Goal: Task Accomplishment & Management: Manage account settings

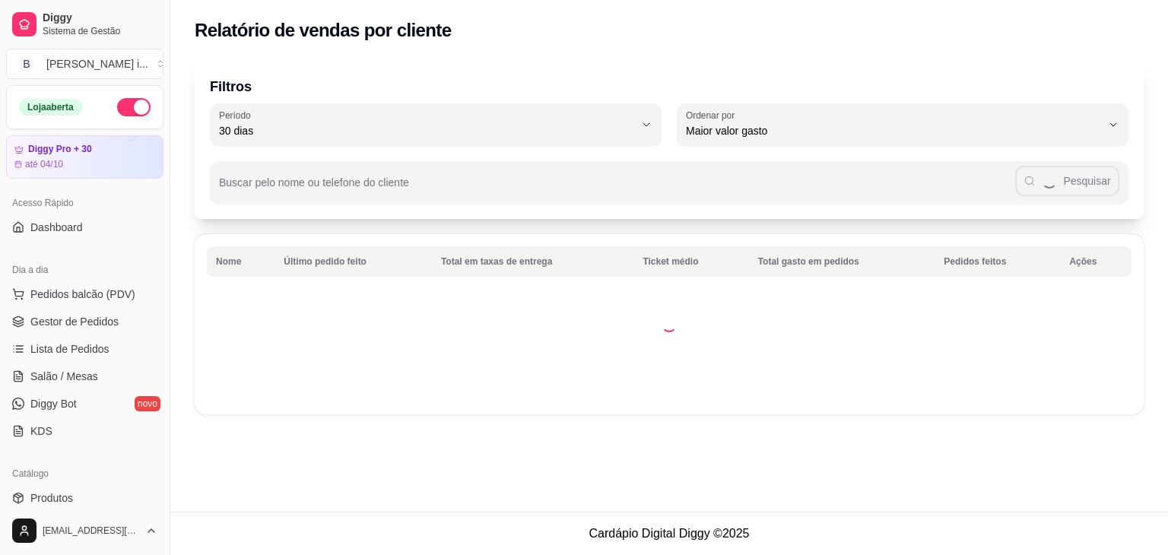
select select "30"
select select "HIGHEST_TOTAL_SPENT_WITH_ORDERS"
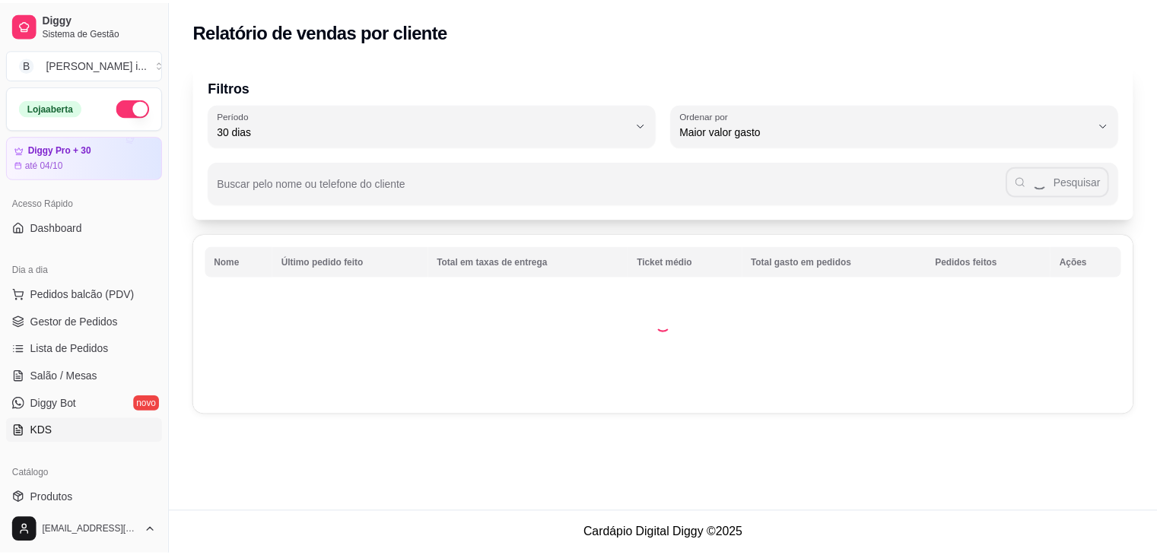
scroll to position [228, 0]
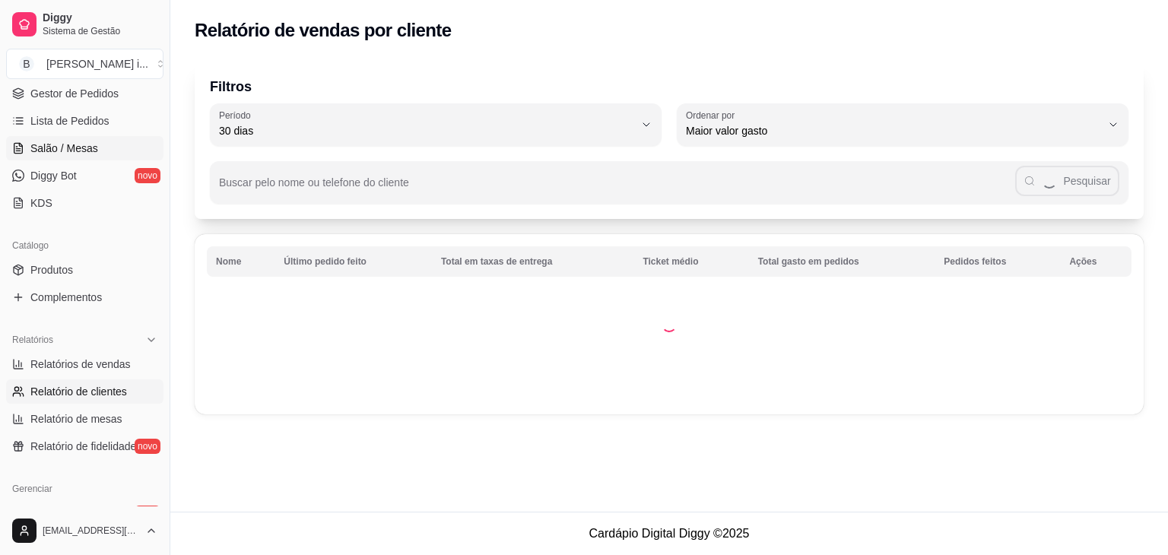
click at [50, 157] on link "Salão / Mesas" at bounding box center [84, 148] width 157 height 24
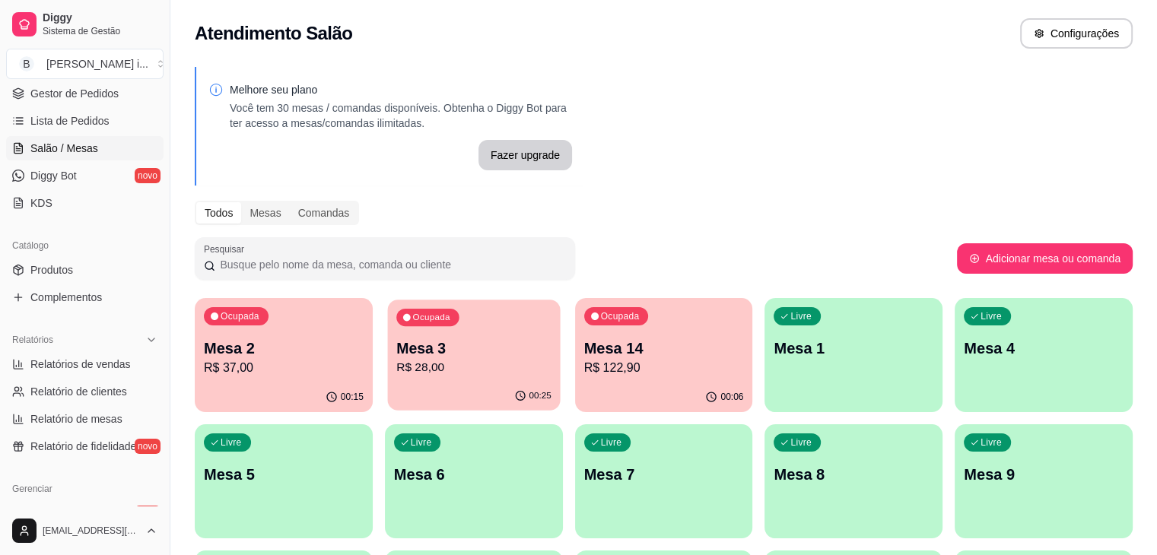
click at [426, 384] on div "00:25" at bounding box center [473, 396] width 173 height 29
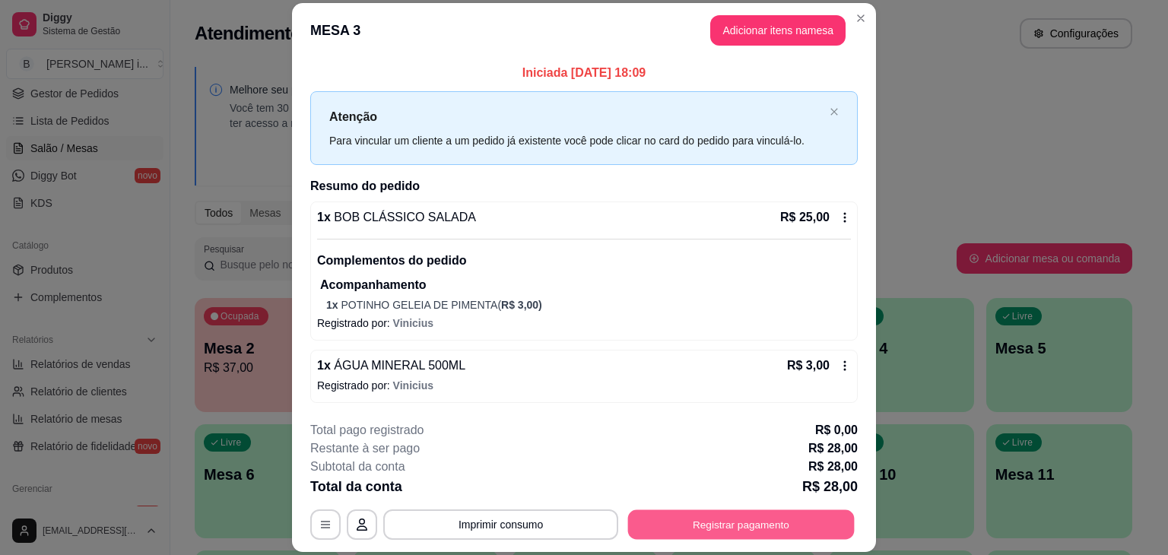
click at [754, 521] on button "Registrar pagamento" at bounding box center [741, 525] width 227 height 30
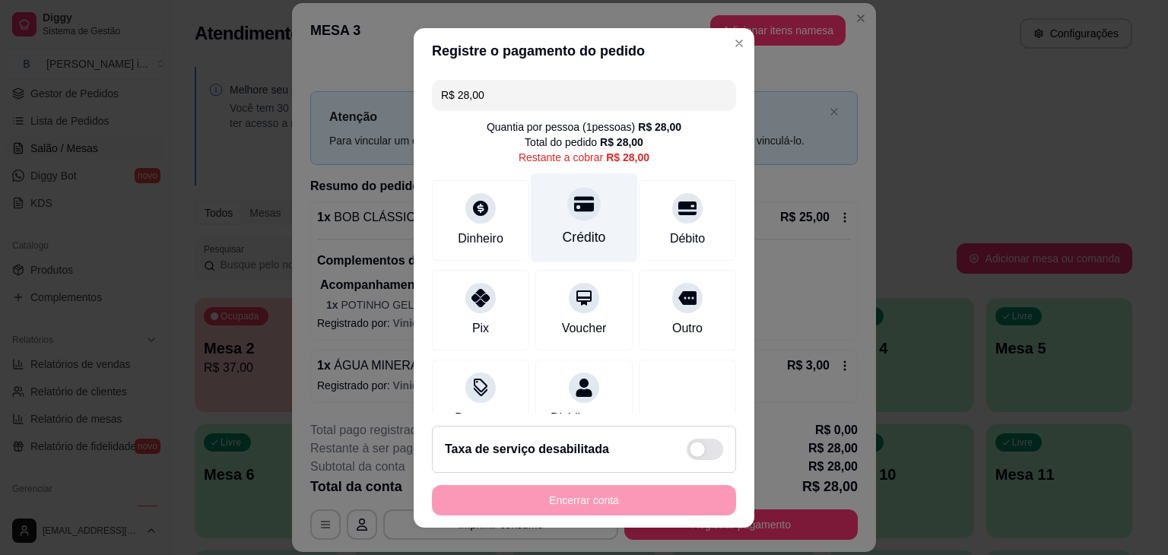
click at [594, 235] on div "Crédito" at bounding box center [584, 217] width 107 height 89
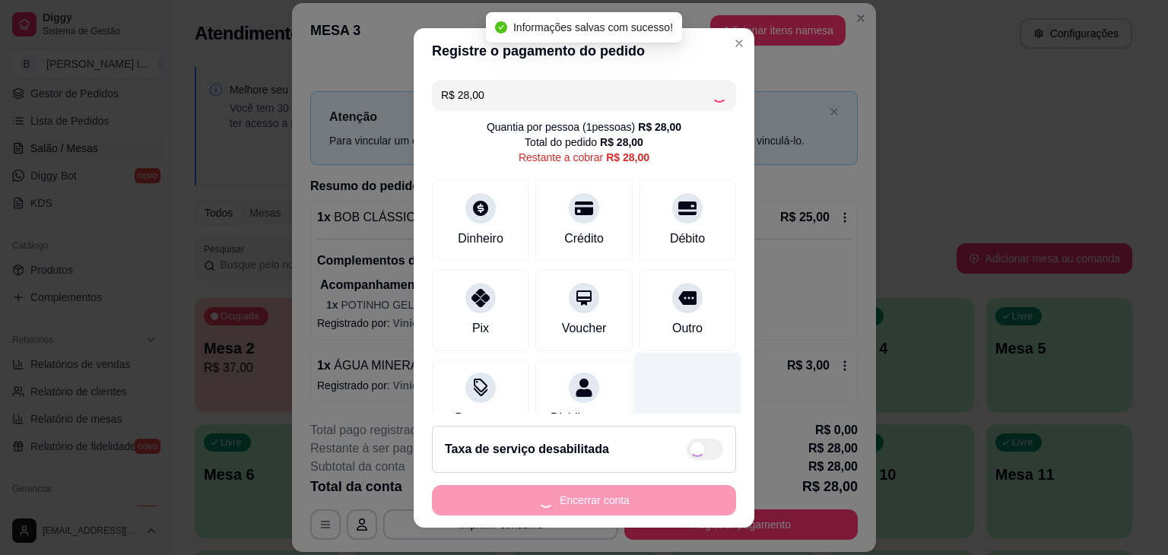
type input "R$ 0,00"
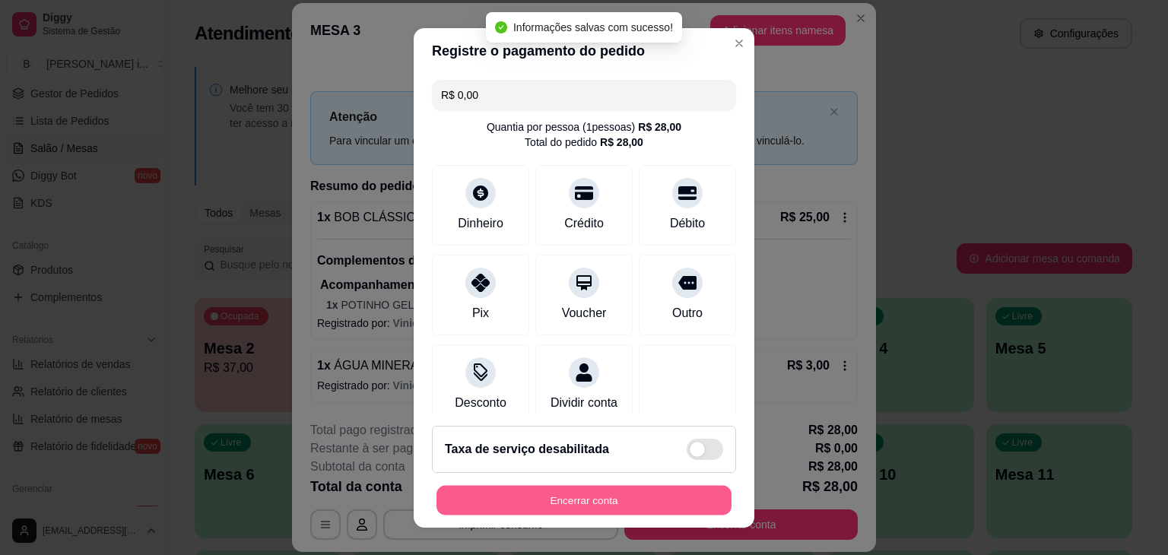
click at [617, 506] on button "Encerrar conta" at bounding box center [583, 500] width 295 height 30
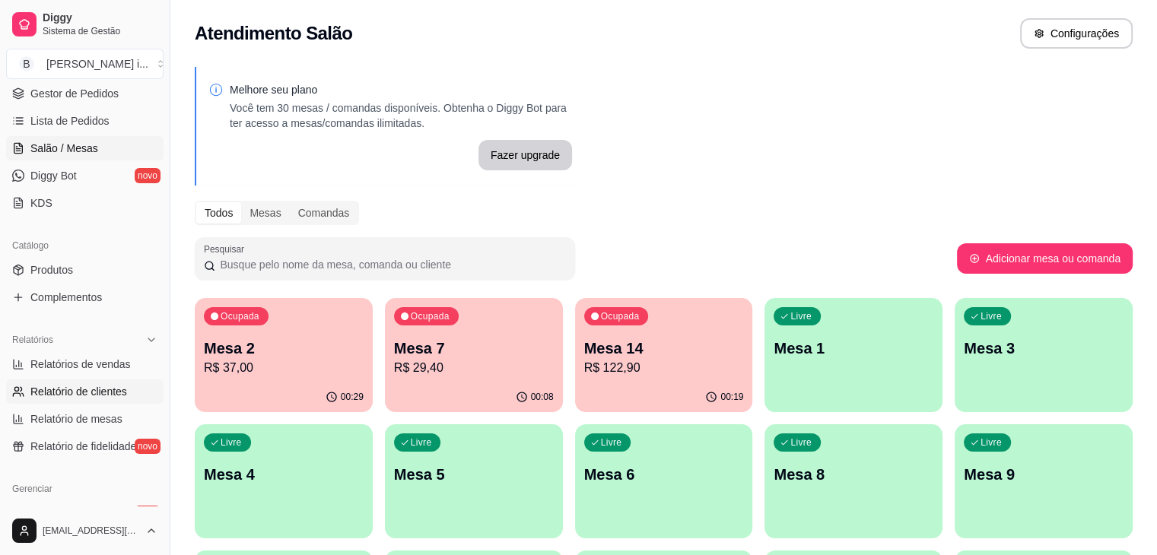
click at [58, 392] on span "Relatório de clientes" at bounding box center [78, 391] width 97 height 15
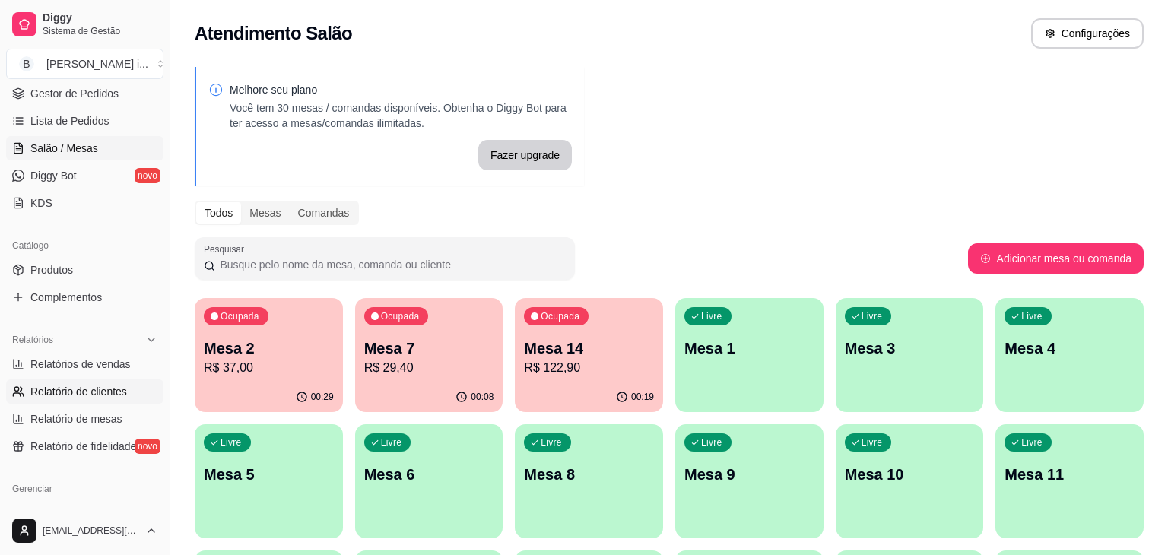
select select "30"
select select "HIGHEST_TOTAL_SPENT_WITH_ORDERS"
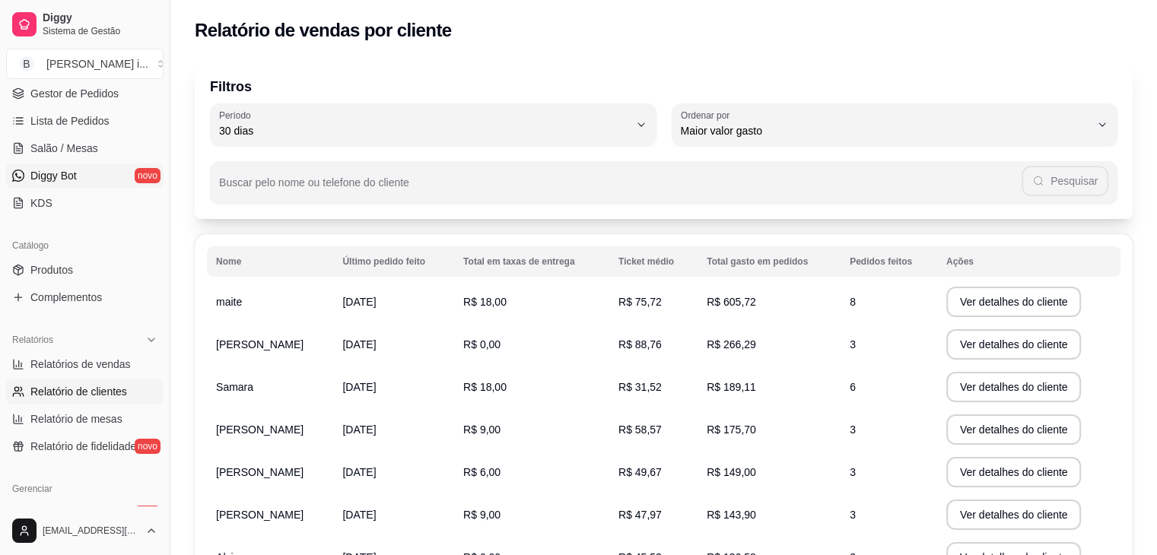
click at [77, 165] on link "Diggy Bot novo" at bounding box center [84, 175] width 157 height 24
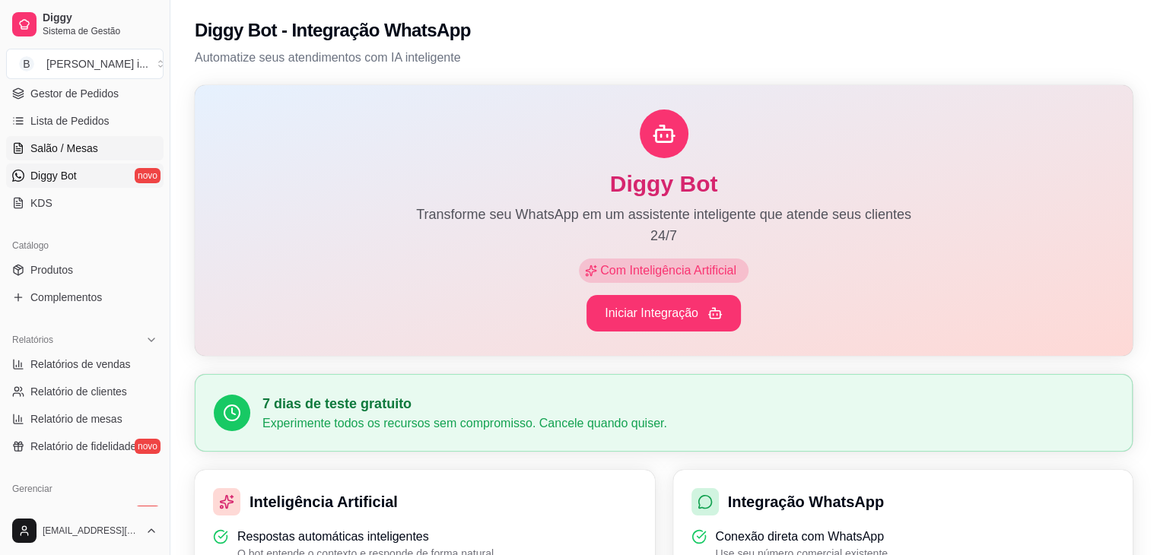
click at [74, 150] on span "Salão / Mesas" at bounding box center [64, 148] width 68 height 15
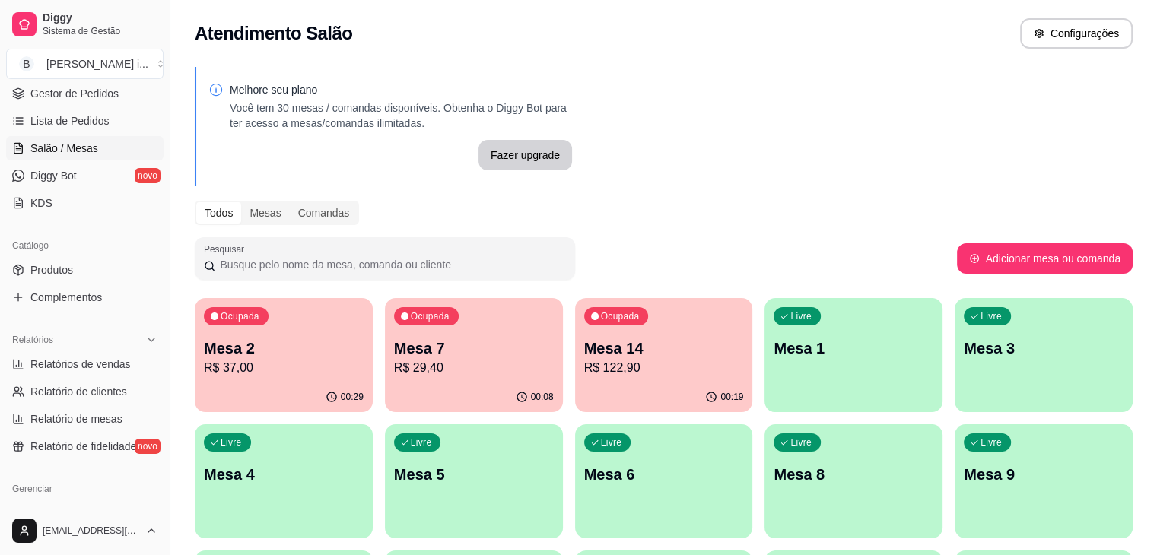
click at [396, 332] on div "Ocupada Mesa 7 R$ 29,40" at bounding box center [474, 340] width 178 height 84
click at [292, 366] on p "R$ 37,00" at bounding box center [283, 367] width 155 height 17
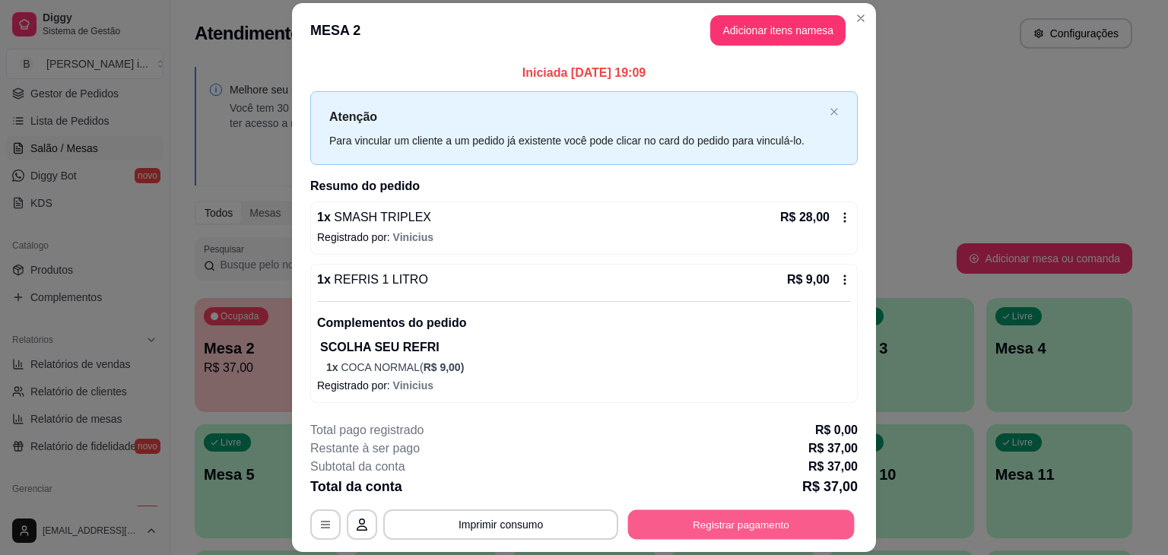
click at [673, 528] on button "Registrar pagamento" at bounding box center [741, 525] width 227 height 30
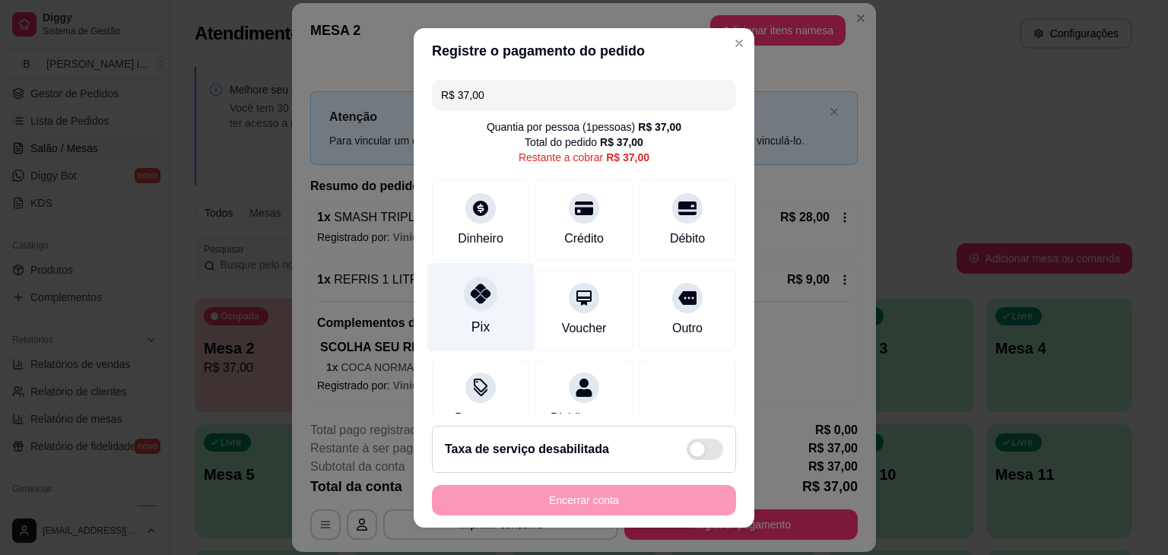
click at [471, 300] on icon at bounding box center [481, 294] width 20 height 20
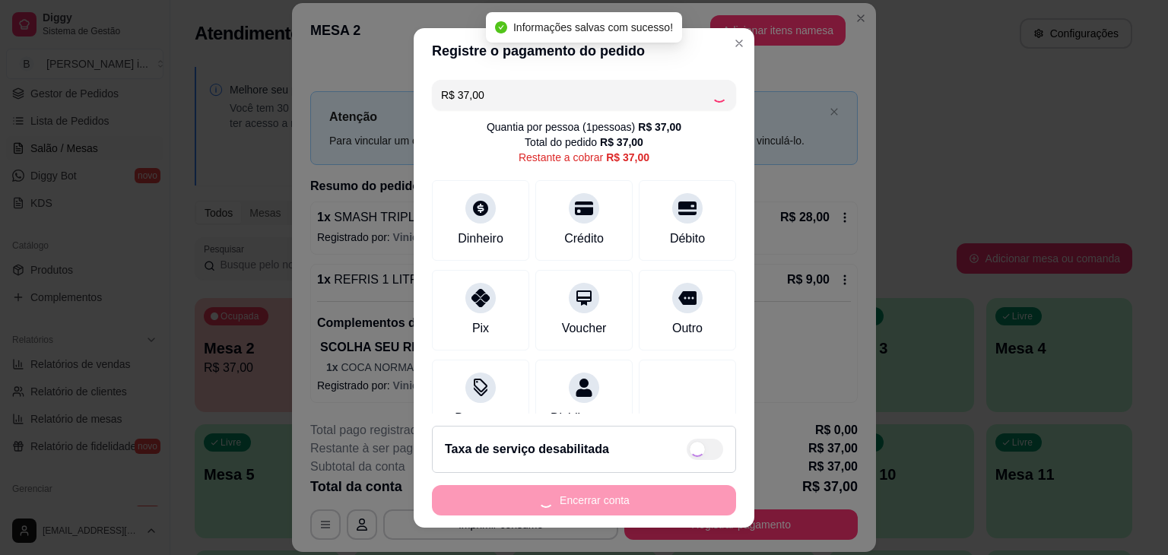
type input "R$ 0,00"
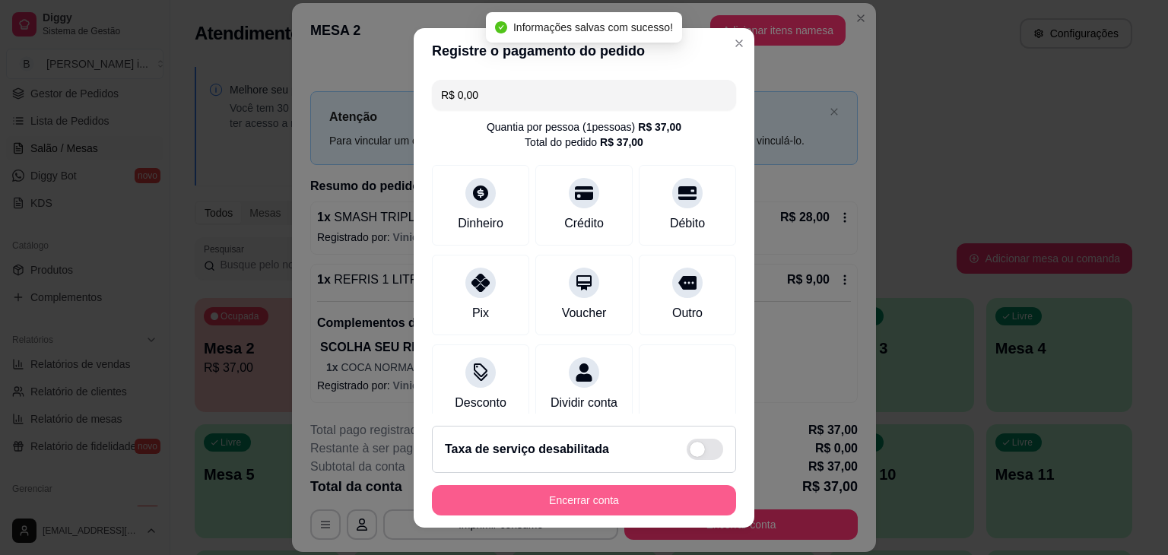
click at [661, 490] on button "Encerrar conta" at bounding box center [584, 500] width 304 height 30
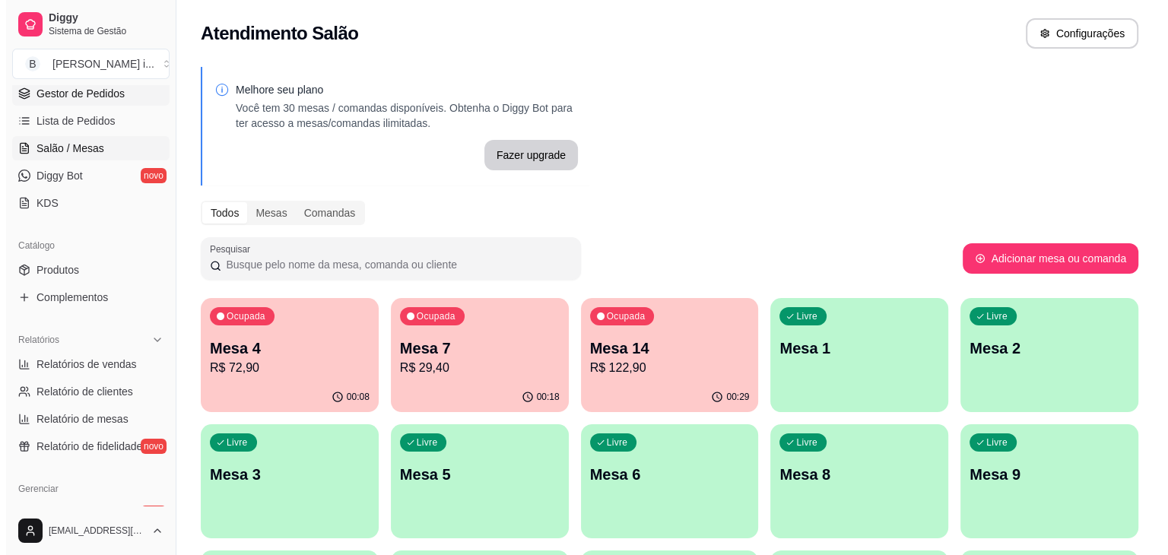
scroll to position [76, 0]
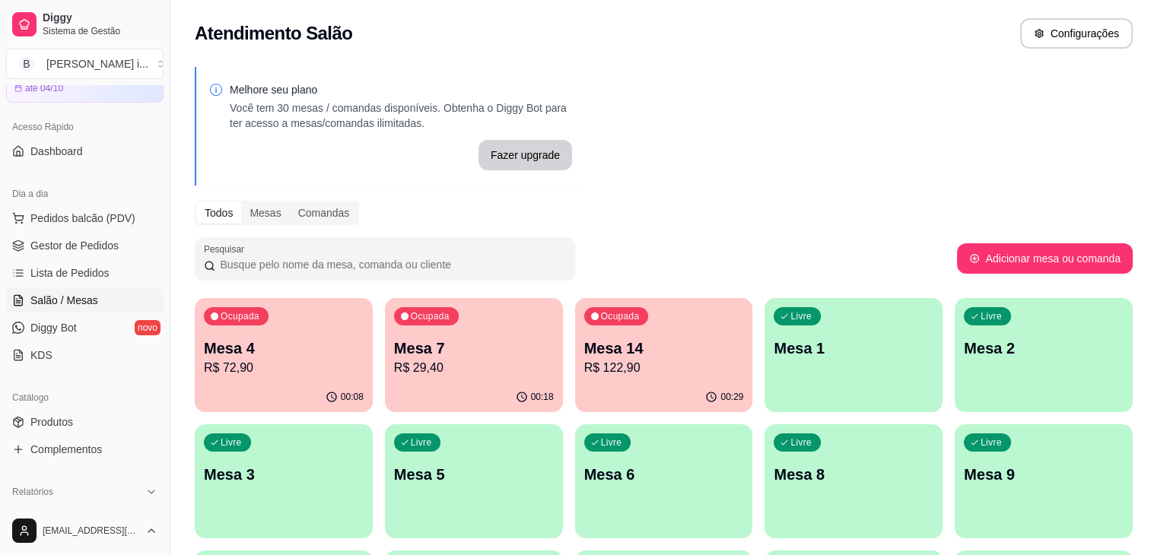
click at [127, 258] on ul "Pedidos balcão (PDV) Gestor de Pedidos Lista de Pedidos Salão / Mesas Diggy Bot…" at bounding box center [84, 286] width 157 height 161
click at [125, 251] on link "Gestor de Pedidos" at bounding box center [84, 245] width 157 height 24
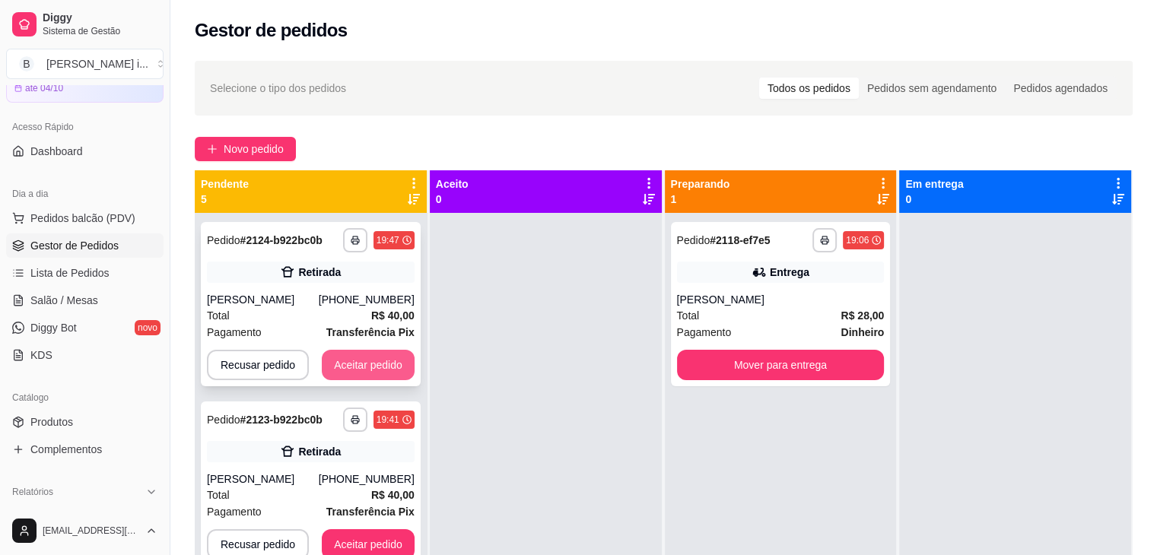
click at [370, 351] on button "Aceitar pedido" at bounding box center [368, 365] width 93 height 30
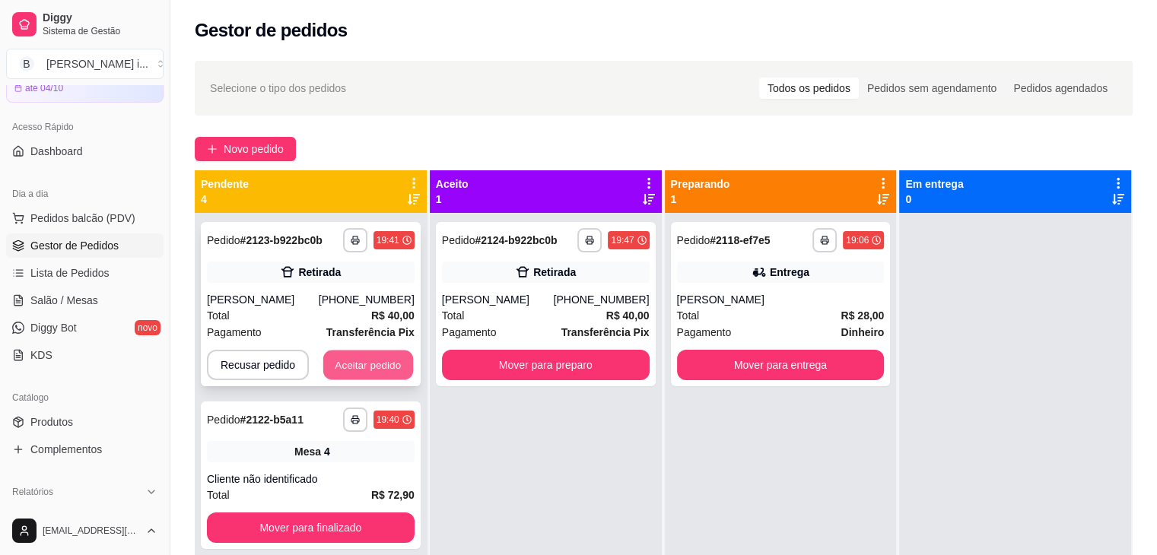
click at [374, 358] on button "Aceitar pedido" at bounding box center [368, 366] width 90 height 30
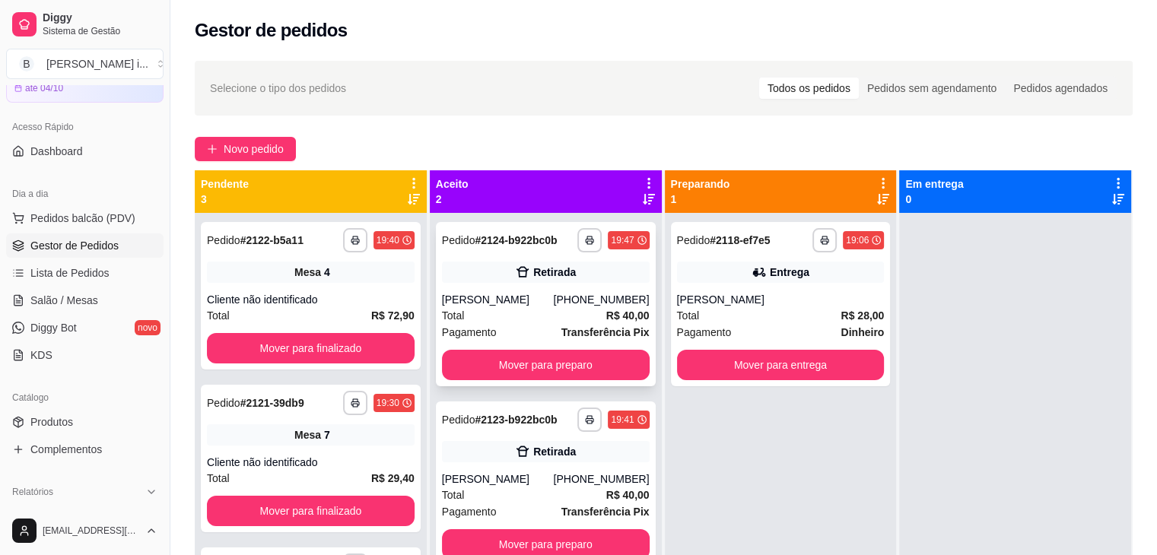
click at [531, 313] on div "Total R$ 40,00" at bounding box center [546, 315] width 208 height 17
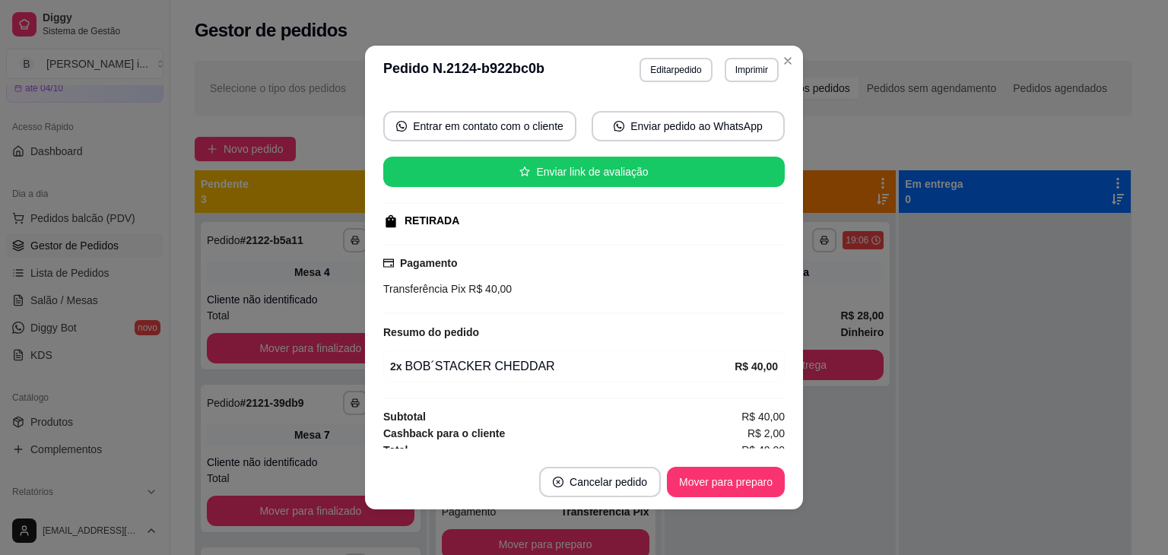
scroll to position [139, 0]
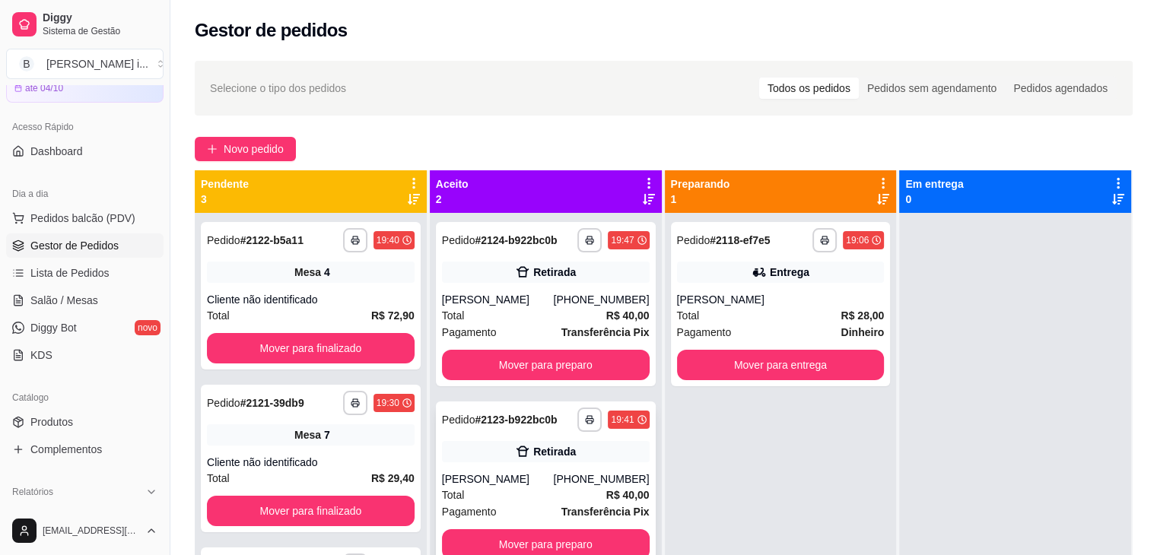
click at [550, 475] on div "[PERSON_NAME]" at bounding box center [498, 478] width 112 height 15
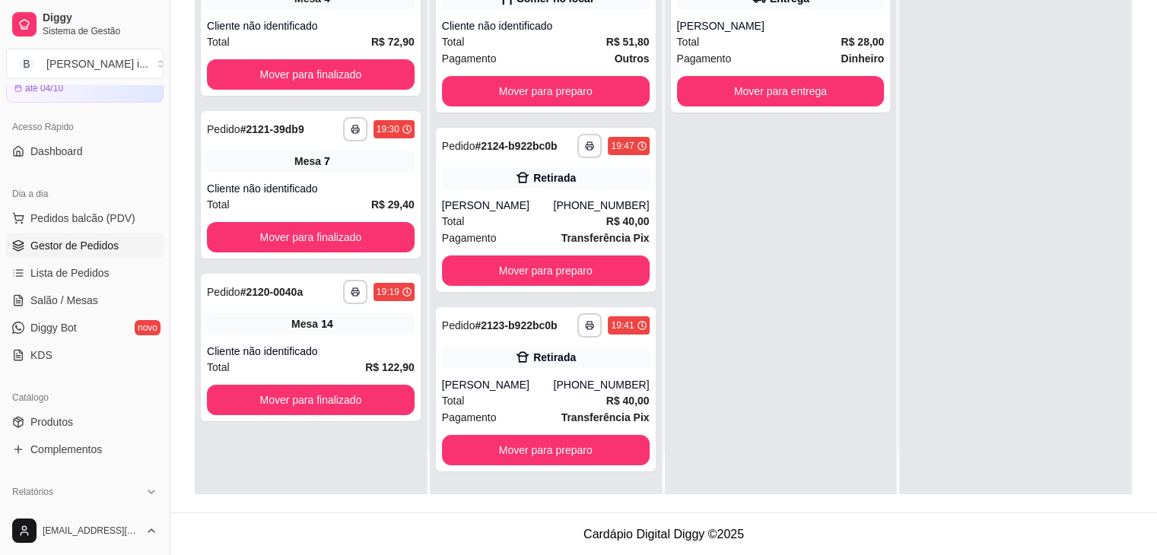
scroll to position [231, 0]
click at [76, 308] on link "Salão / Mesas" at bounding box center [84, 300] width 157 height 24
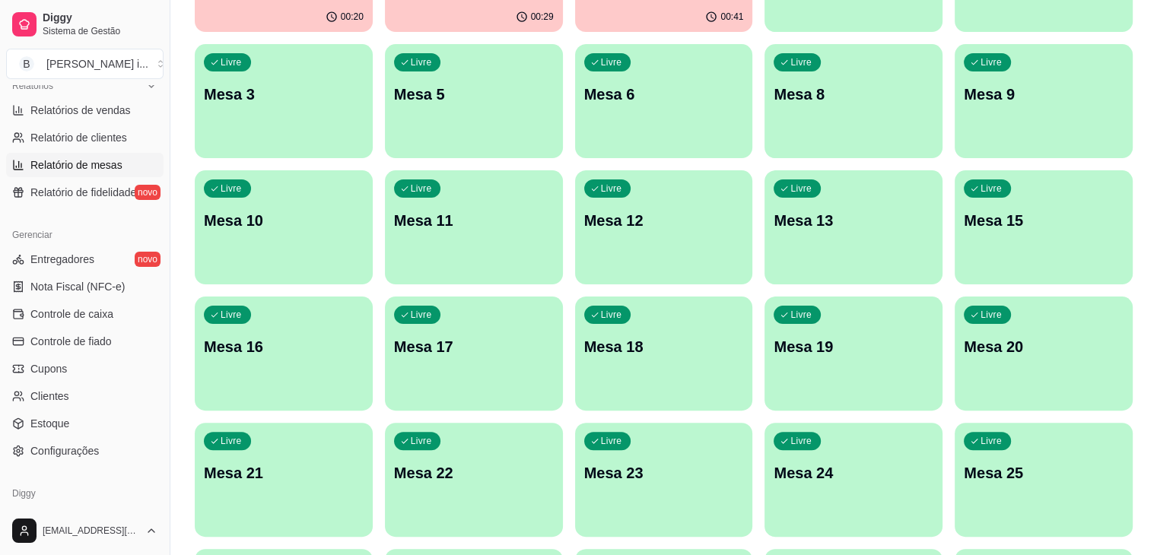
scroll to position [456, 0]
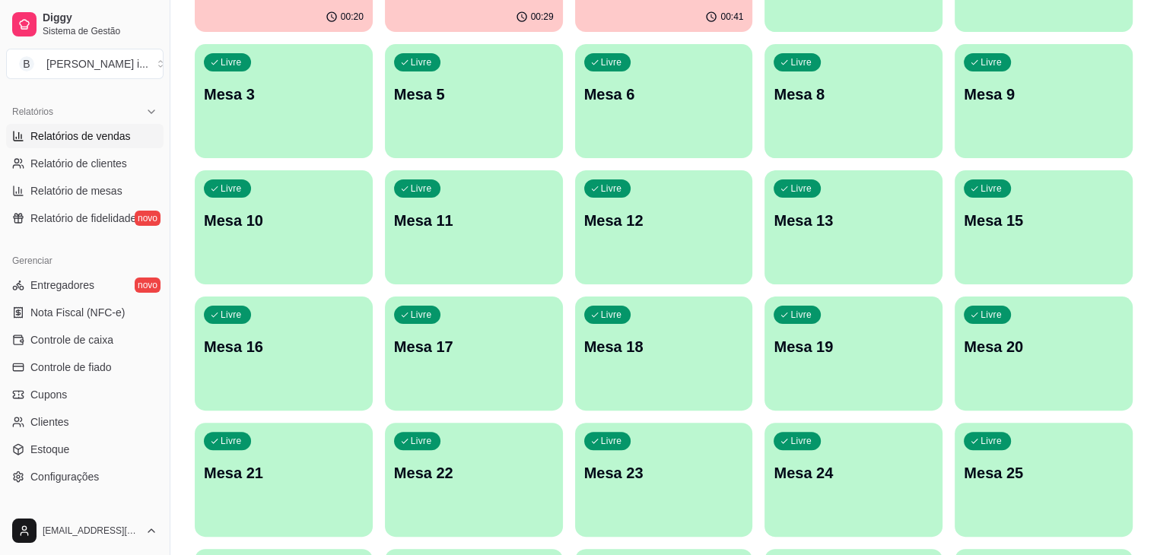
click at [97, 138] on span "Relatórios de vendas" at bounding box center [80, 136] width 100 height 15
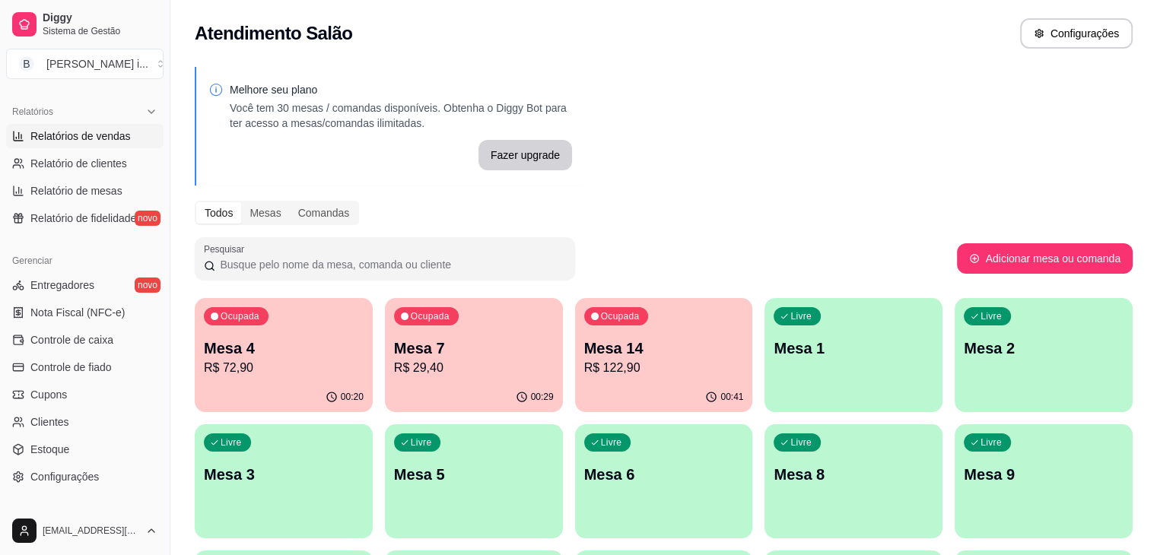
select select "ALL"
select select "0"
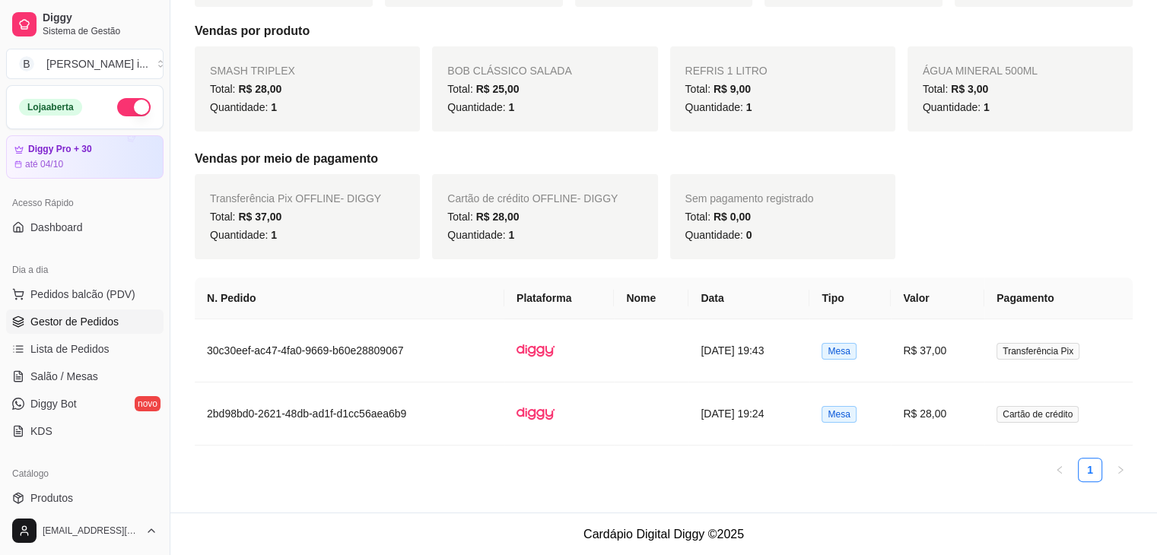
click at [70, 319] on span "Gestor de Pedidos" at bounding box center [74, 321] width 88 height 15
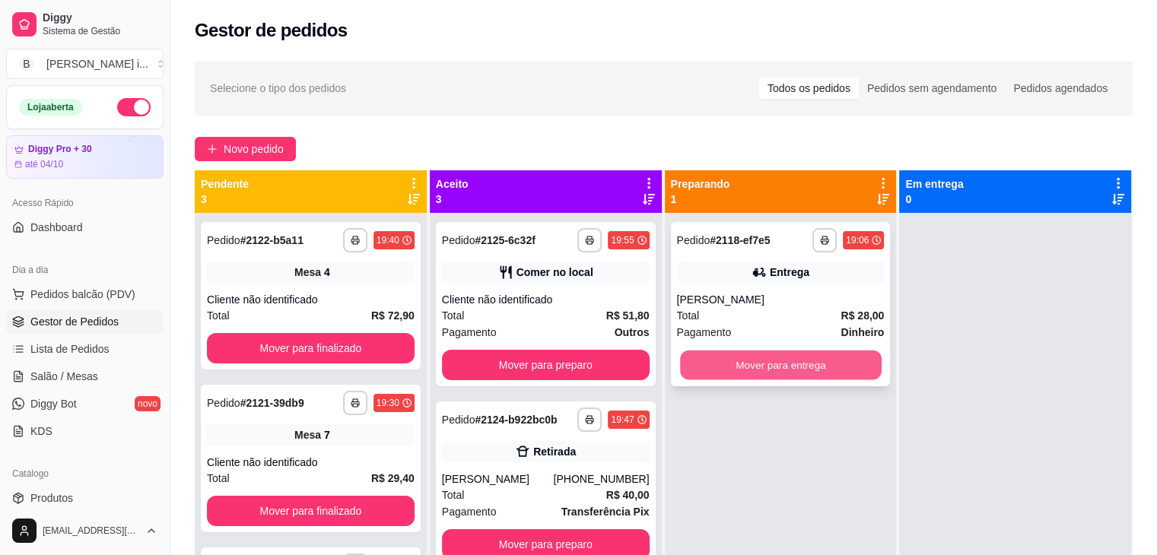
click at [788, 369] on button "Mover para entrega" at bounding box center [781, 366] width 202 height 30
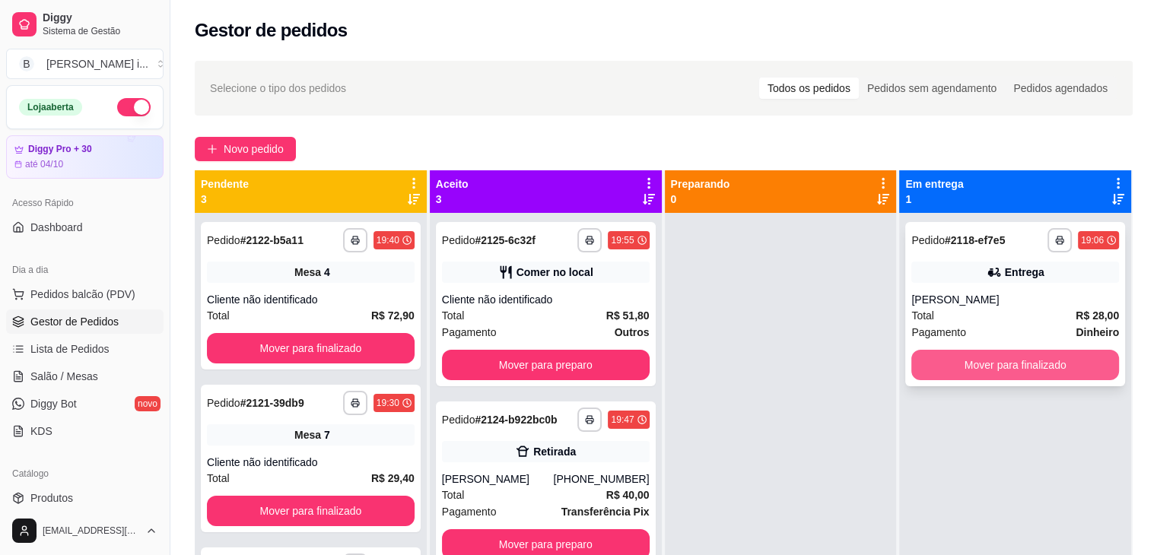
click at [1009, 363] on button "Mover para finalizado" at bounding box center [1015, 365] width 208 height 30
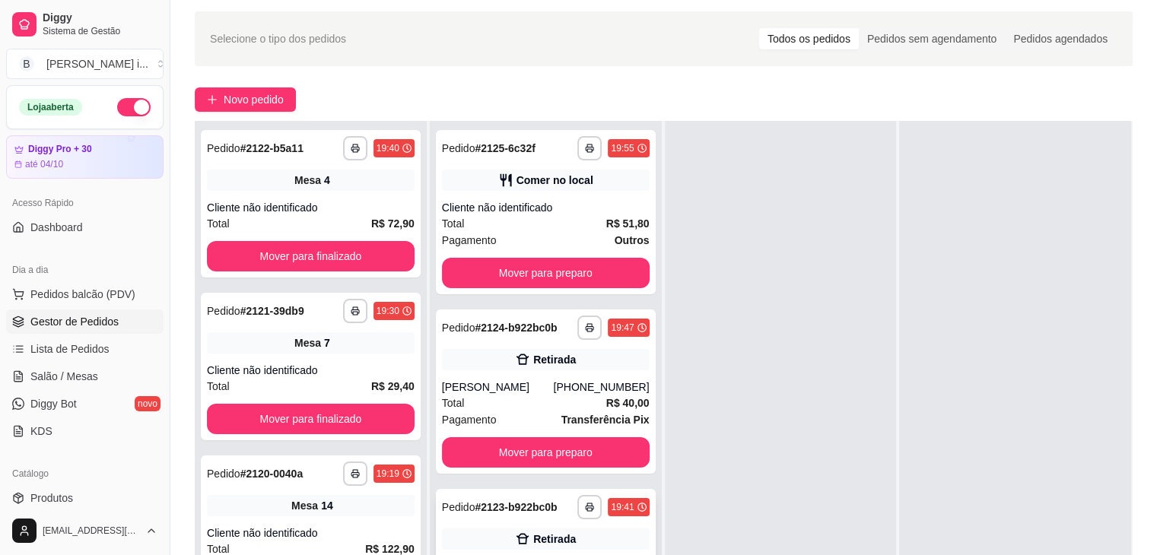
scroll to position [76, 0]
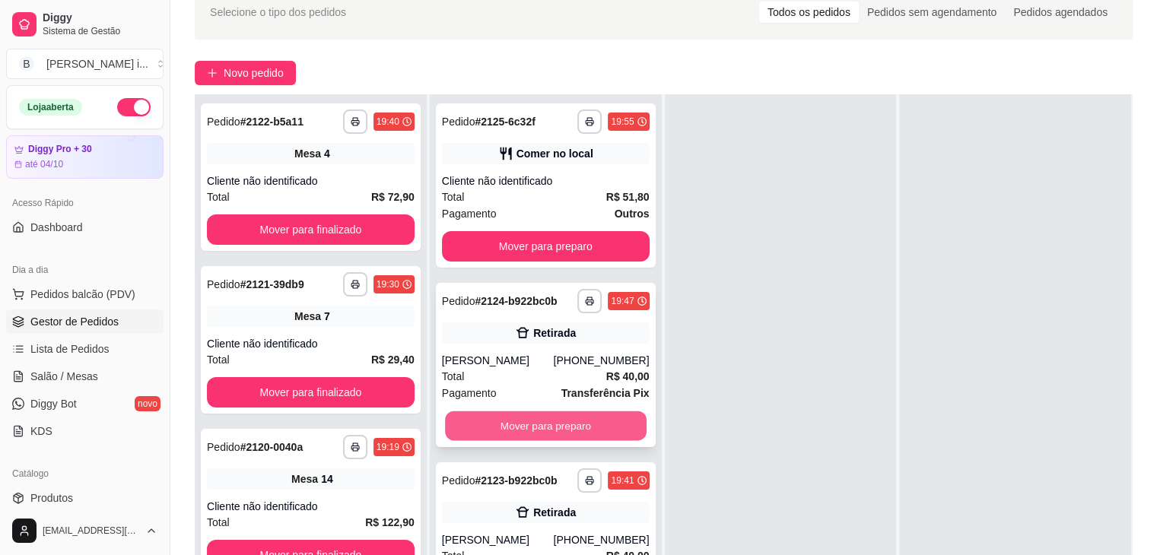
click at [599, 424] on button "Mover para preparo" at bounding box center [546, 426] width 202 height 30
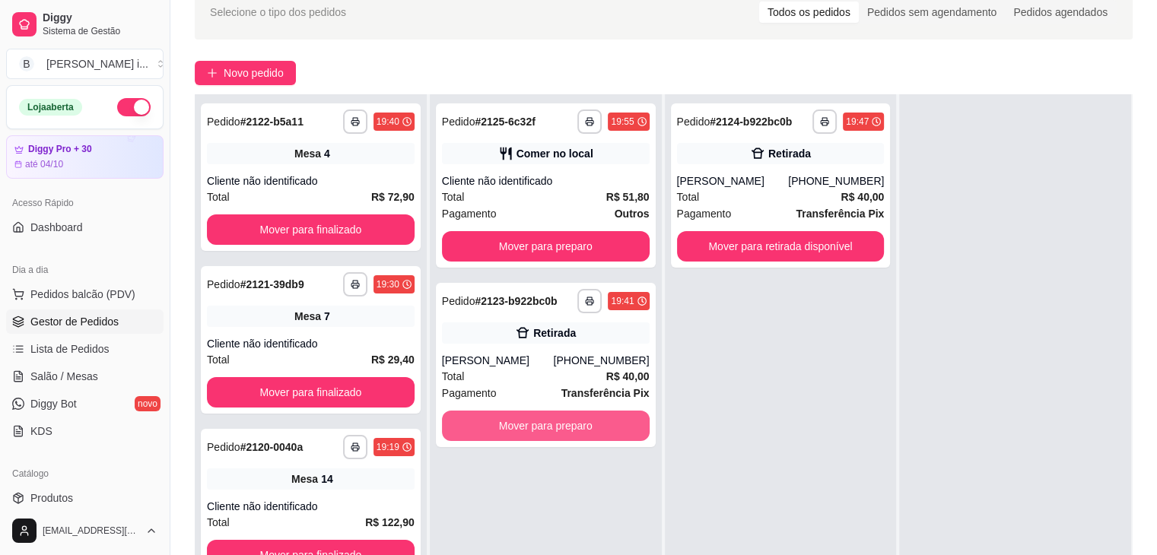
click at [599, 424] on button "Mover para preparo" at bounding box center [546, 426] width 208 height 30
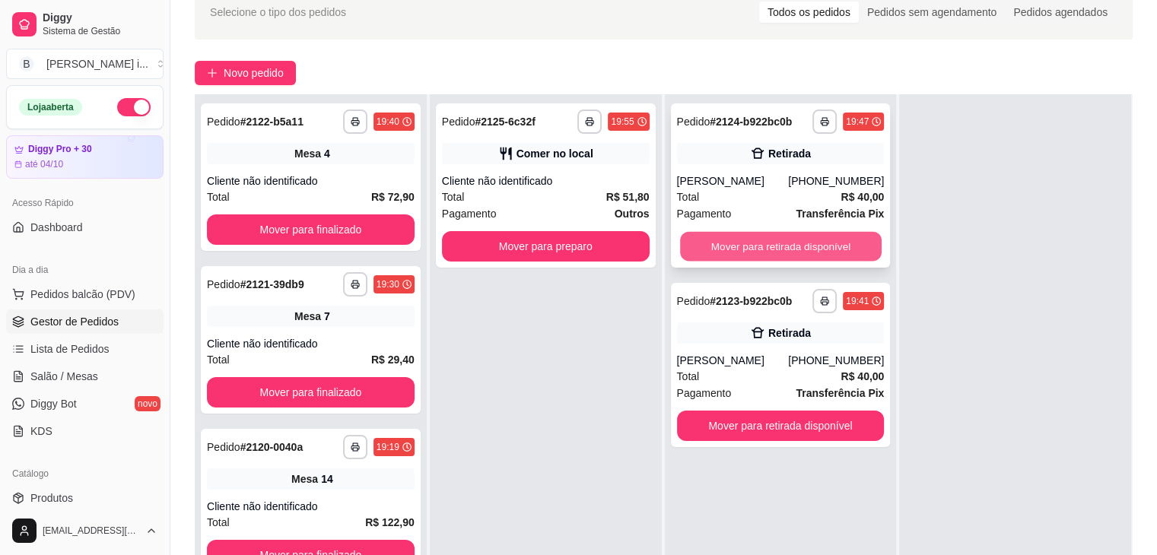
click at [741, 243] on button "Mover para retirada disponível" at bounding box center [781, 247] width 202 height 30
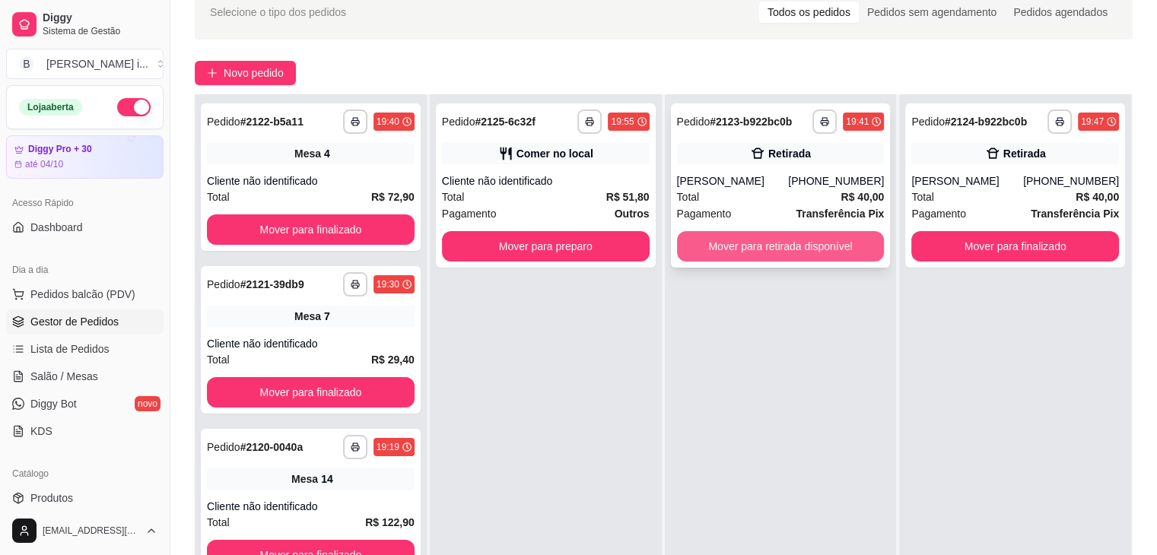
click at [743, 241] on button "Mover para retirada disponível" at bounding box center [781, 246] width 208 height 30
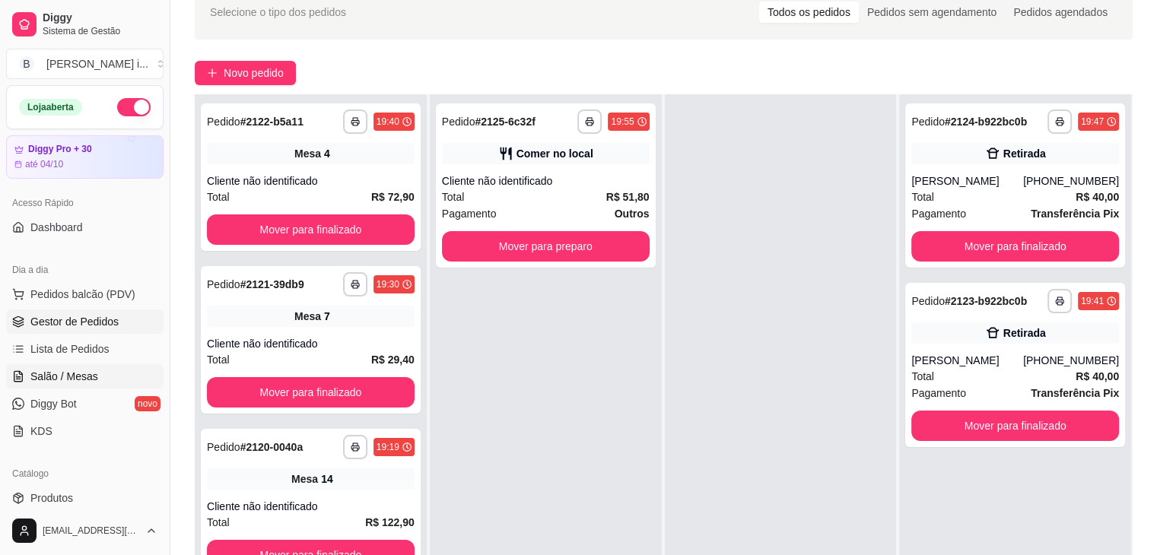
click at [77, 375] on span "Salão / Mesas" at bounding box center [64, 376] width 68 height 15
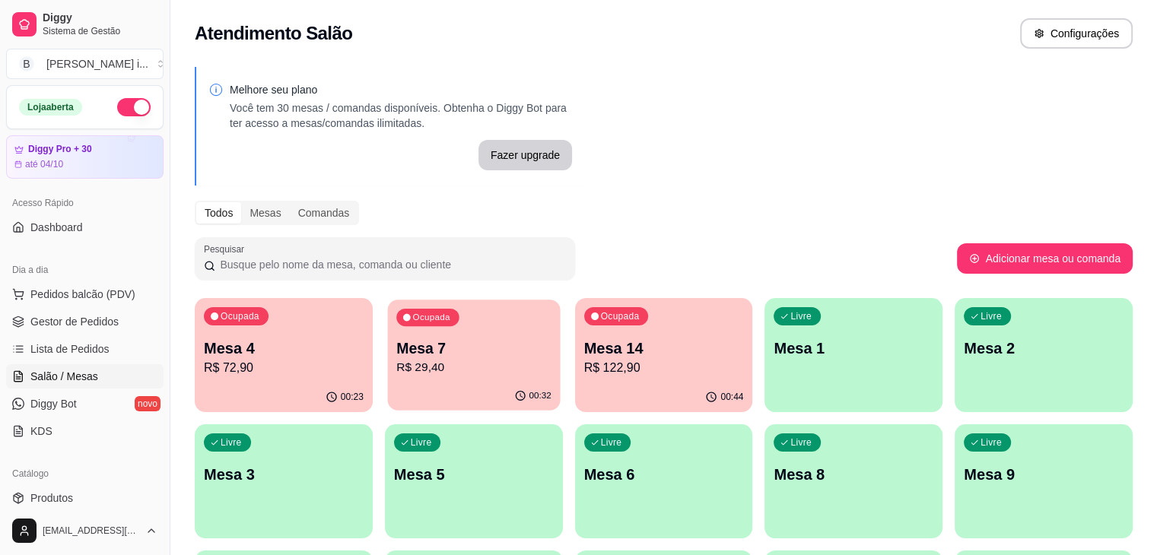
click at [396, 351] on p "Mesa 7" at bounding box center [473, 348] width 155 height 21
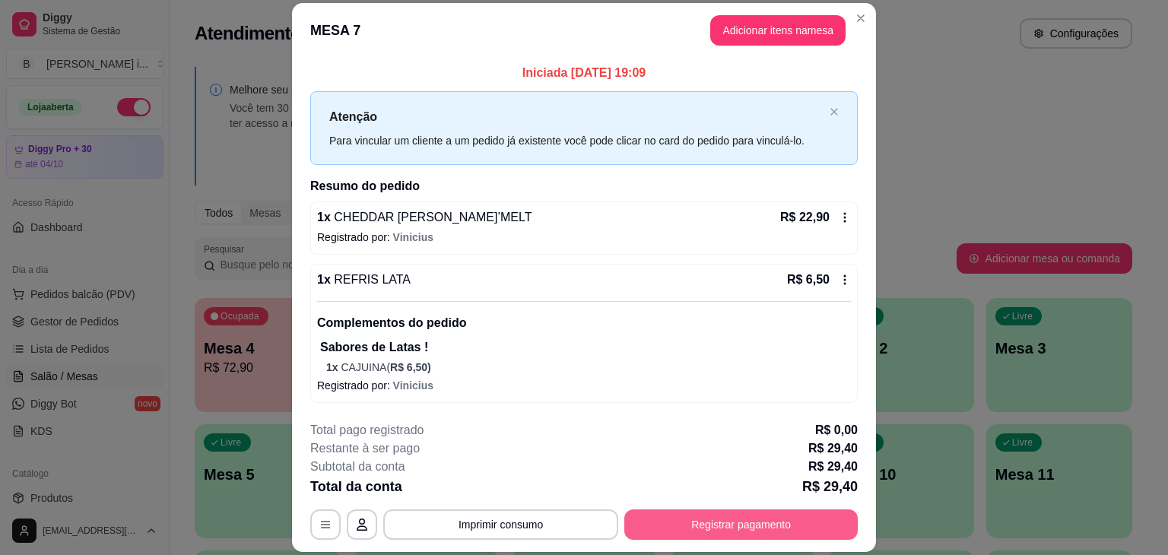
click at [827, 525] on button "Registrar pagamento" at bounding box center [740, 524] width 233 height 30
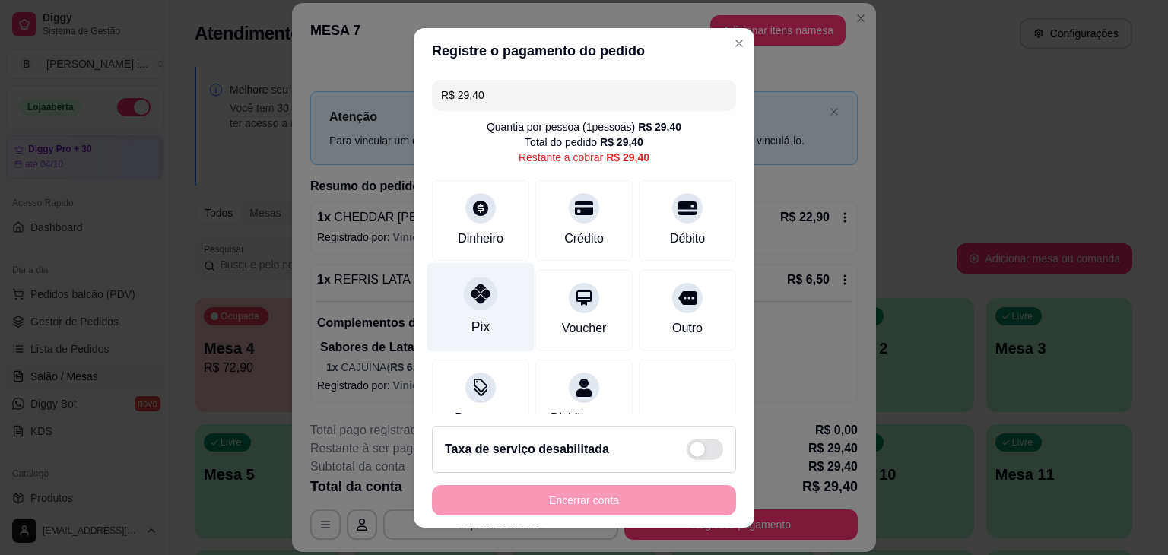
click at [480, 305] on div at bounding box center [480, 293] width 33 height 33
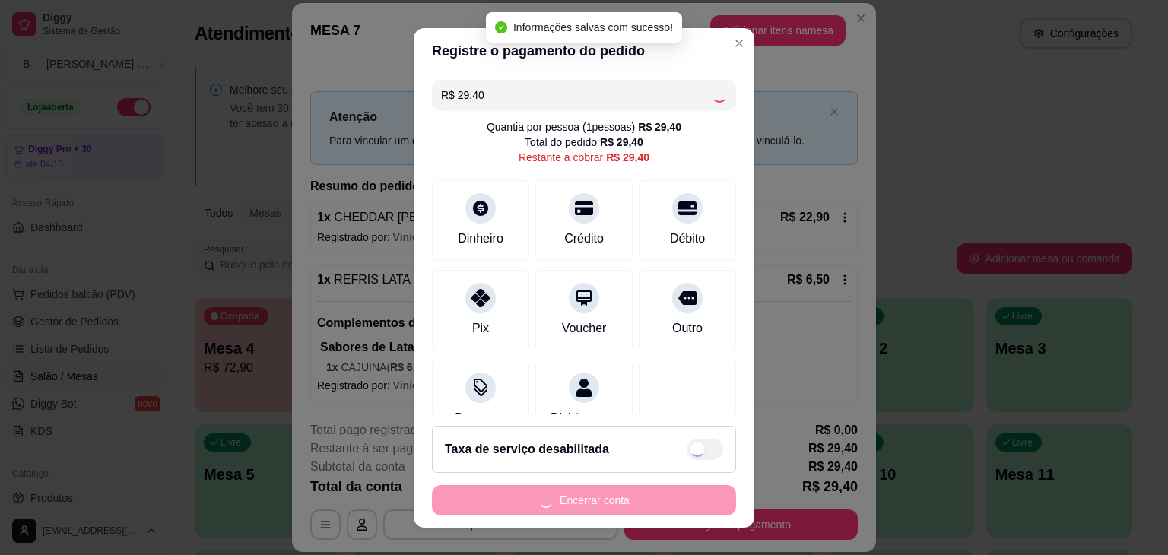
type input "R$ 0,00"
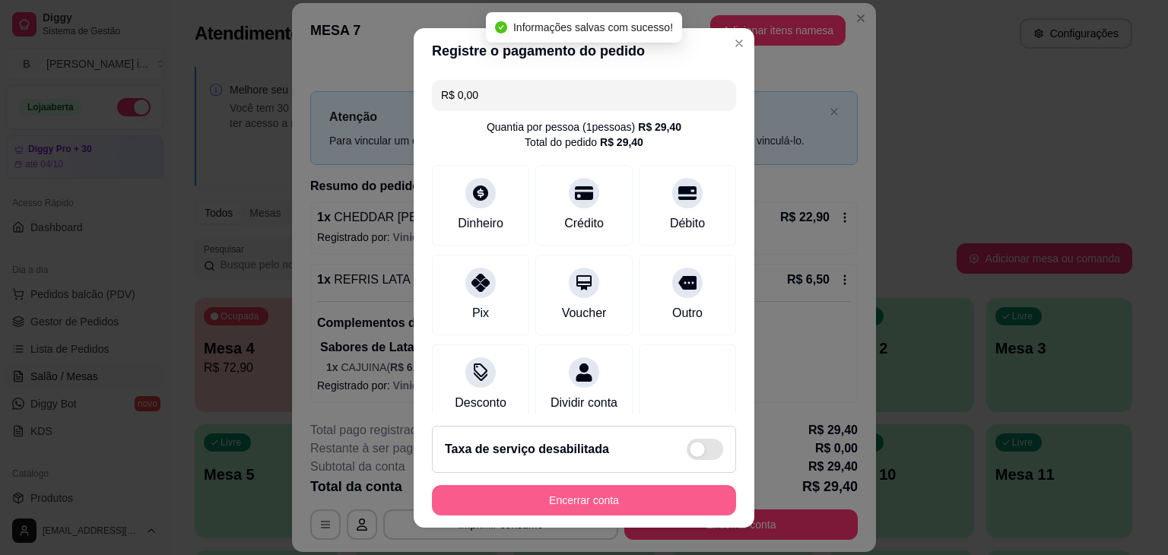
click at [563, 503] on button "Encerrar conta" at bounding box center [584, 500] width 304 height 30
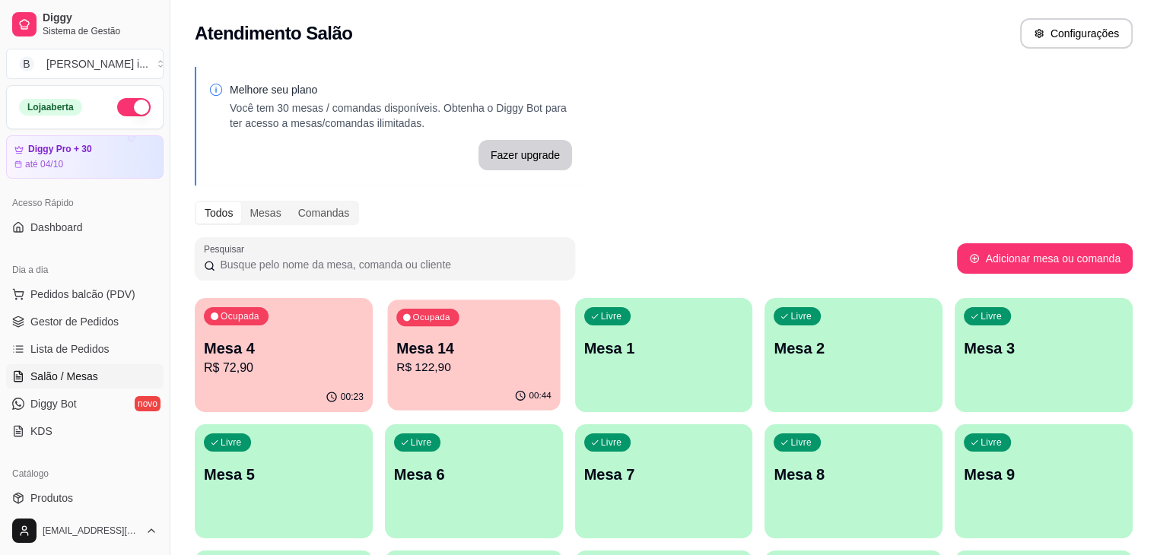
click at [439, 370] on p "R$ 122,90" at bounding box center [473, 367] width 155 height 17
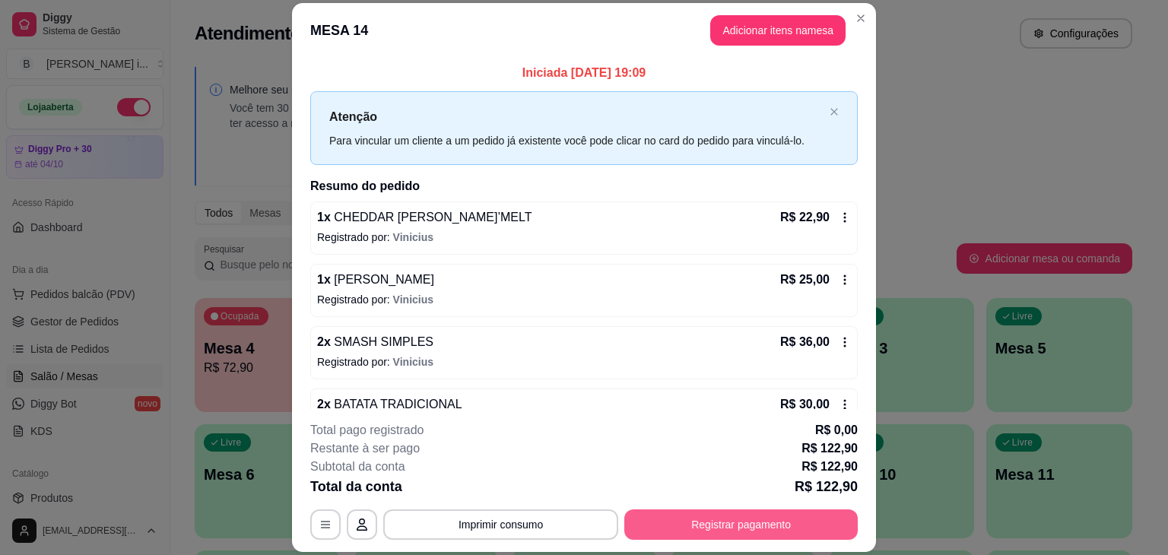
click at [703, 522] on button "Registrar pagamento" at bounding box center [740, 524] width 233 height 30
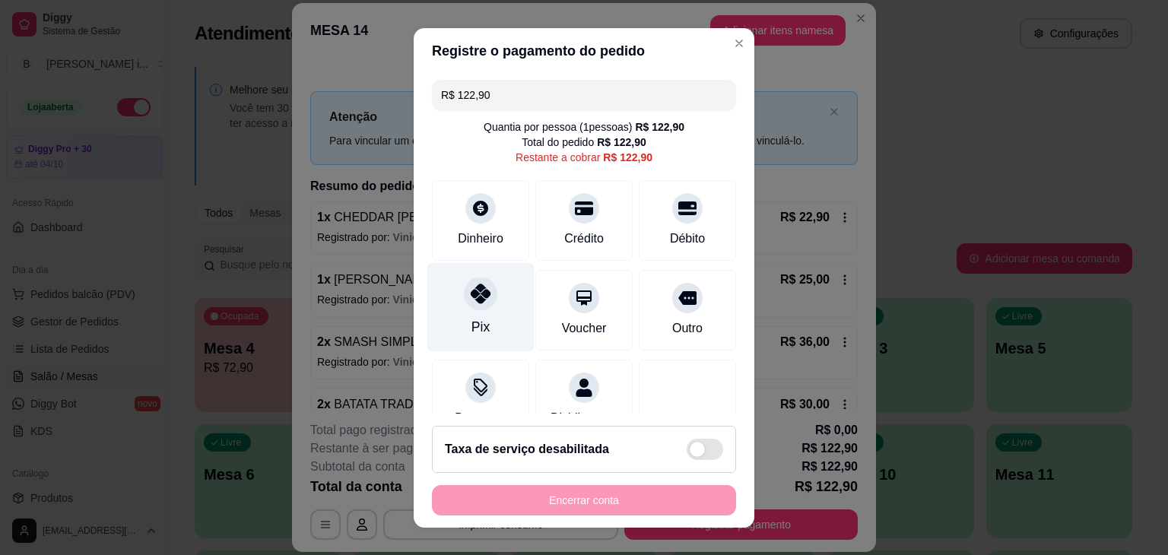
click at [491, 305] on div "Pix" at bounding box center [480, 306] width 107 height 89
type input "R$ 0,00"
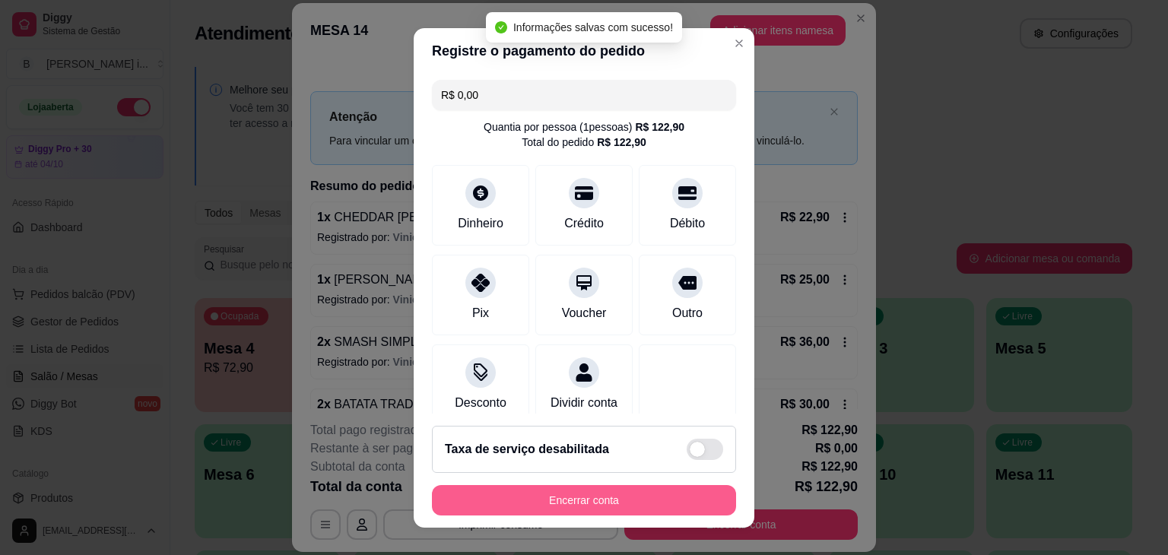
click at [652, 496] on button "Encerrar conta" at bounding box center [584, 500] width 304 height 30
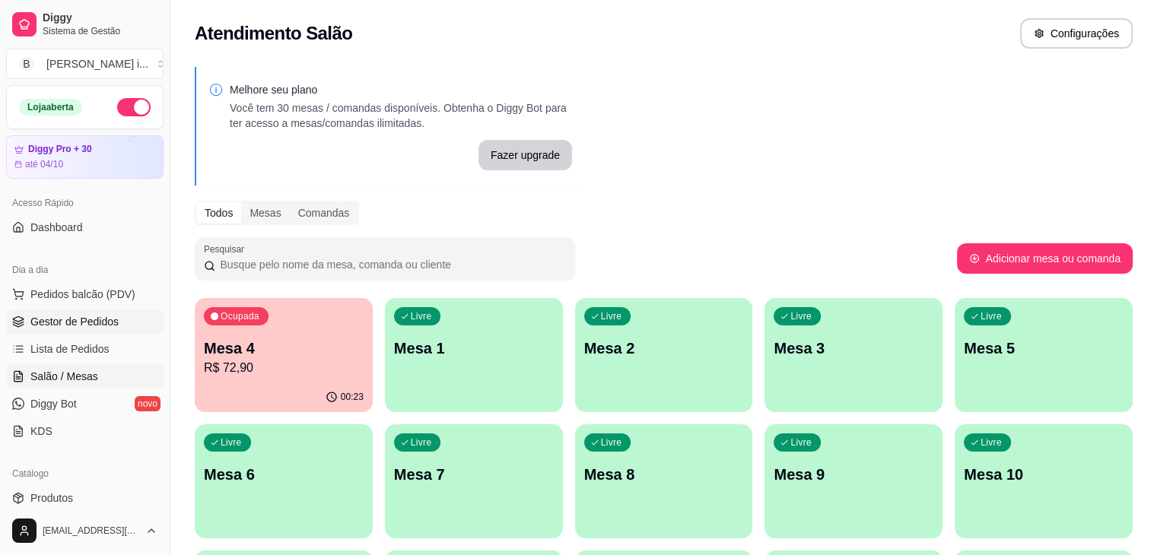
click at [108, 316] on span "Gestor de Pedidos" at bounding box center [74, 321] width 88 height 15
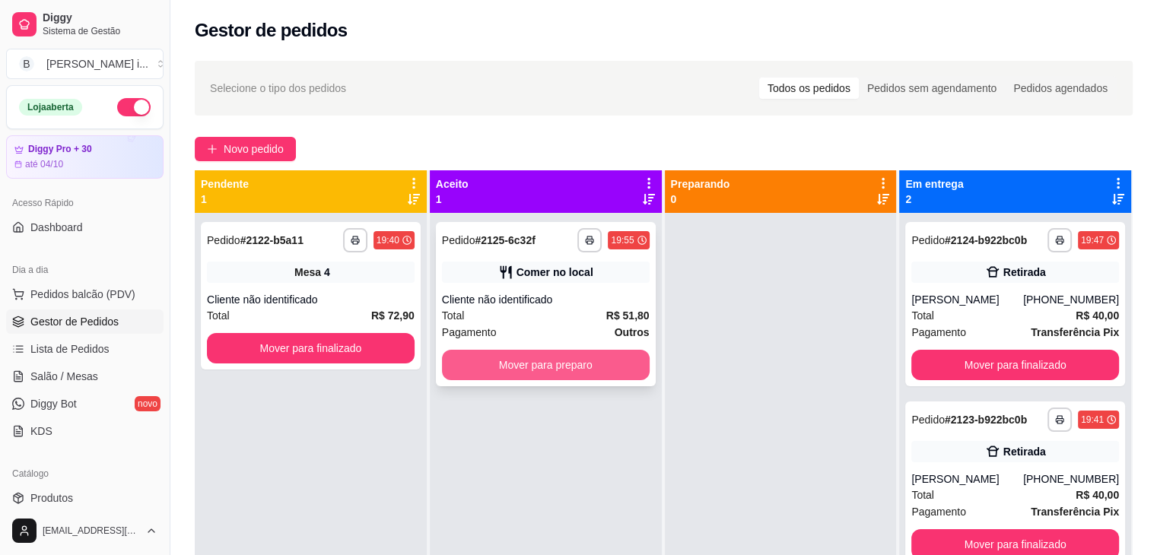
click at [560, 360] on button "Mover para preparo" at bounding box center [546, 365] width 208 height 30
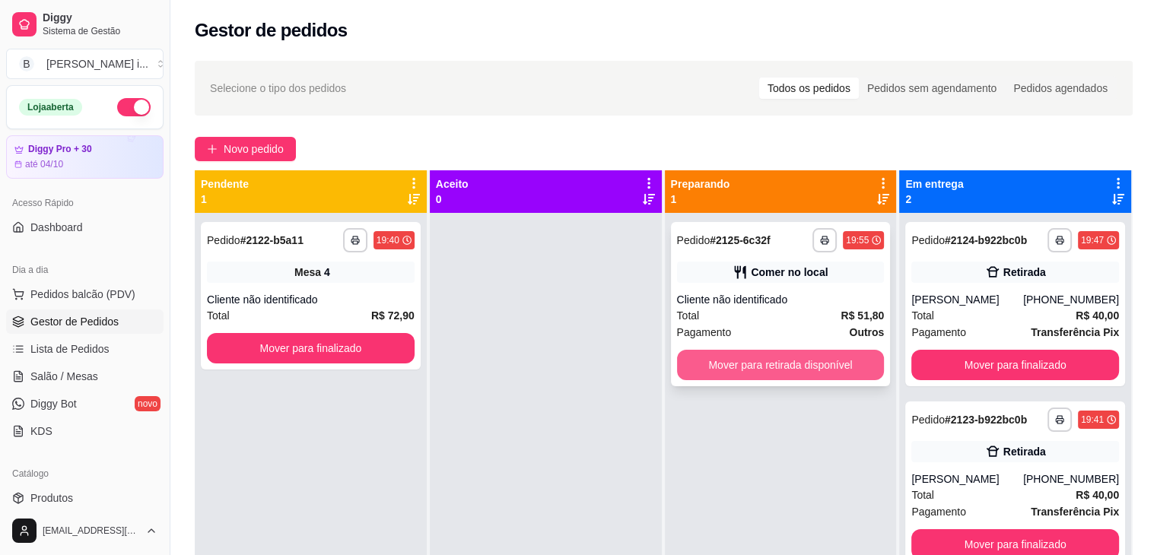
click at [823, 358] on button "Mover para retirada disponível" at bounding box center [781, 365] width 208 height 30
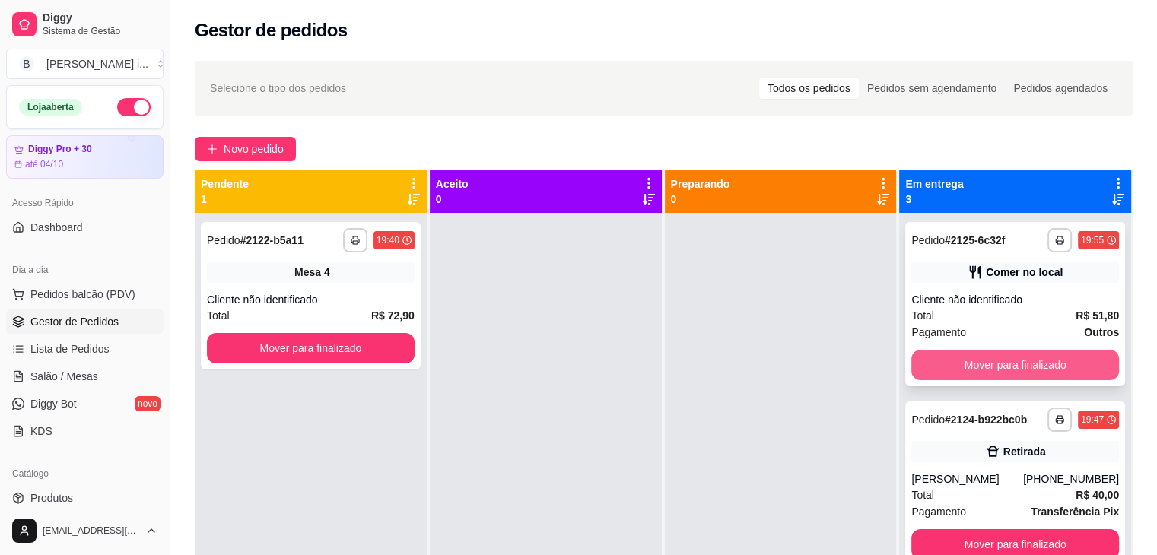
click at [1046, 363] on button "Mover para finalizado" at bounding box center [1015, 365] width 208 height 30
click at [1048, 371] on button "Mover para finalizado" at bounding box center [1015, 365] width 208 height 30
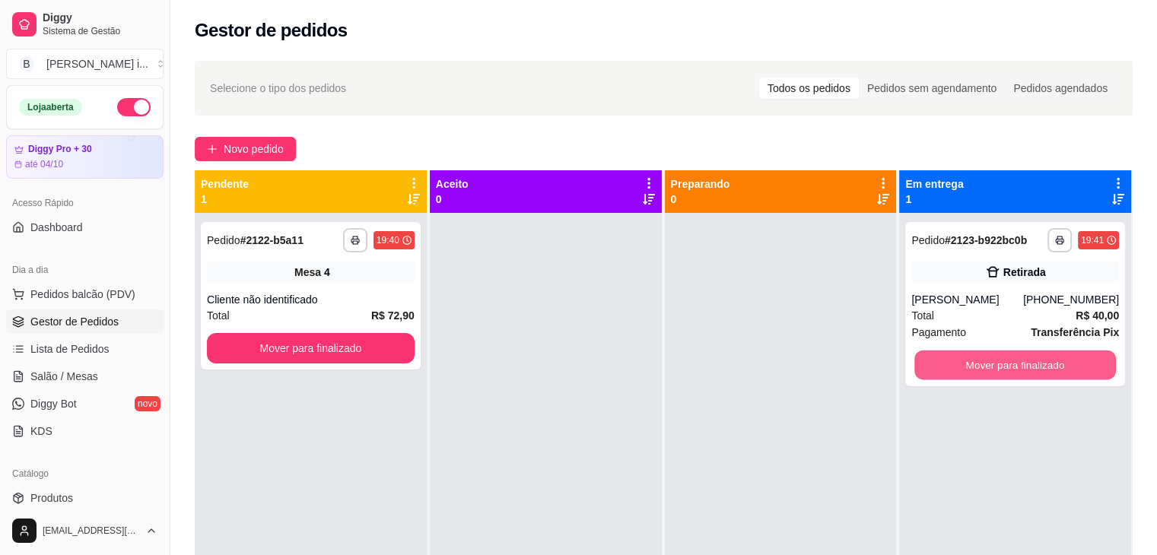
click at [1055, 375] on button "Mover para finalizado" at bounding box center [1015, 366] width 202 height 30
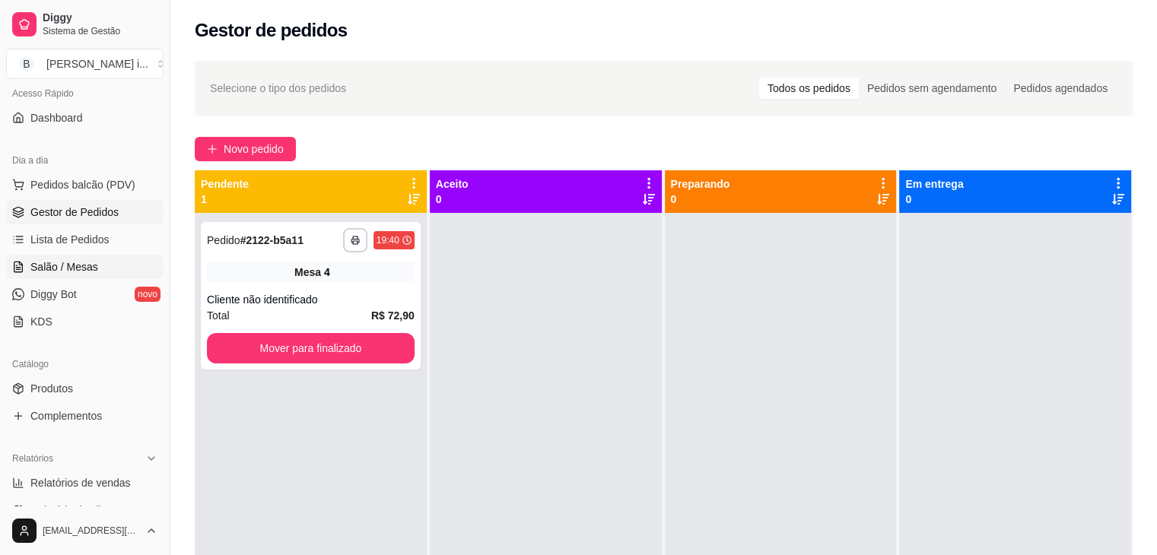
scroll to position [228, 0]
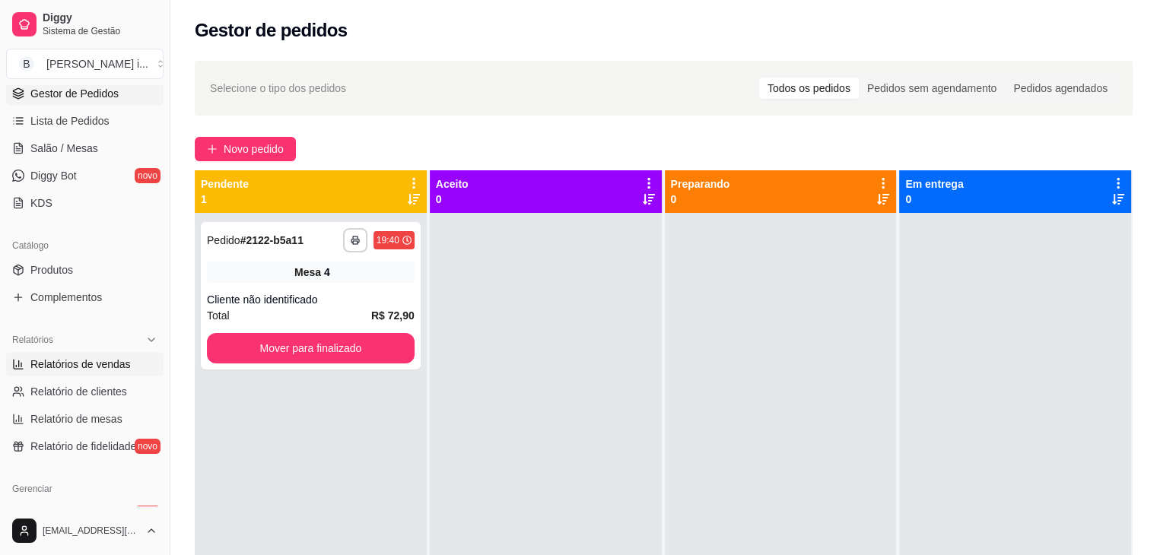
click at [71, 373] on link "Relatórios de vendas" at bounding box center [84, 364] width 157 height 24
select select "ALL"
select select "0"
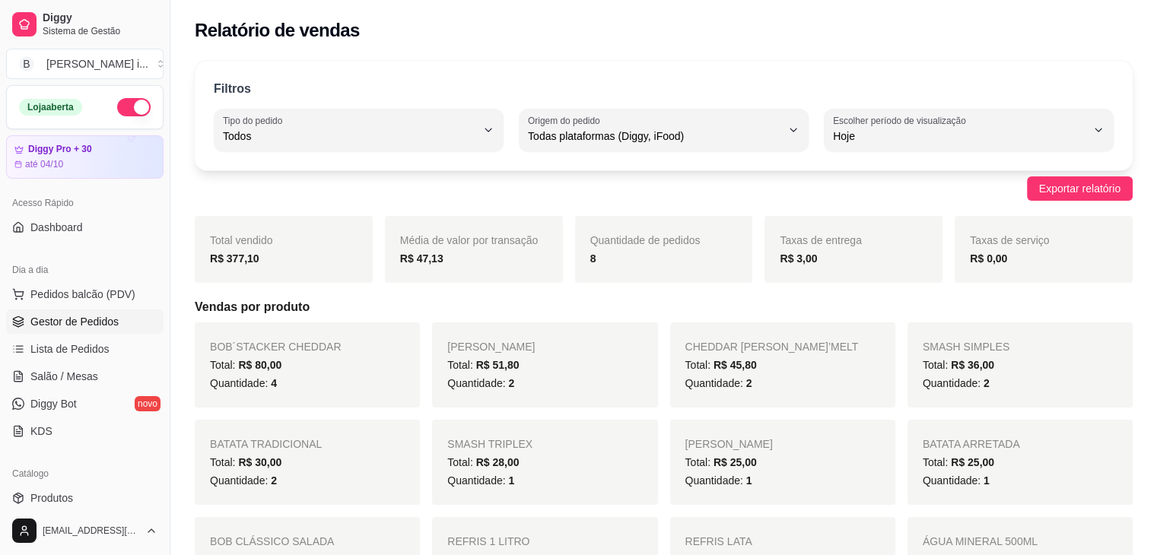
click at [85, 332] on link "Gestor de Pedidos" at bounding box center [84, 321] width 157 height 24
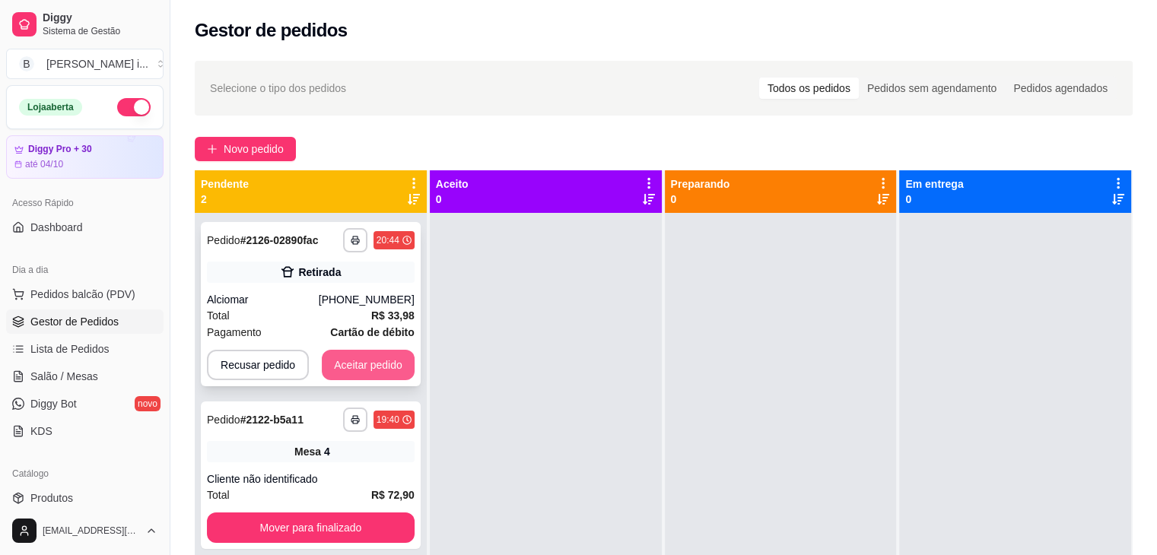
click at [374, 365] on button "Aceitar pedido" at bounding box center [368, 365] width 93 height 30
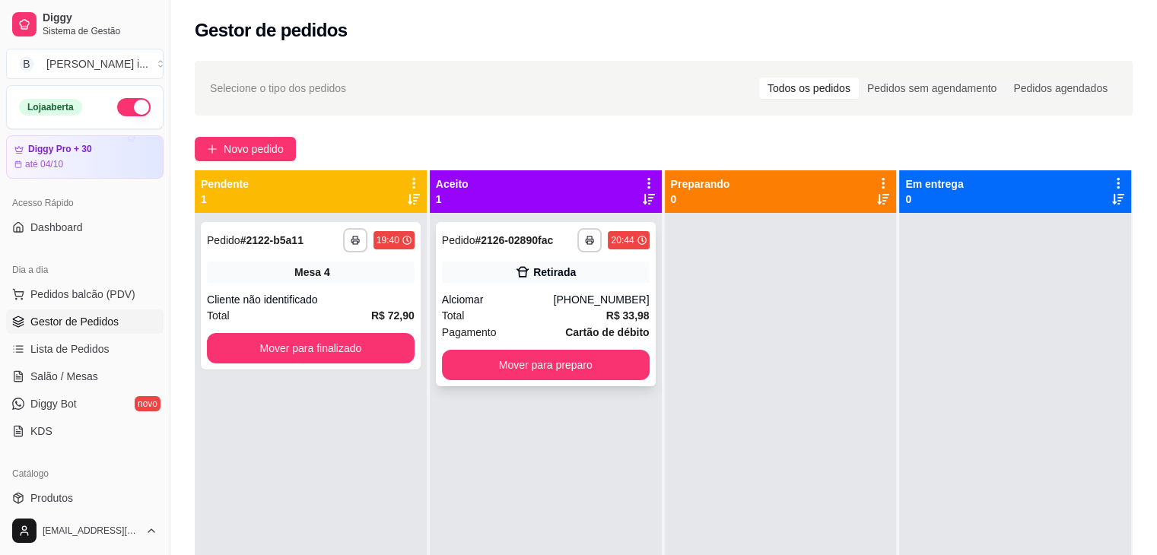
click at [554, 300] on div "Alciomar" at bounding box center [498, 299] width 112 height 15
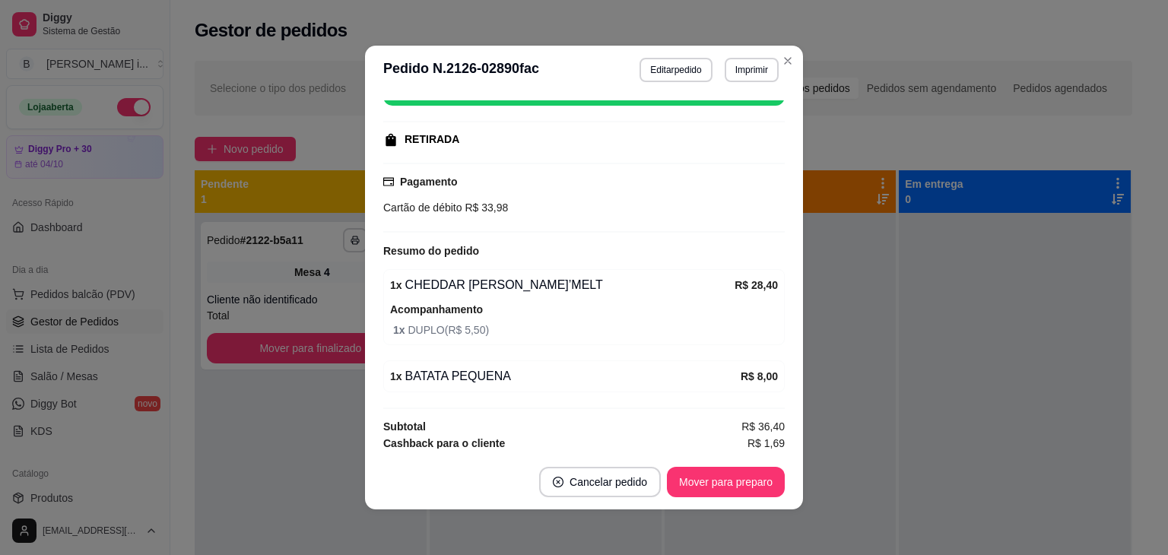
scroll to position [228, 0]
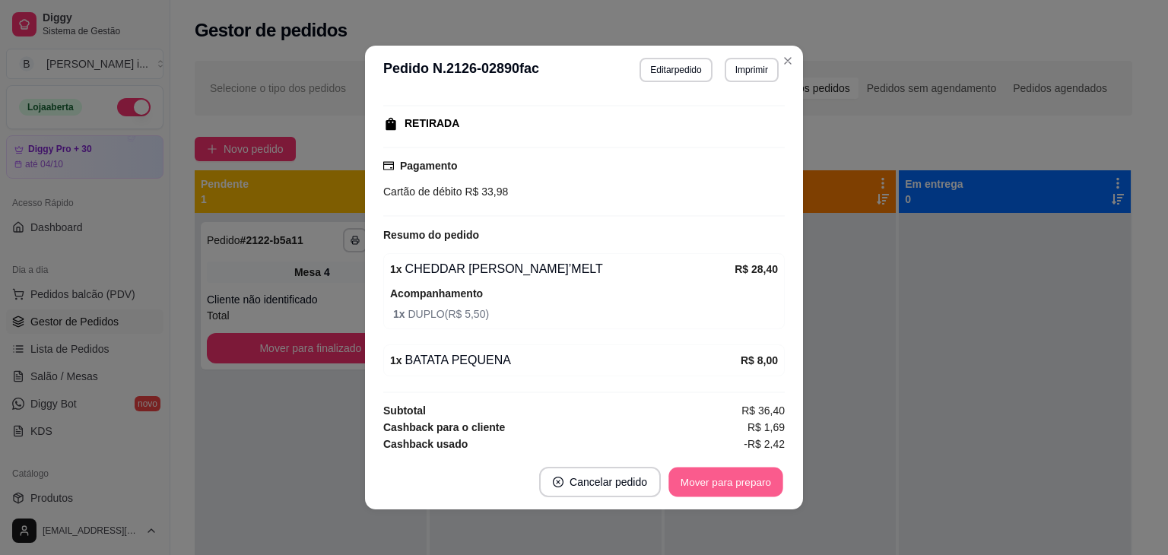
click at [739, 478] on button "Mover para preparo" at bounding box center [725, 483] width 114 height 30
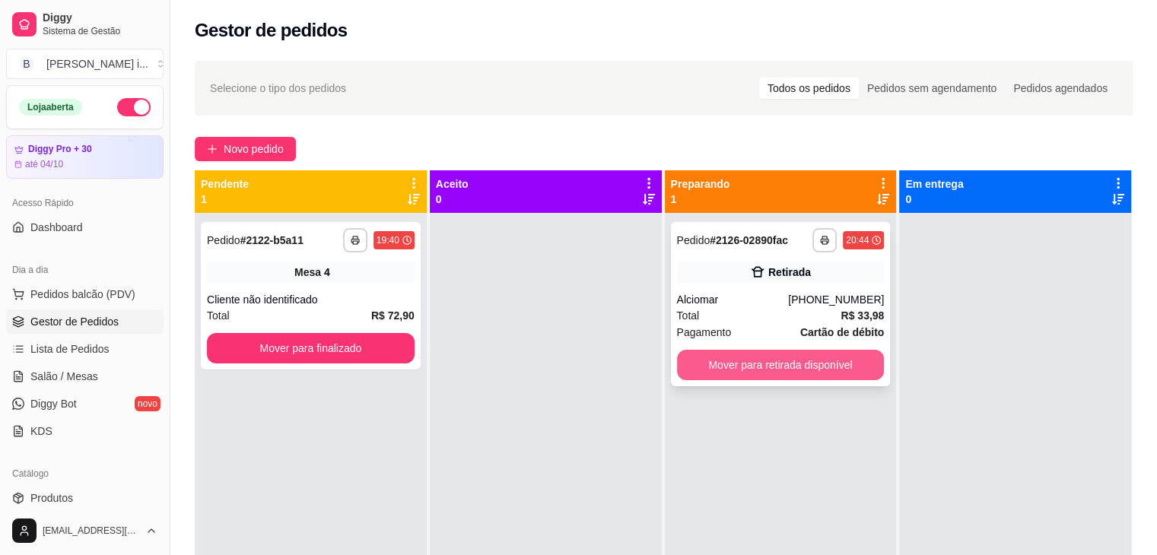
click at [827, 376] on button "Mover para retirada disponível" at bounding box center [781, 365] width 208 height 30
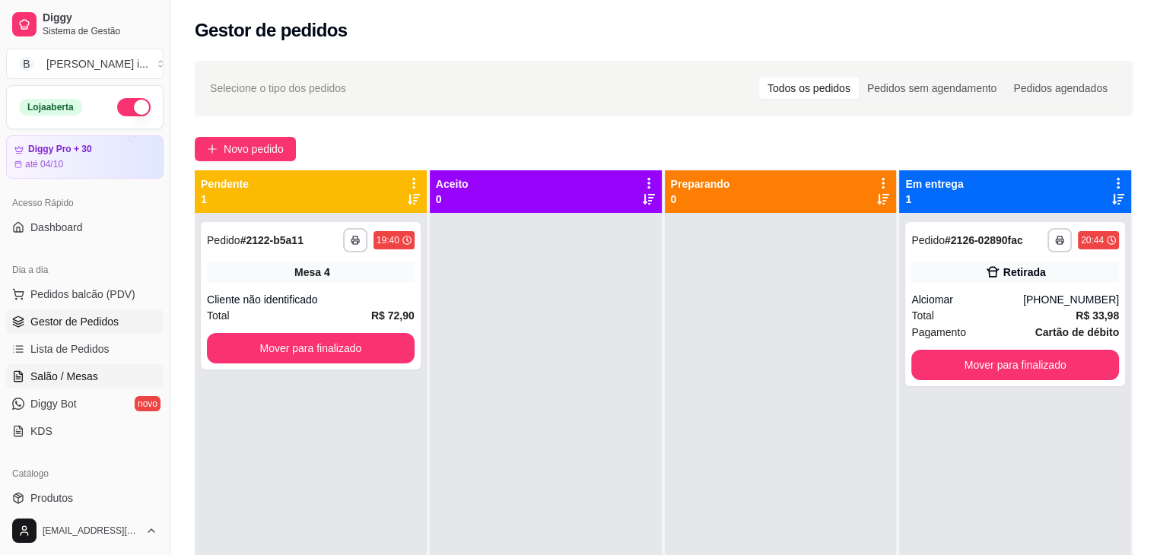
drag, startPoint x: 772, startPoint y: 382, endPoint x: 93, endPoint y: 376, distance: 679.1
click at [93, 376] on span "Salão / Mesas" at bounding box center [64, 376] width 68 height 15
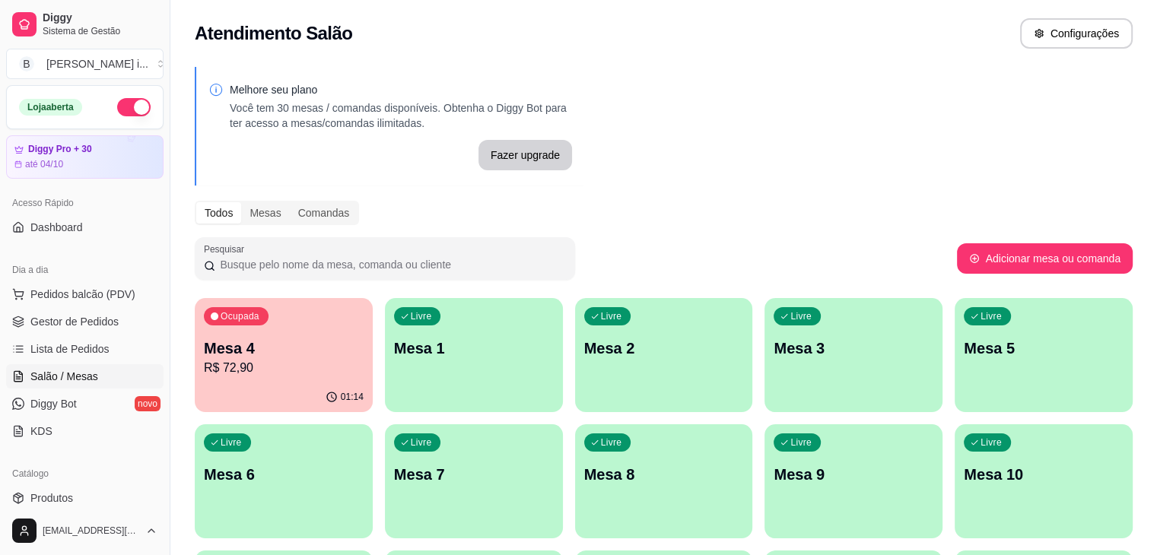
click at [283, 361] on p "R$ 72,90" at bounding box center [284, 368] width 160 height 18
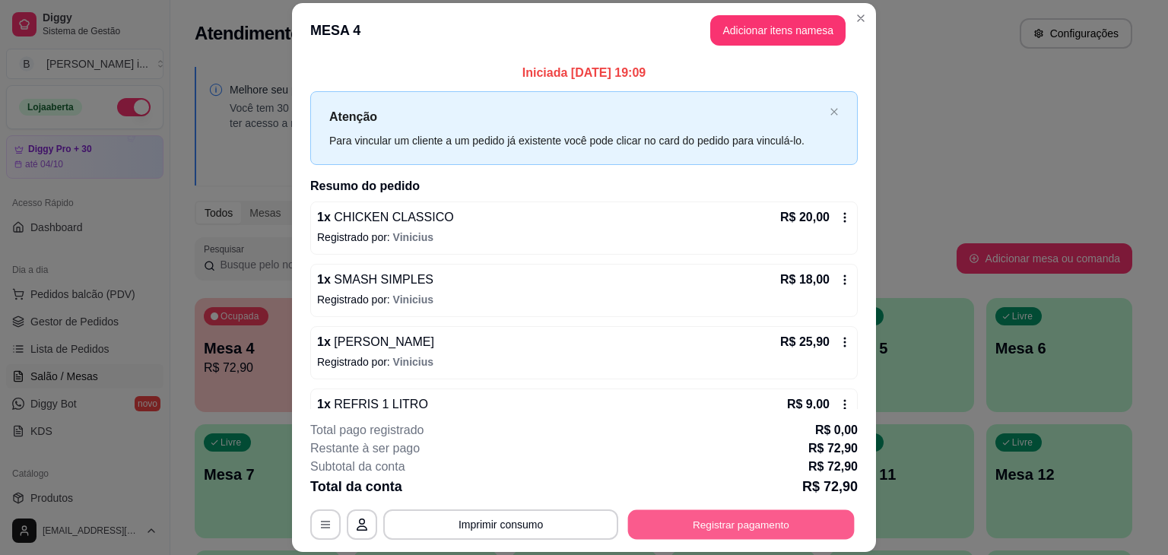
click at [658, 522] on button "Registrar pagamento" at bounding box center [741, 525] width 227 height 30
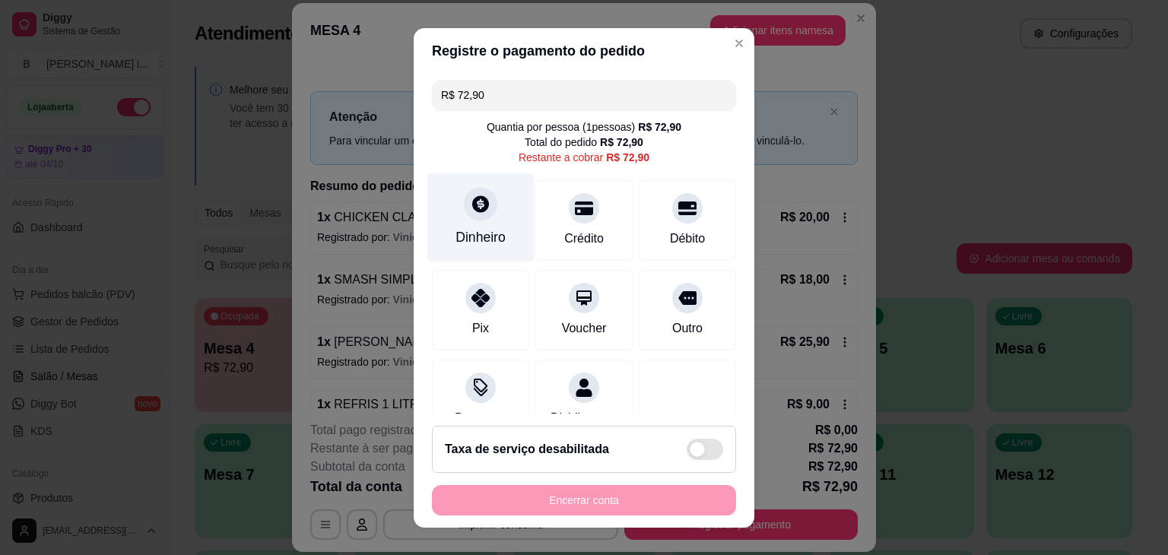
click at [484, 214] on div "Dinheiro" at bounding box center [480, 217] width 107 height 89
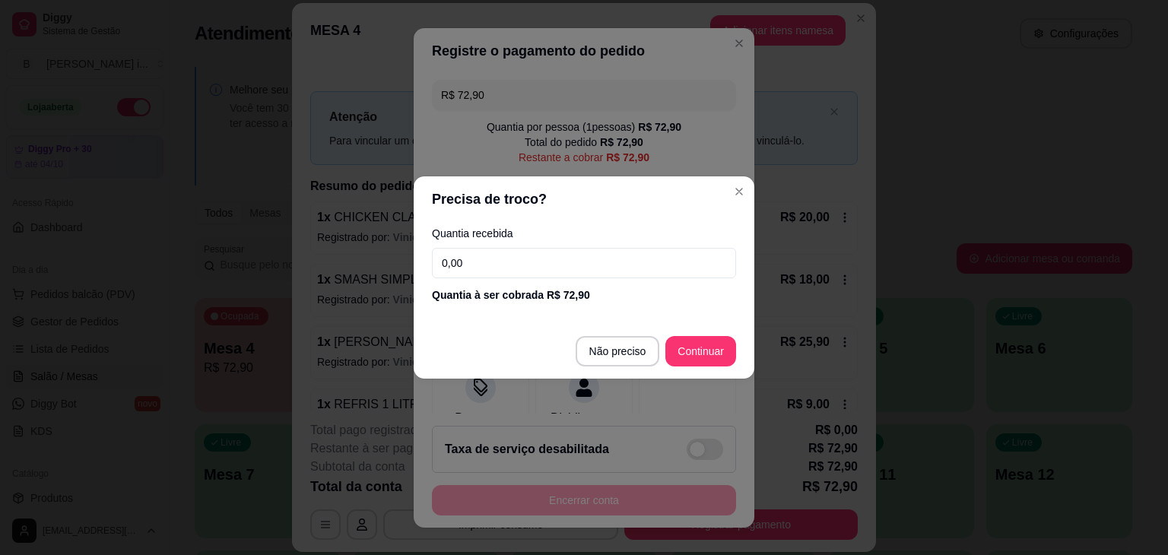
click at [487, 262] on input "0,00" at bounding box center [584, 263] width 304 height 30
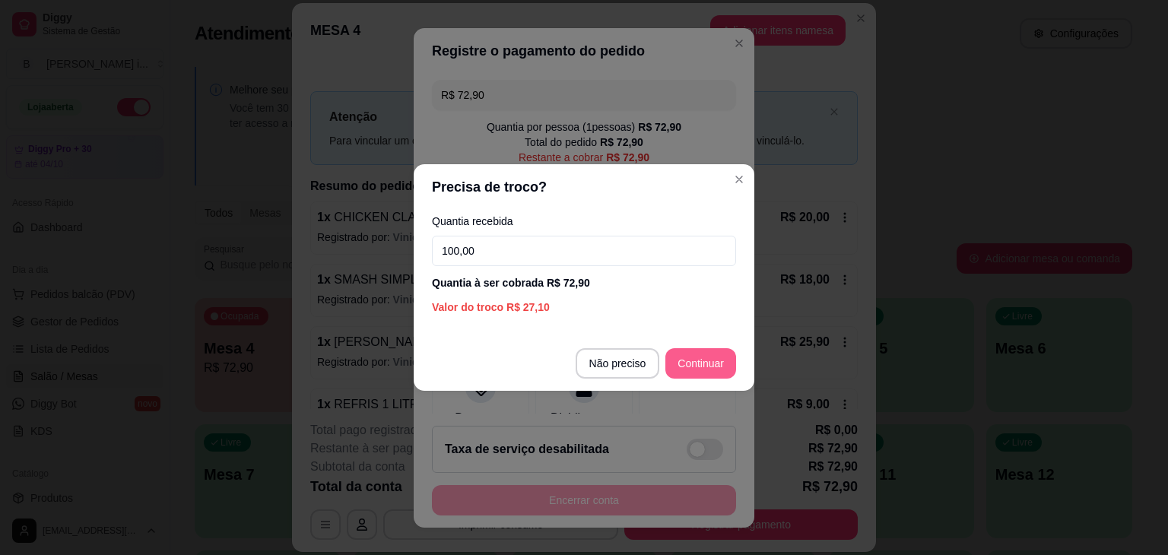
type input "100,00"
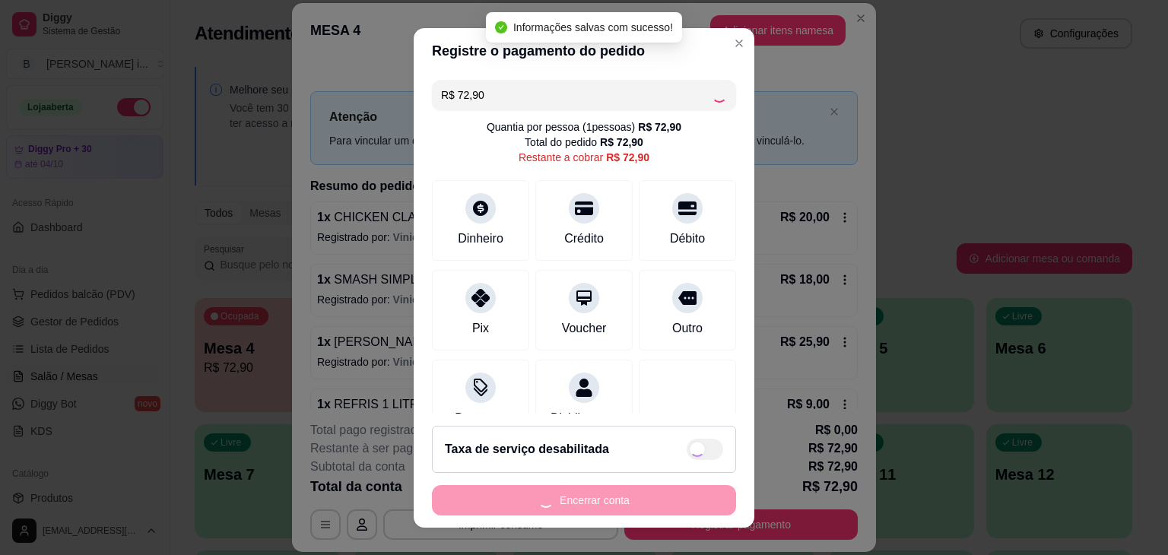
type input "R$ 0,00"
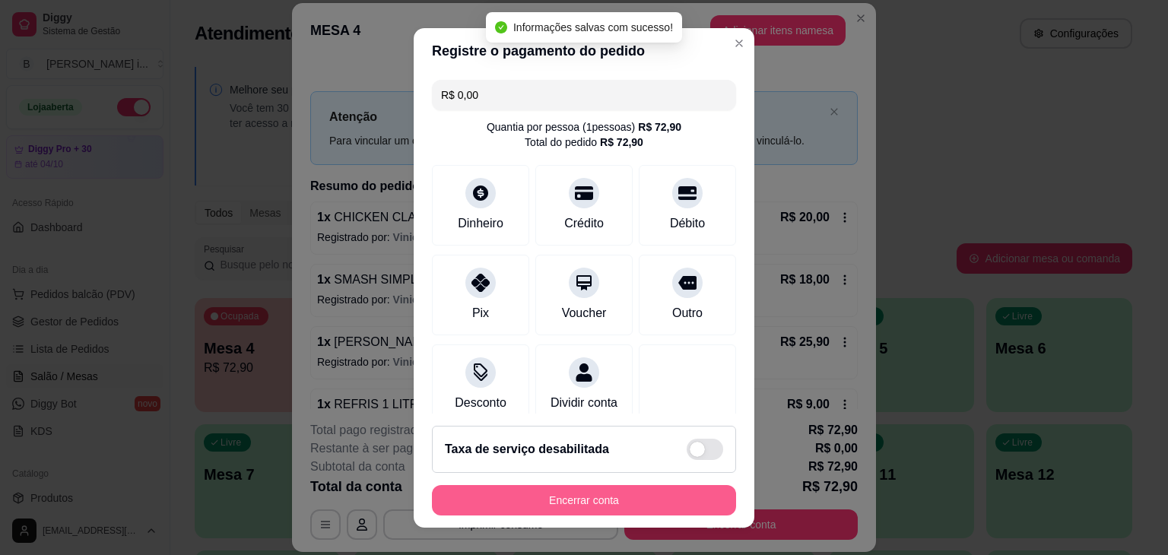
click at [657, 506] on button "Encerrar conta" at bounding box center [584, 500] width 304 height 30
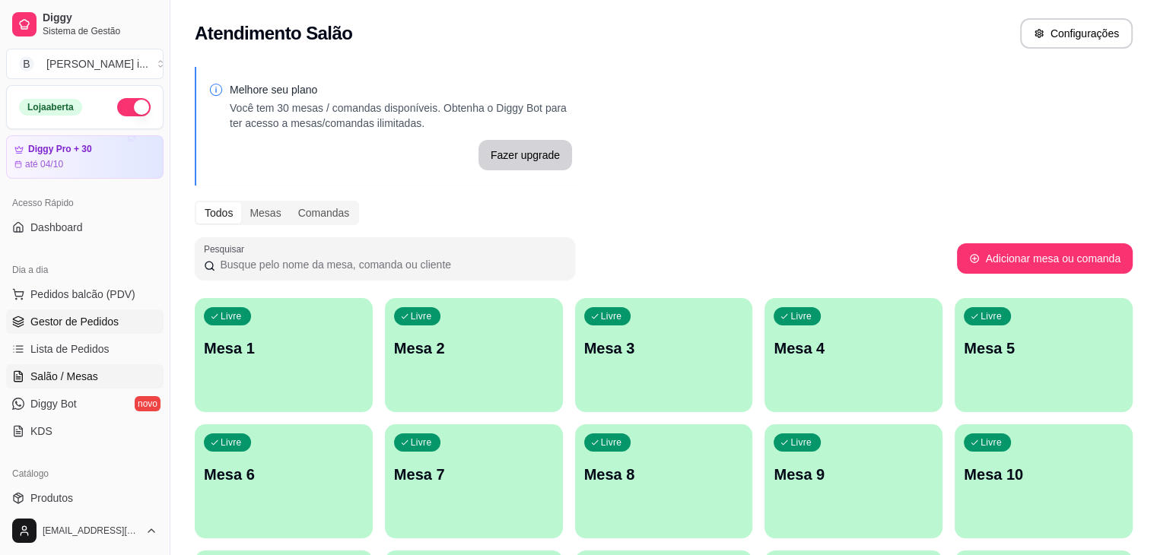
click at [88, 317] on span "Gestor de Pedidos" at bounding box center [74, 321] width 88 height 15
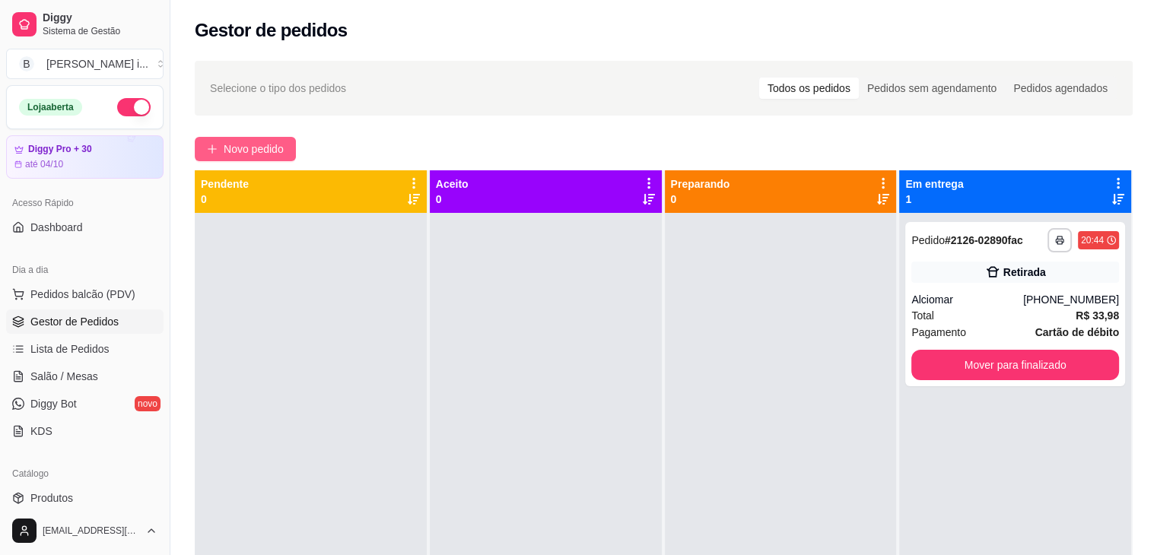
click at [262, 147] on span "Novo pedido" at bounding box center [254, 149] width 60 height 17
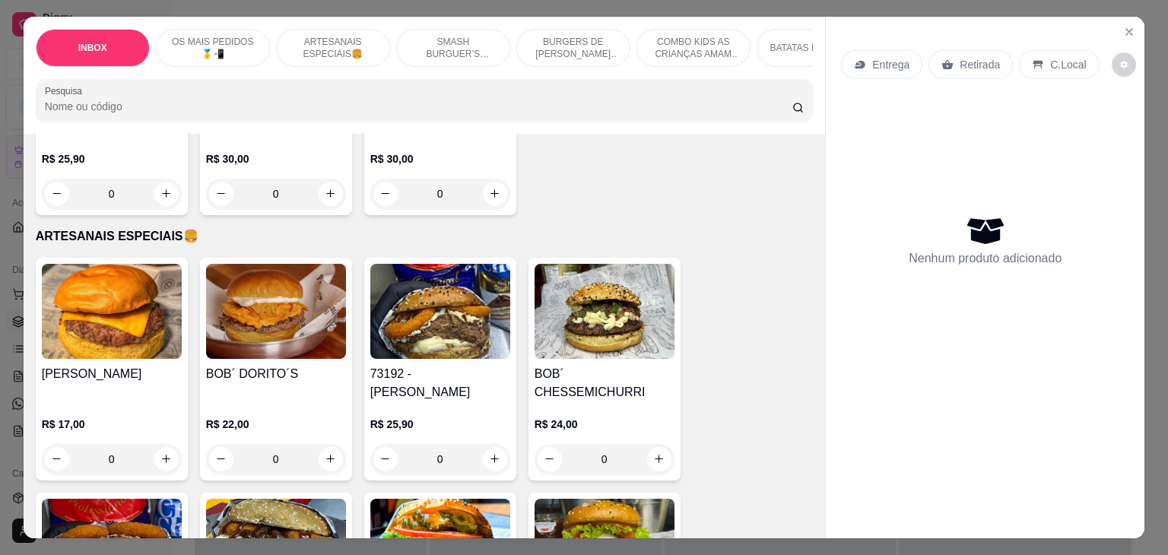
scroll to position [684, 0]
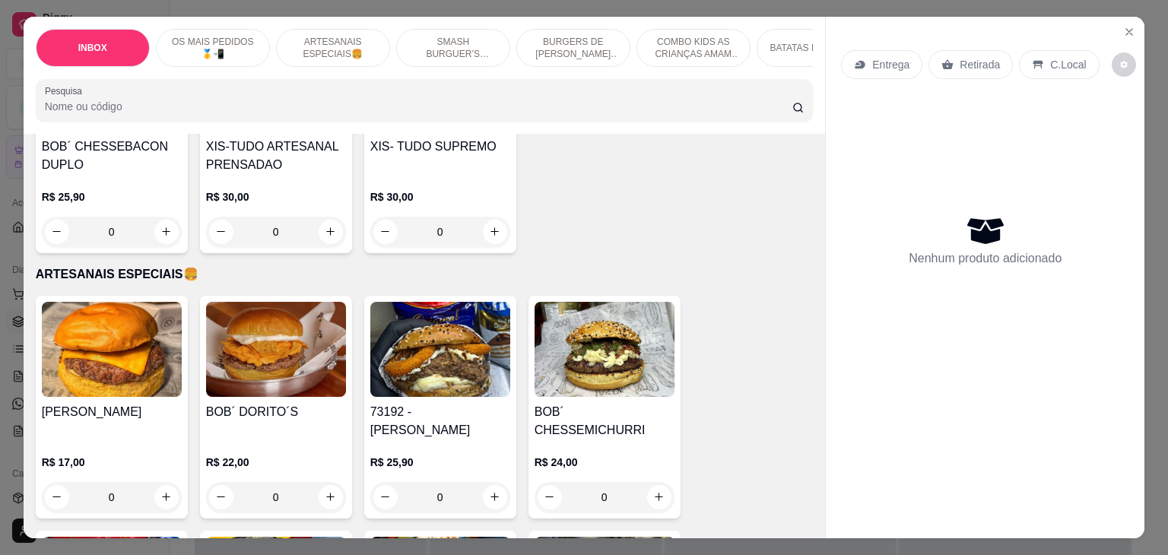
click at [449, 403] on h4 "73192 - [PERSON_NAME]" at bounding box center [440, 421] width 140 height 36
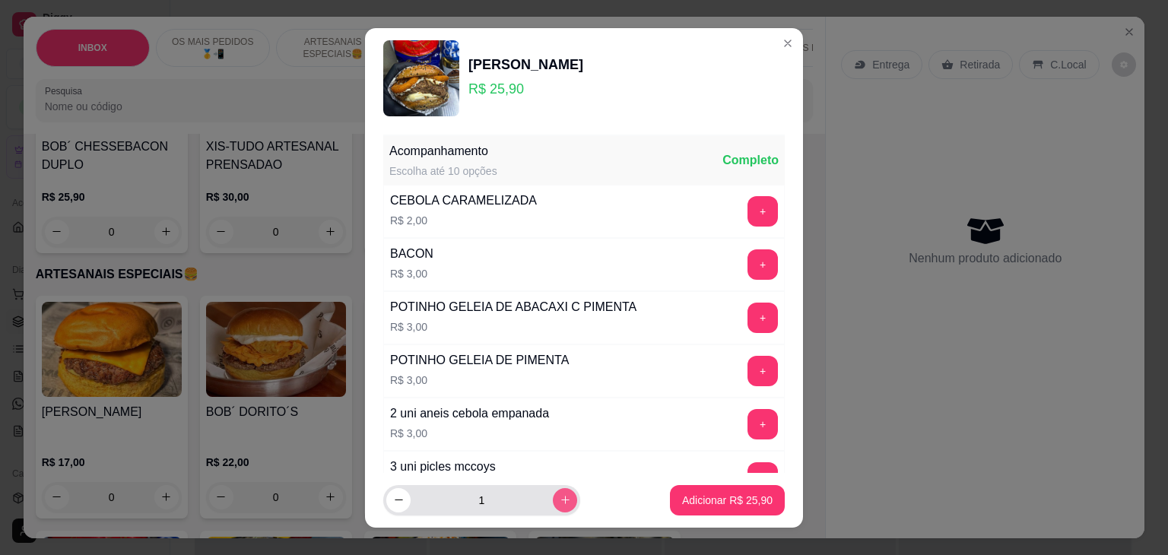
click at [560, 498] on icon "increase-product-quantity" at bounding box center [565, 499] width 11 height 11
type input "2"
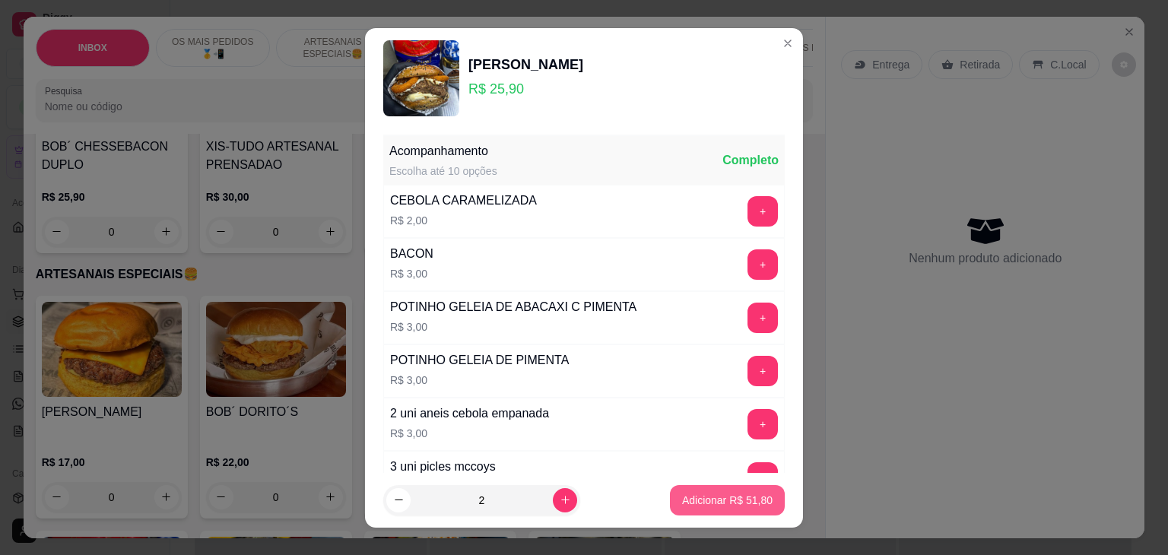
click at [670, 488] on button "Adicionar R$ 51,80" at bounding box center [727, 500] width 115 height 30
type input "2"
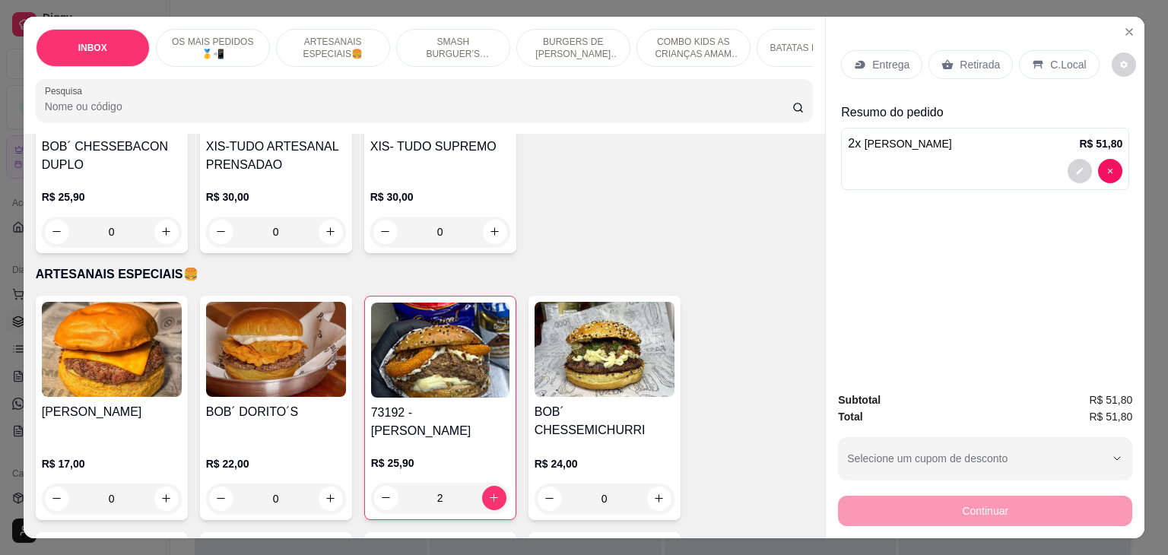
click at [897, 65] on p "Entrega" at bounding box center [890, 64] width 37 height 15
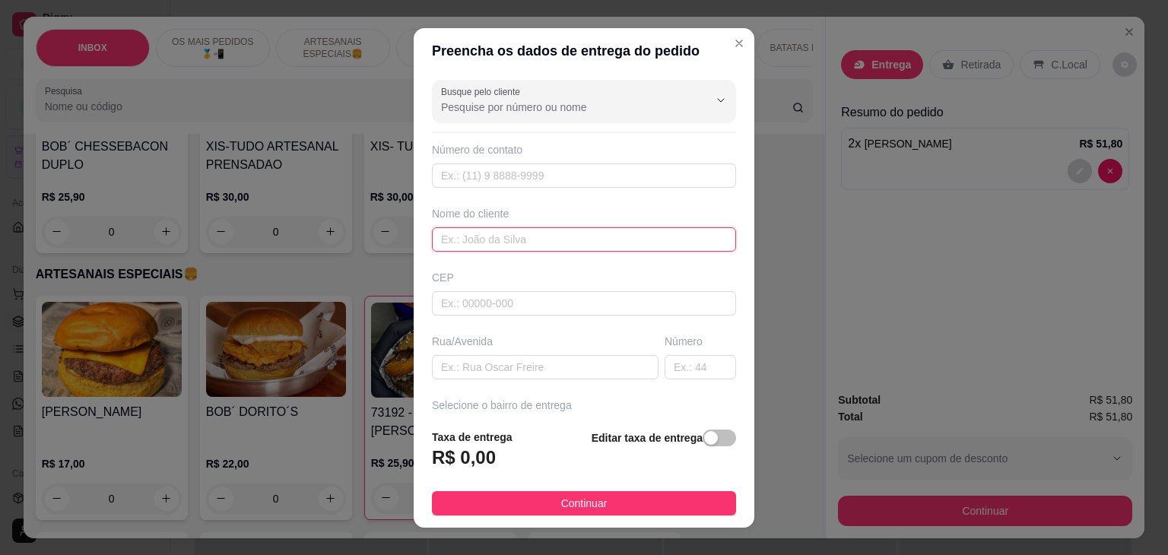
click at [499, 227] on input "text" at bounding box center [584, 239] width 304 height 24
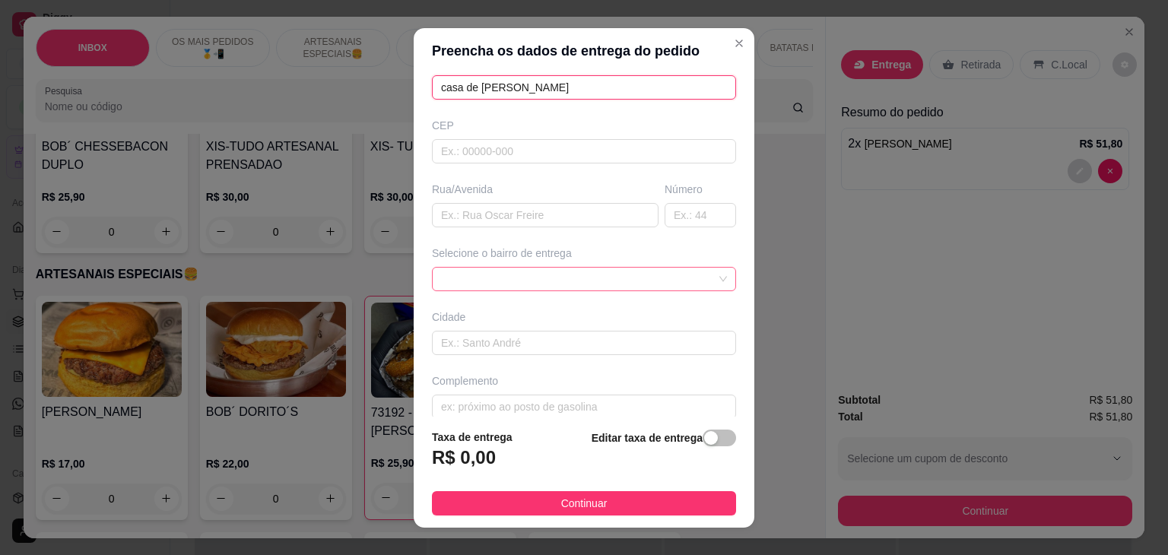
click at [615, 278] on span at bounding box center [584, 279] width 286 height 23
type input "casa de [PERSON_NAME]"
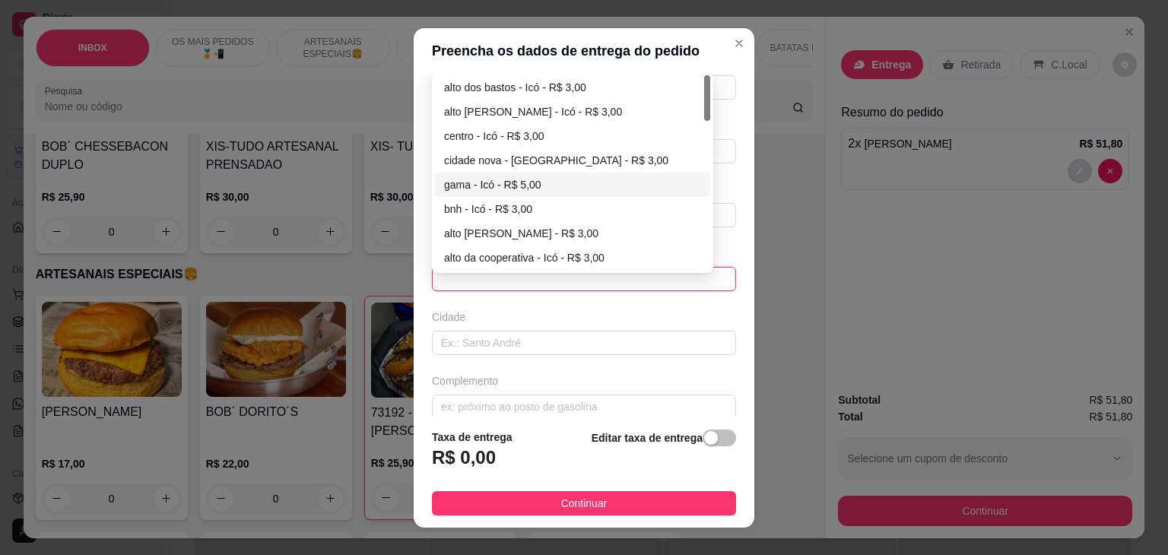
click at [480, 184] on div "gama - Icó - R$ 5,00" at bounding box center [572, 184] width 257 height 17
type input "Icó"
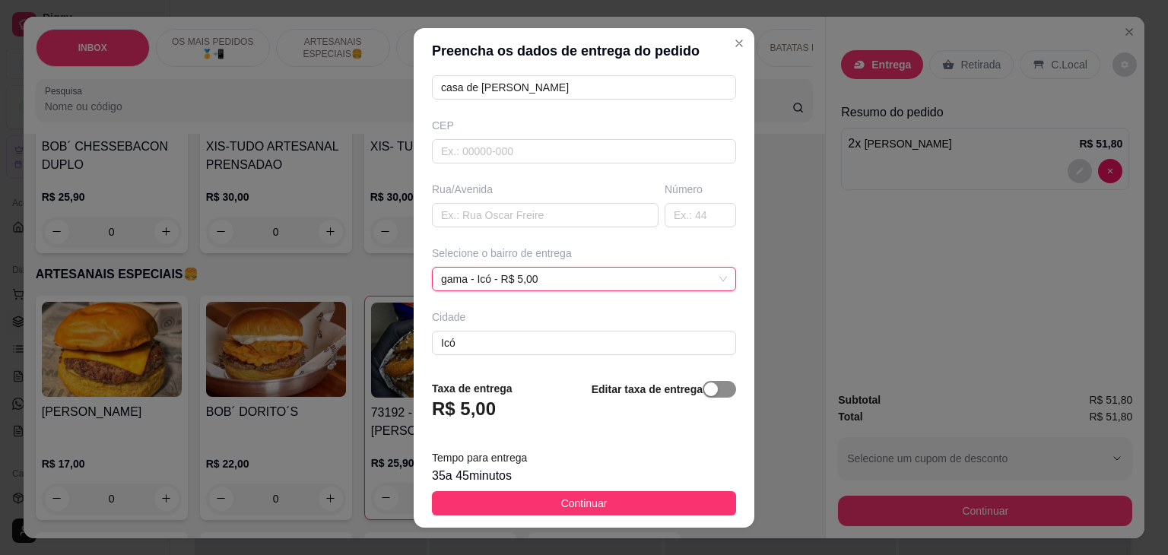
click at [711, 391] on span "button" at bounding box center [719, 389] width 33 height 17
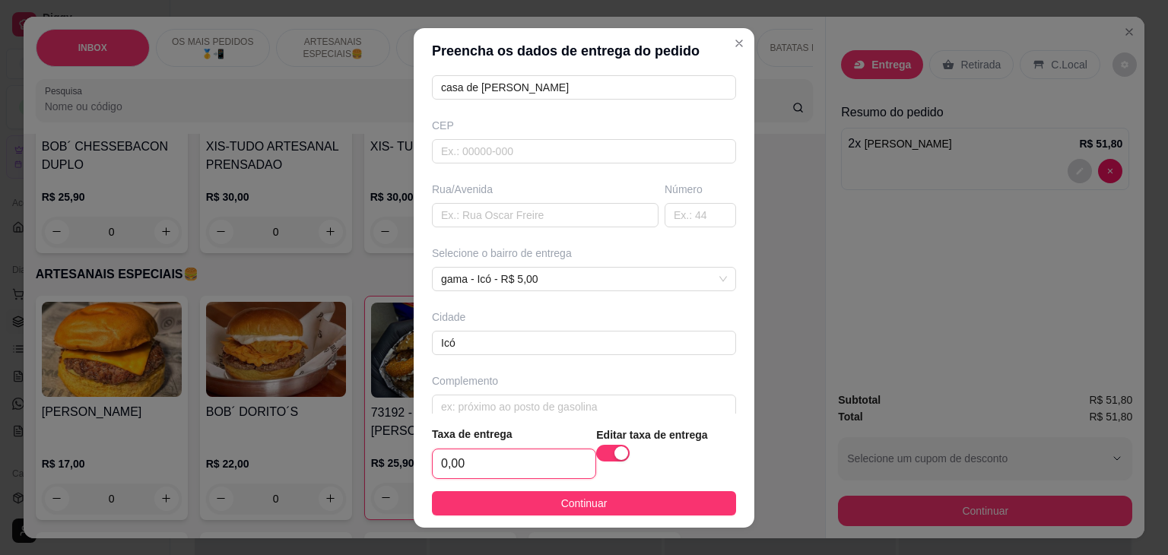
click at [535, 457] on input "0,00" at bounding box center [514, 463] width 163 height 29
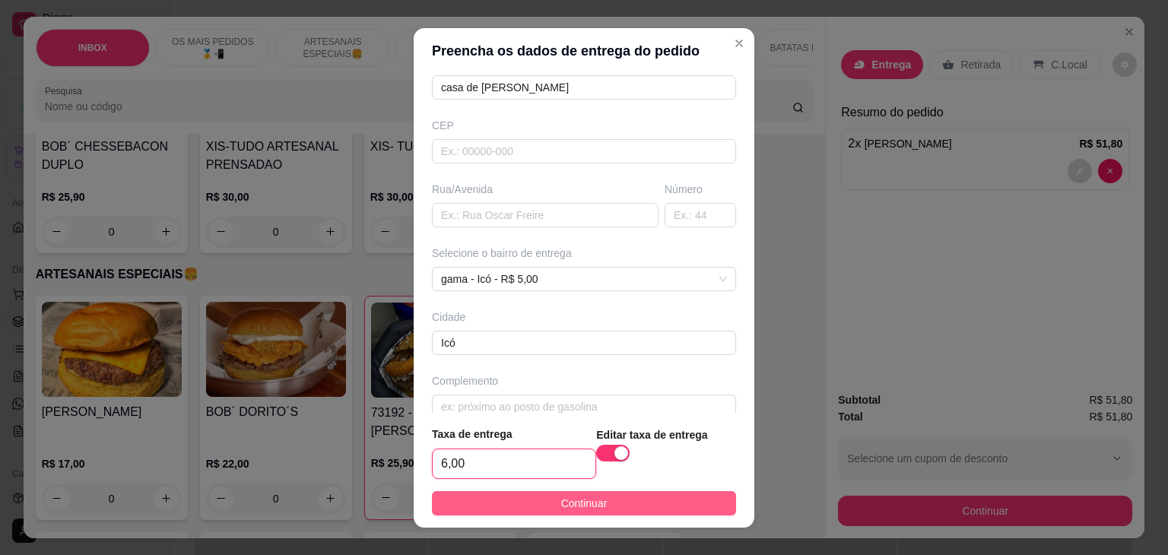
type input "6,00"
click at [592, 492] on button "Continuar" at bounding box center [584, 503] width 304 height 24
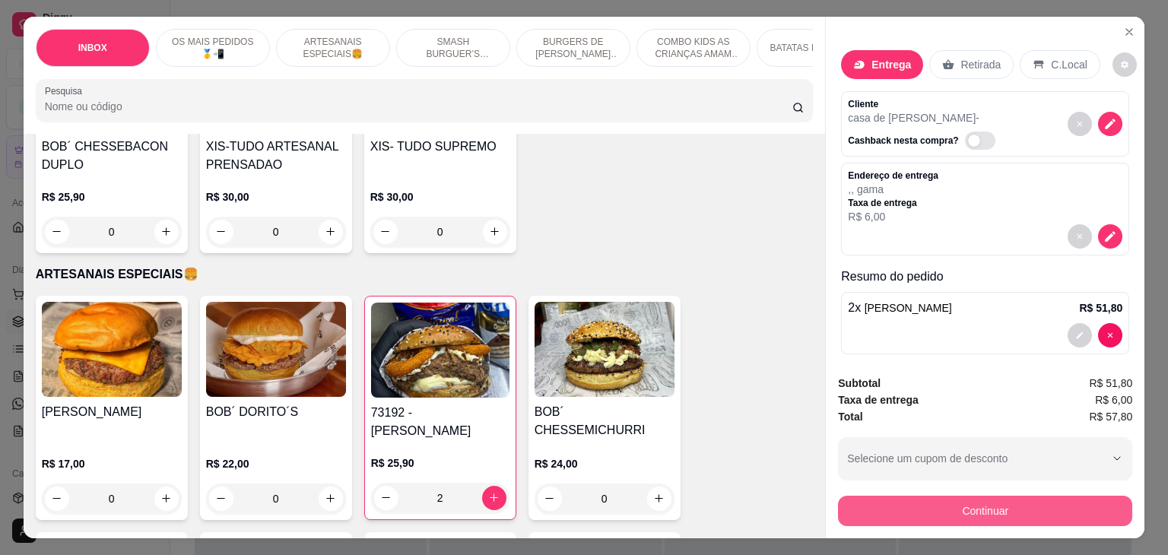
click at [931, 513] on button "Continuar" at bounding box center [985, 511] width 294 height 30
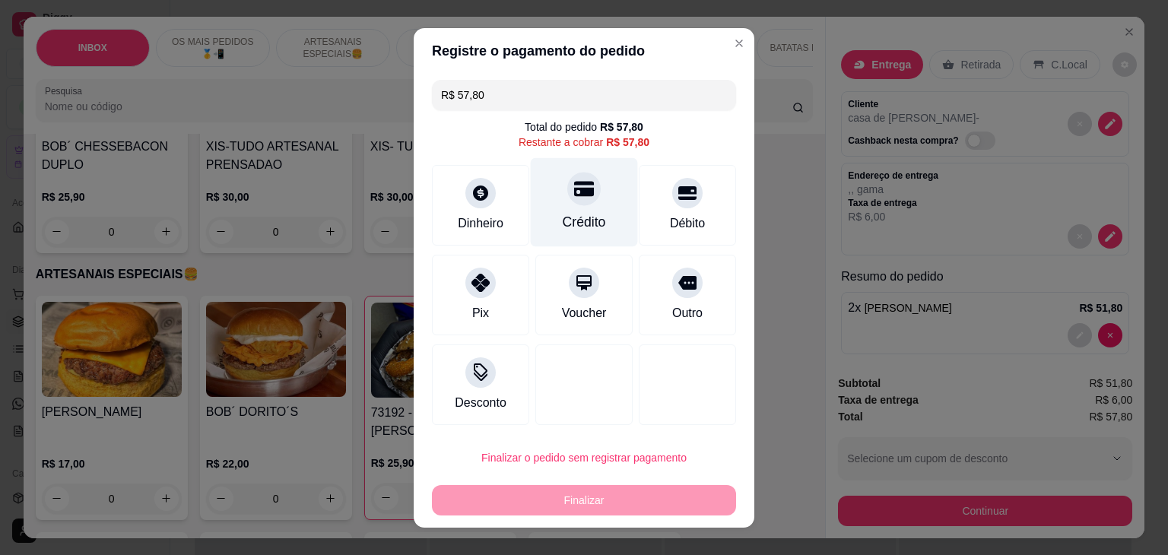
click at [611, 208] on div "Crédito" at bounding box center [584, 201] width 107 height 89
type input "R$ 0,00"
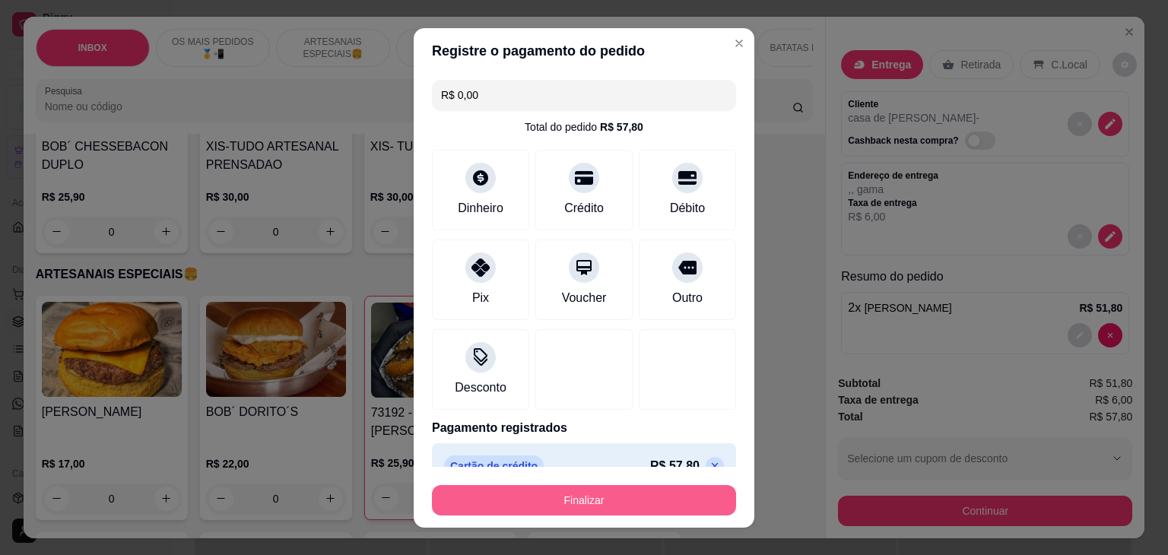
click at [601, 502] on button "Finalizar" at bounding box center [584, 500] width 304 height 30
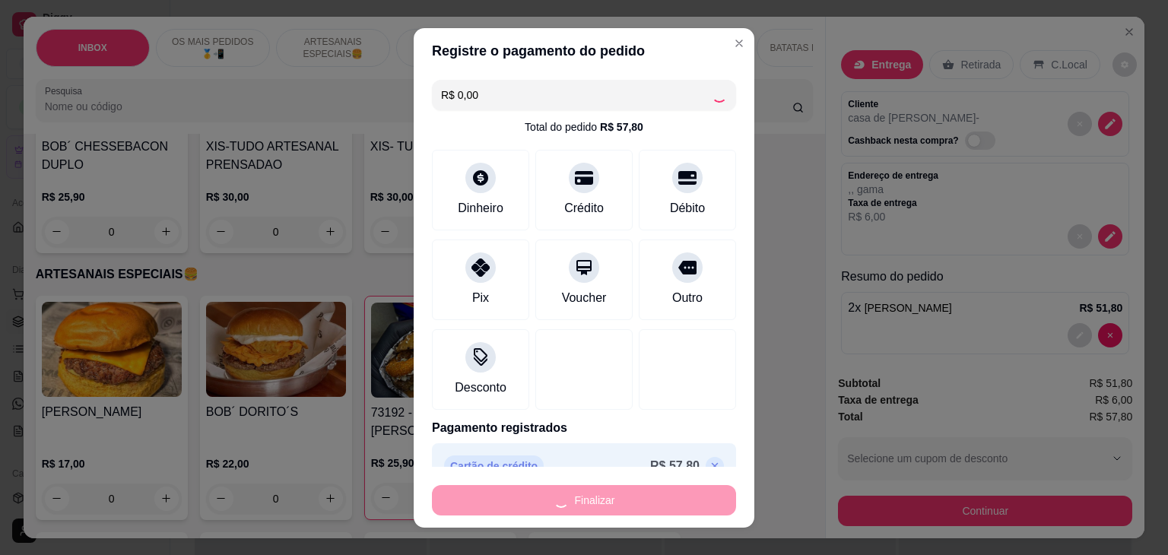
type input "0"
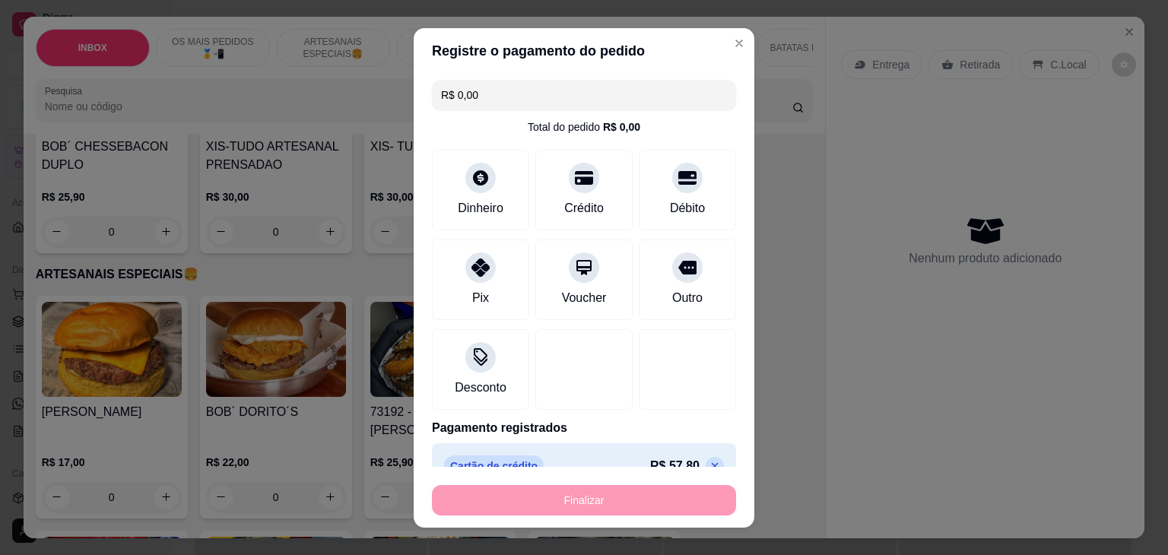
type input "-R$ 57,80"
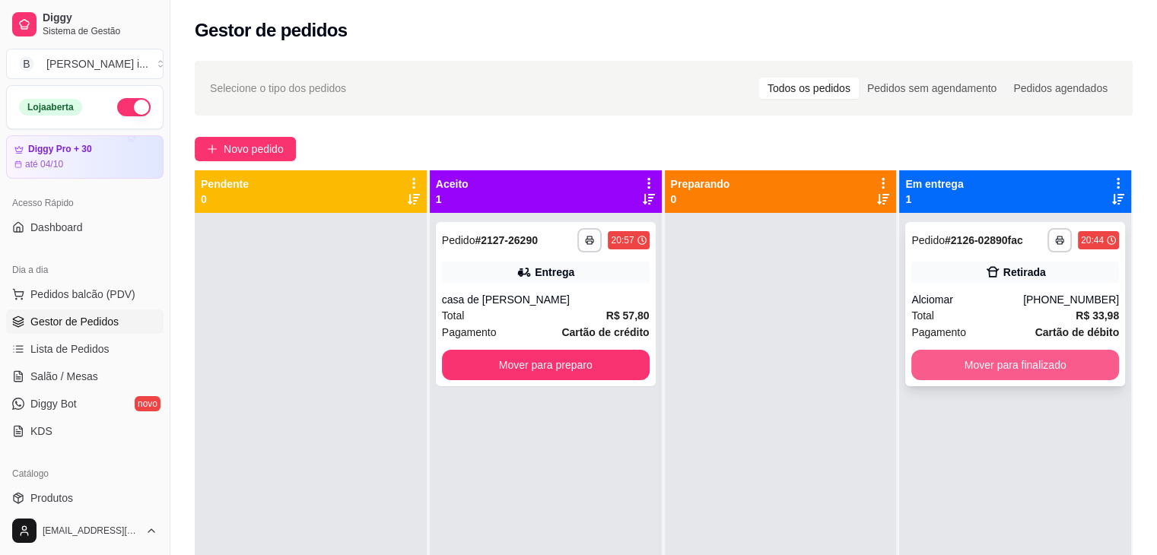
click at [998, 367] on button "Mover para finalizado" at bounding box center [1015, 365] width 208 height 30
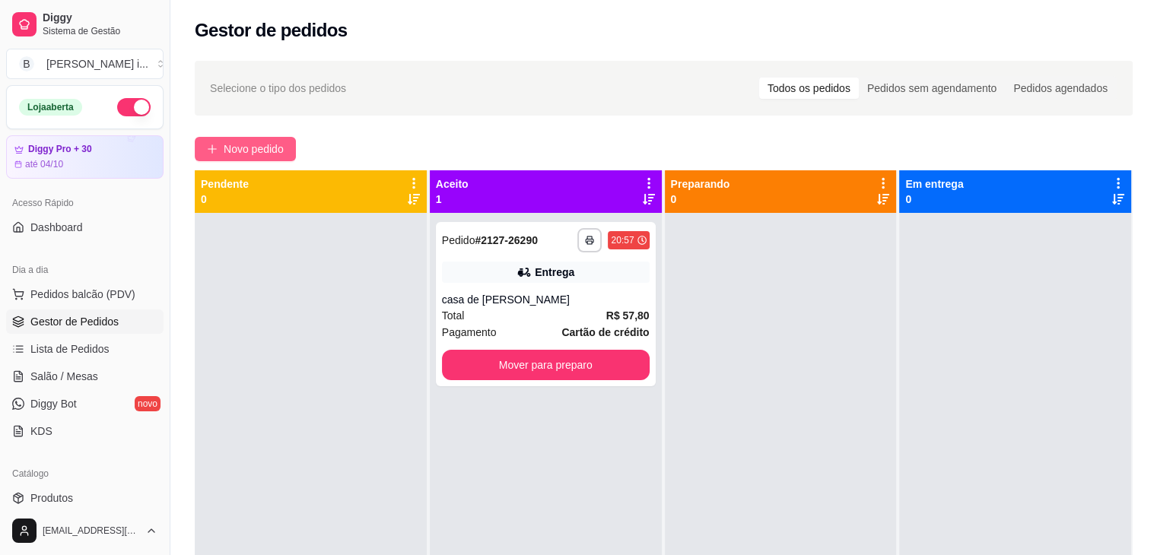
click at [245, 137] on button "Novo pedido" at bounding box center [245, 149] width 101 height 24
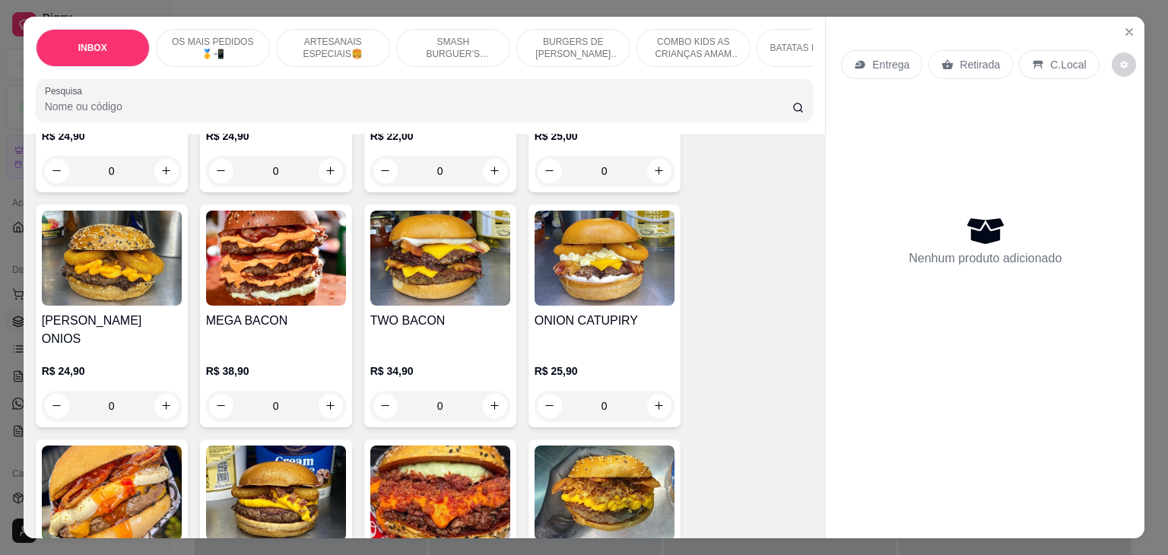
scroll to position [1293, 0]
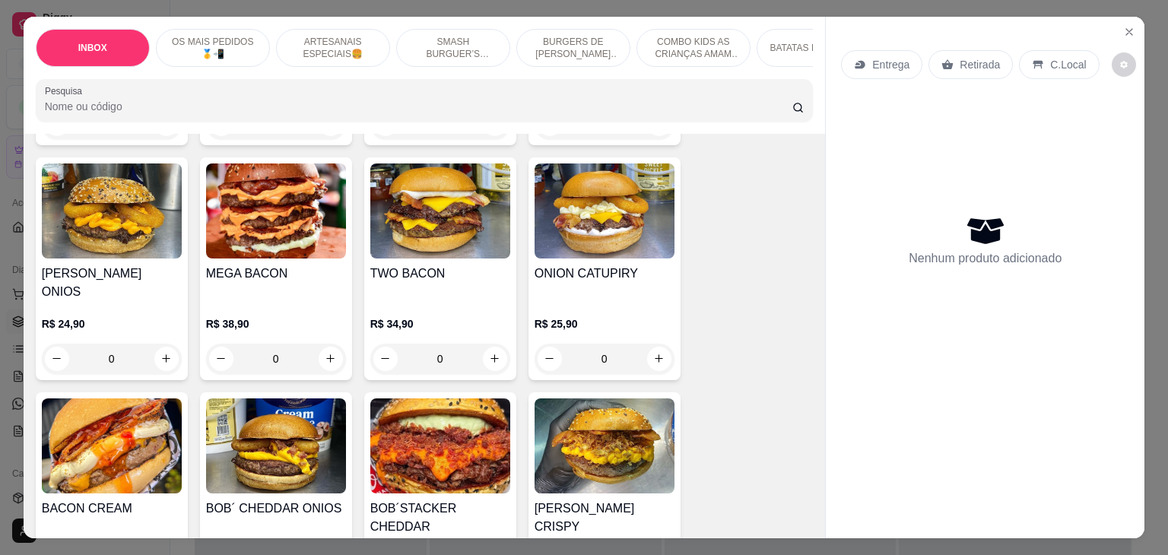
click at [459, 265] on h4 "TWO BACON" at bounding box center [440, 274] width 140 height 18
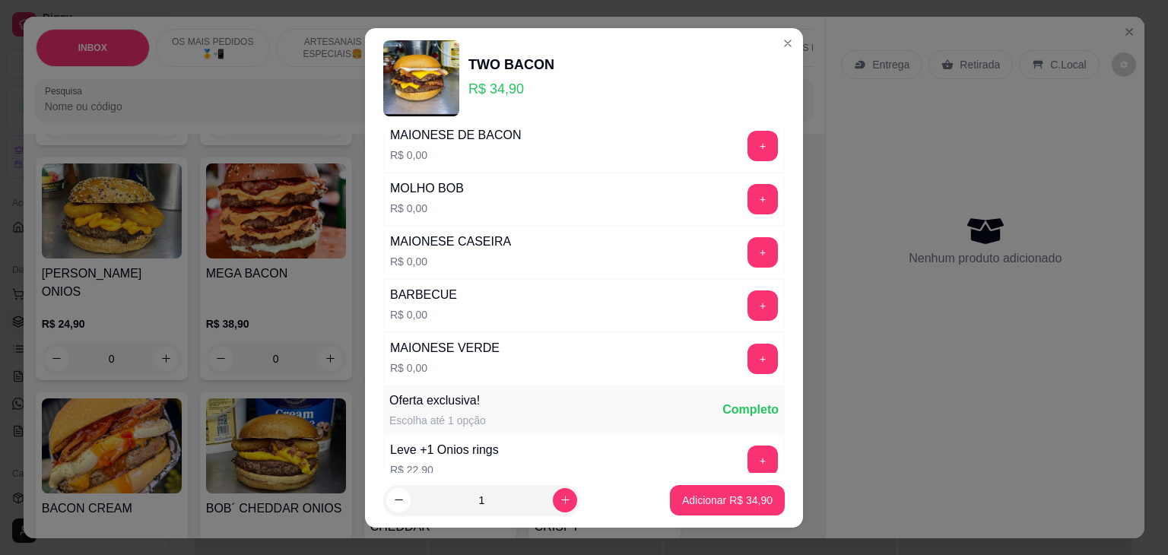
scroll to position [1034, 0]
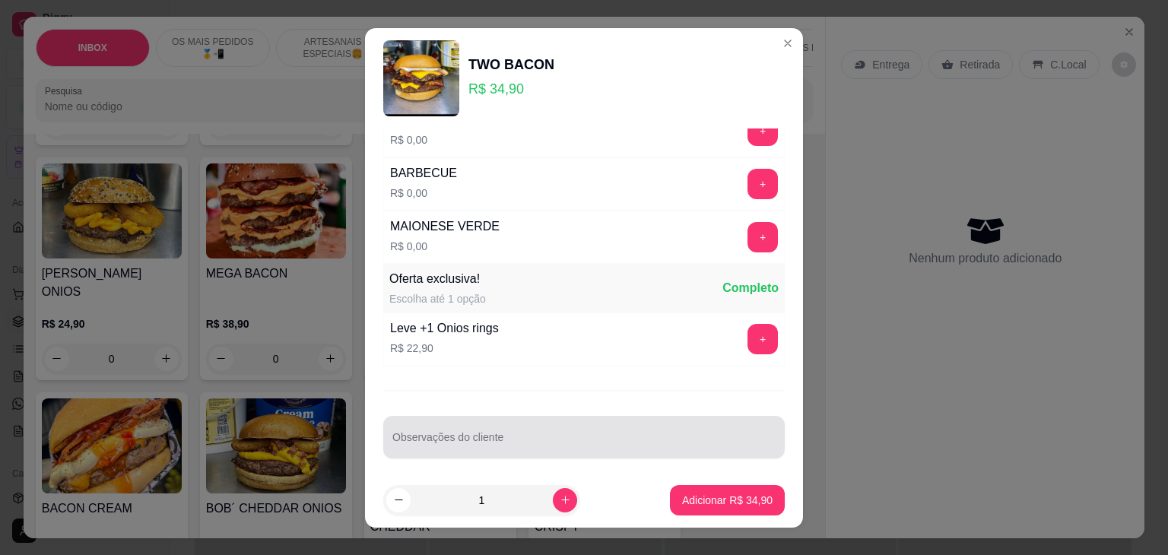
click at [544, 436] on input "Observações do cliente" at bounding box center [583, 443] width 383 height 15
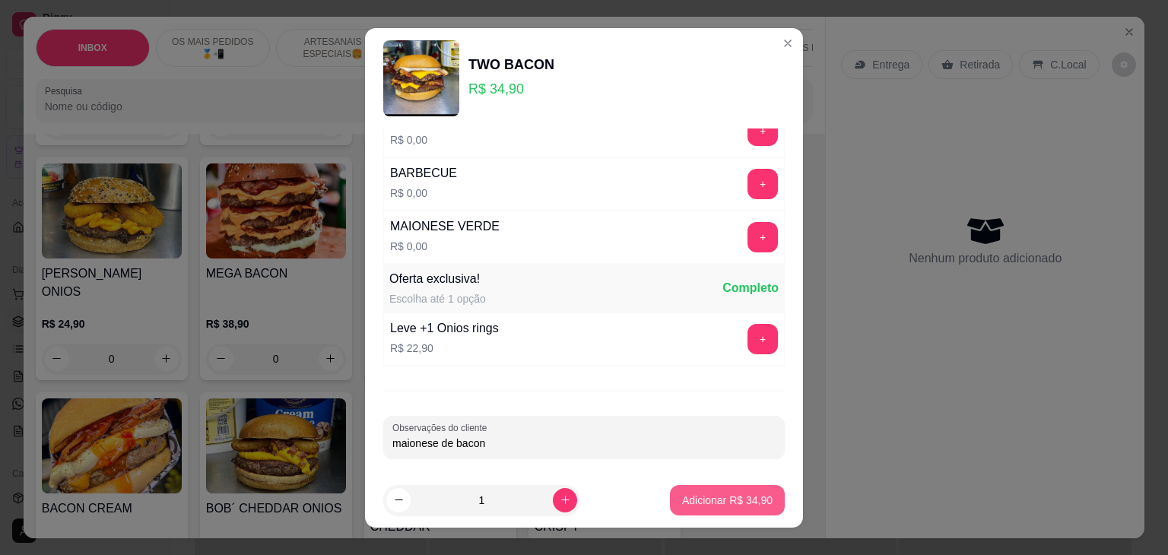
type input "maionese de bacon"
click at [740, 500] on p "Adicionar R$ 34,90" at bounding box center [727, 500] width 90 height 15
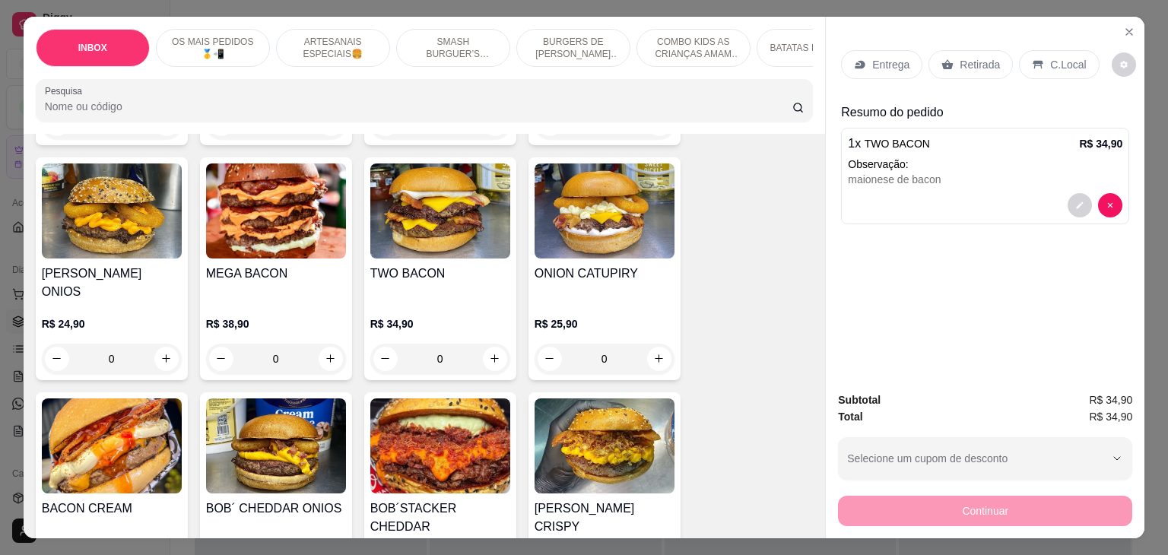
click at [970, 66] on div "Retirada" at bounding box center [970, 64] width 84 height 29
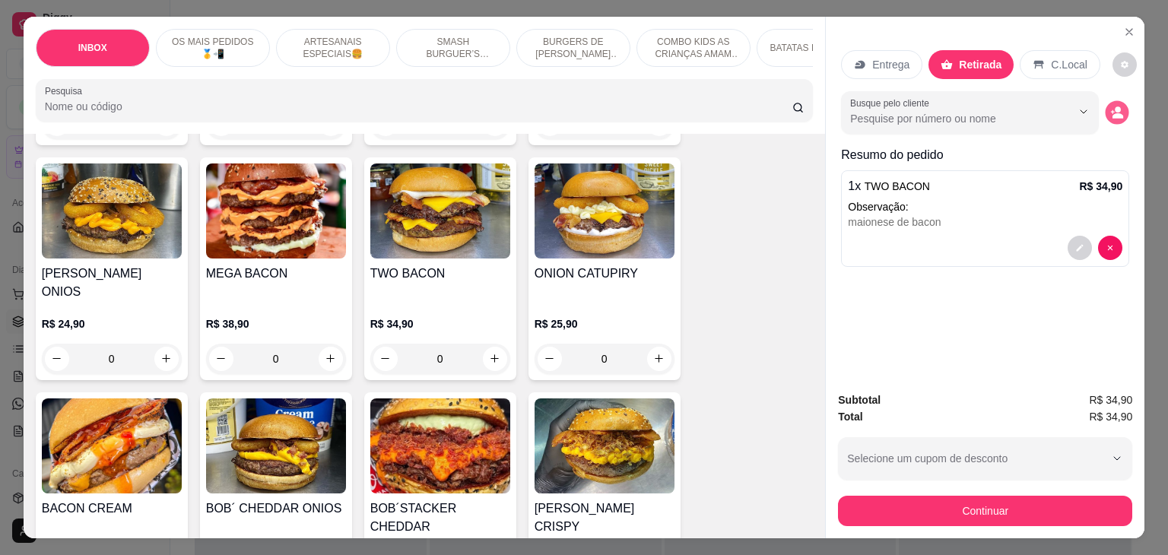
click at [1111, 106] on icon "decrease-product-quantity" at bounding box center [1117, 112] width 13 height 13
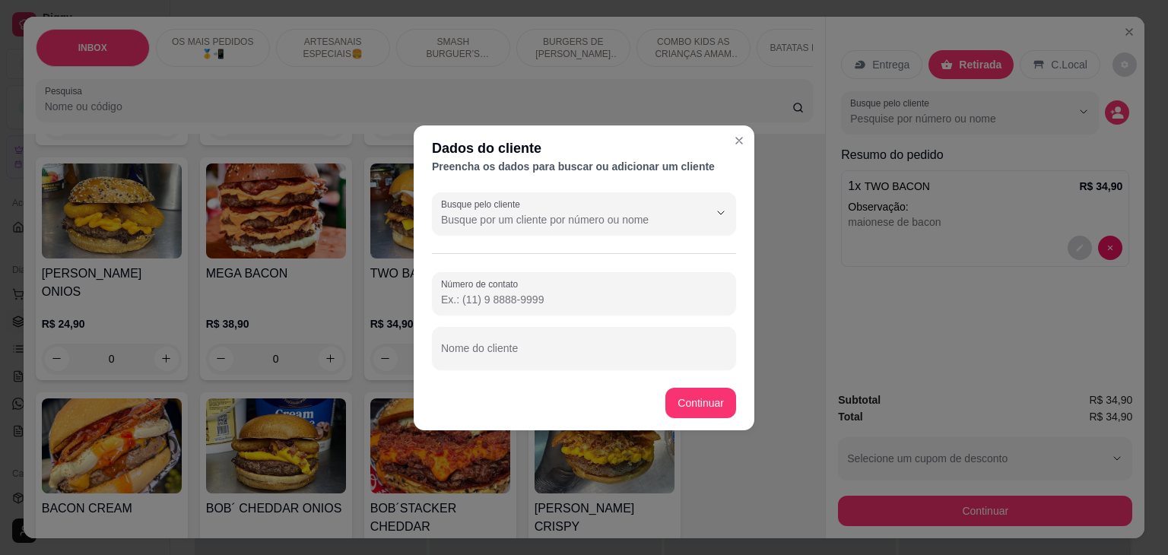
click at [513, 372] on div "Busque pelo cliente Número de contato Nome do cliente" at bounding box center [584, 280] width 341 height 189
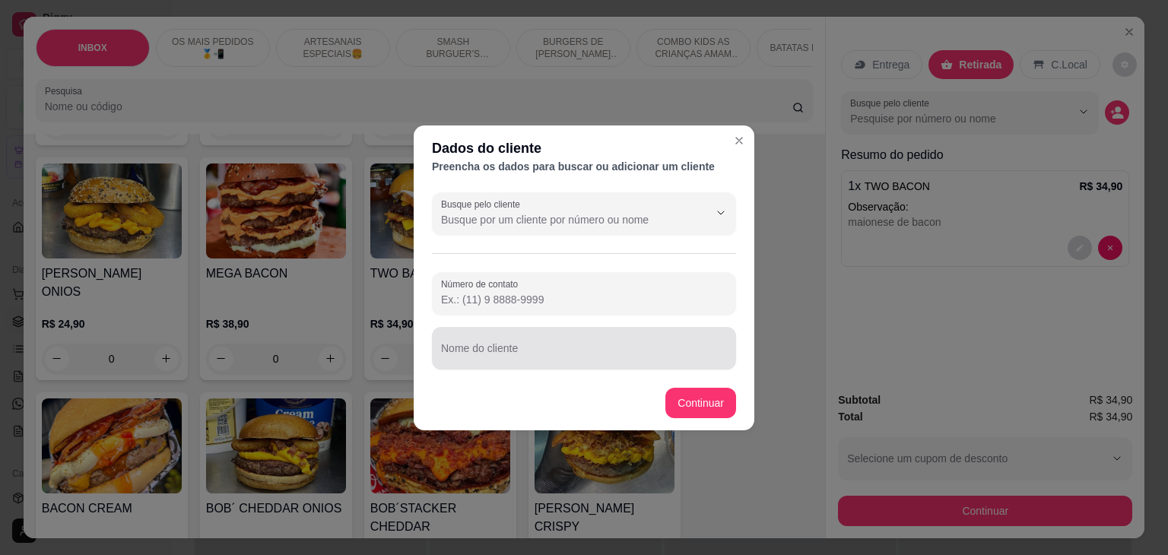
click at [520, 337] on div at bounding box center [584, 348] width 286 height 30
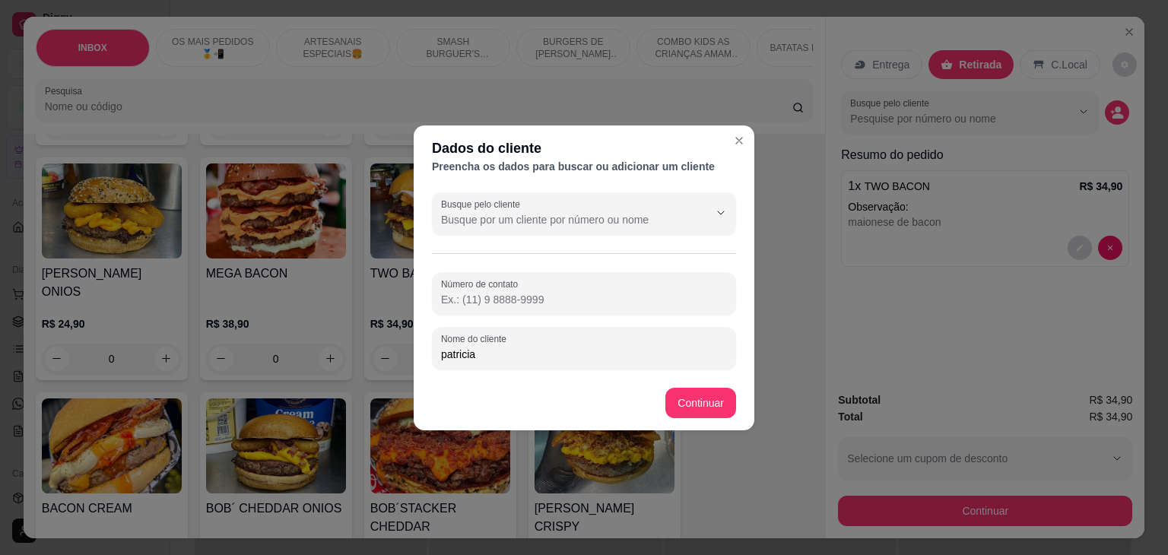
type input "patricia"
click at [696, 384] on footer "Continuar" at bounding box center [584, 403] width 341 height 55
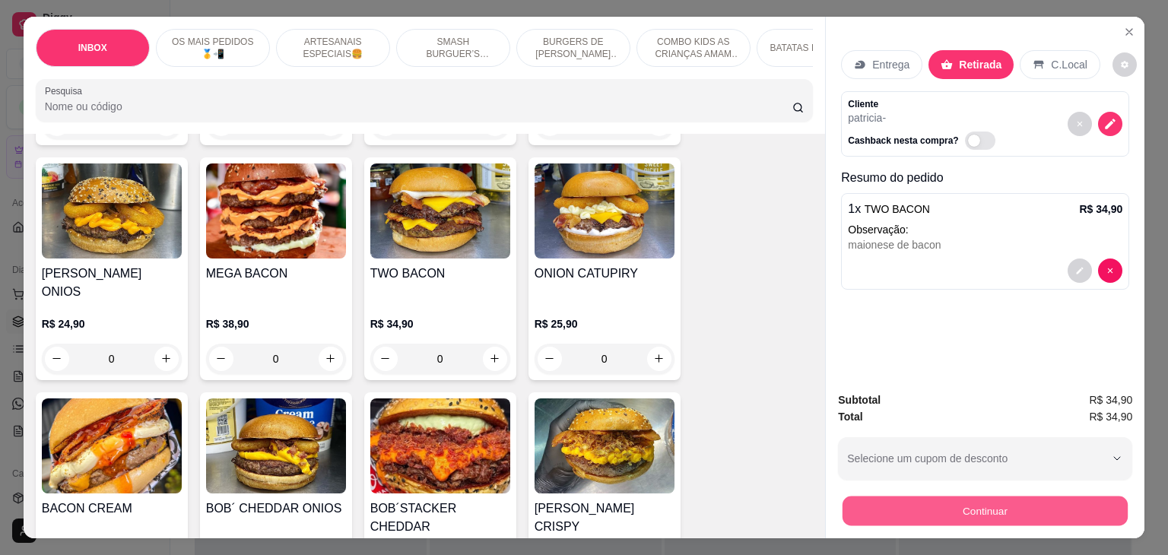
click at [870, 503] on button "Continuar" at bounding box center [985, 512] width 285 height 30
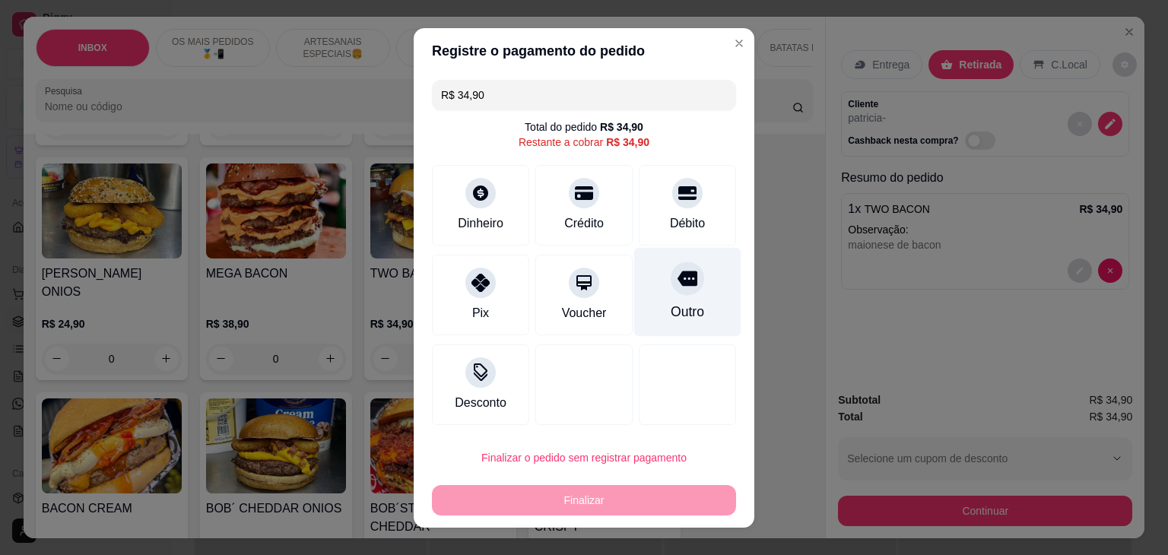
click at [672, 299] on div "Outro" at bounding box center [687, 291] width 107 height 89
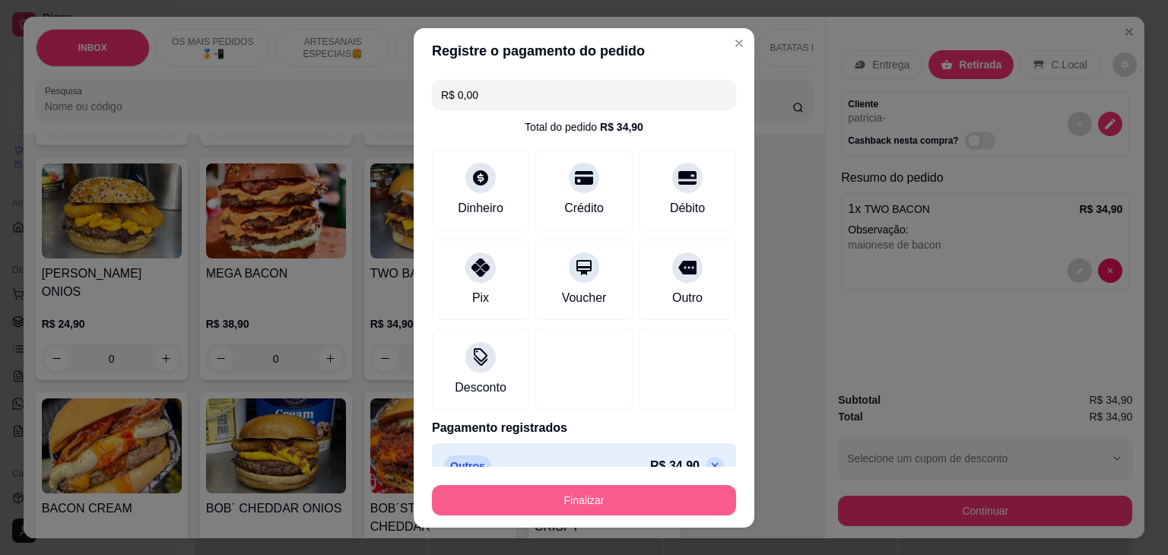
click at [581, 497] on button "Finalizar" at bounding box center [584, 500] width 304 height 30
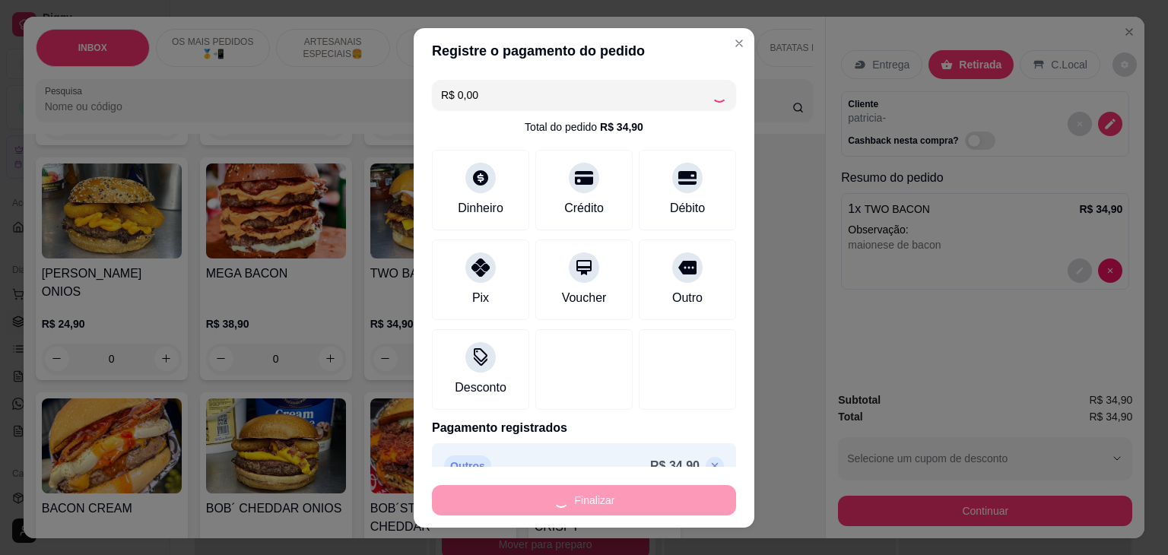
type input "-R$ 34,90"
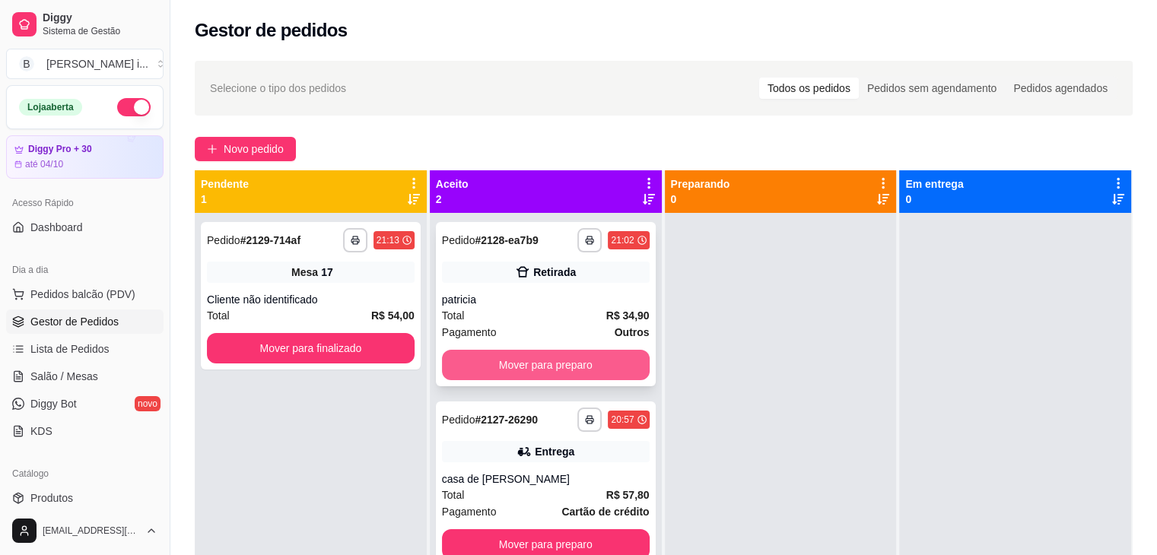
click at [617, 367] on button "Mover para preparo" at bounding box center [546, 365] width 208 height 30
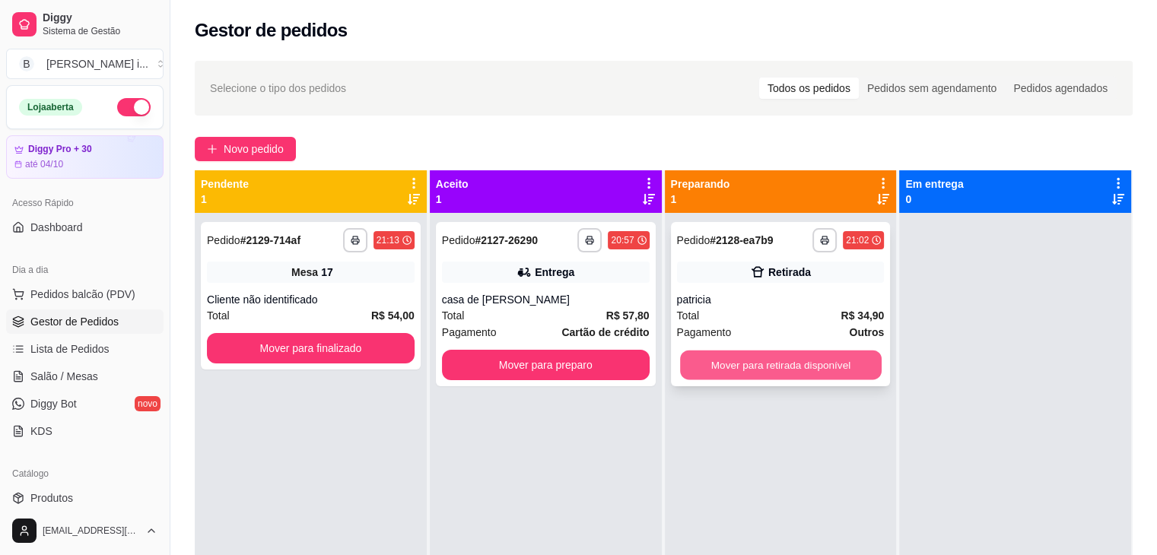
click at [792, 359] on button "Mover para retirada disponível" at bounding box center [781, 366] width 202 height 30
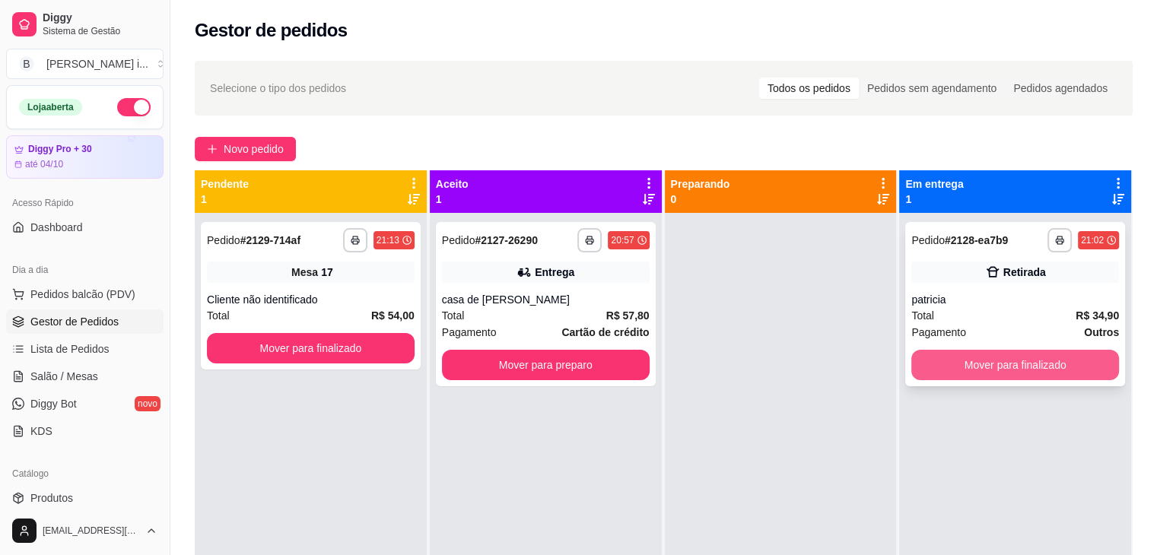
click at [973, 360] on button "Mover para finalizado" at bounding box center [1015, 365] width 208 height 30
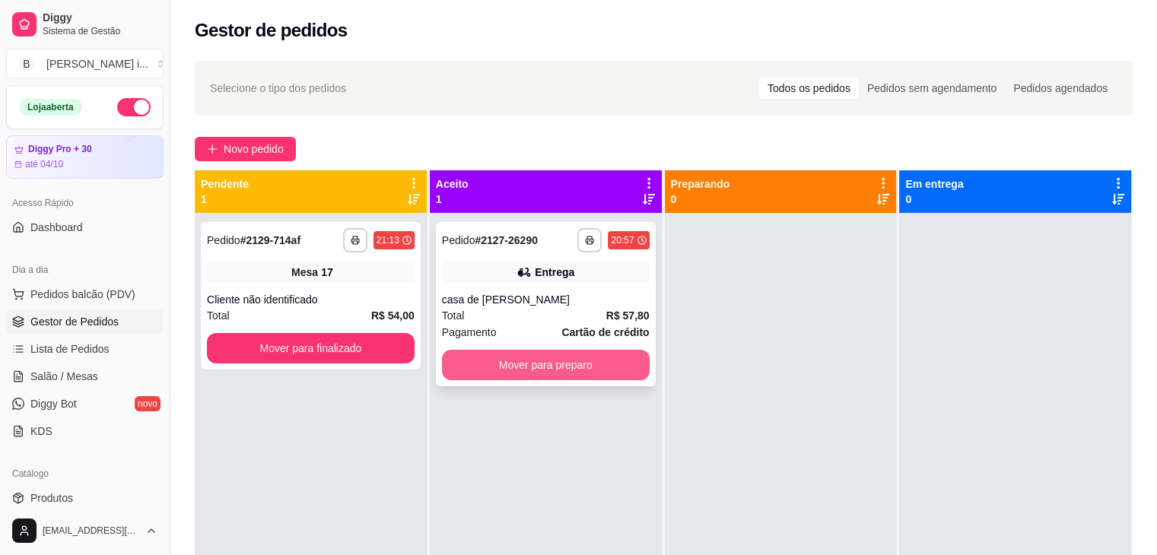
click at [564, 378] on button "Mover para preparo" at bounding box center [546, 365] width 208 height 30
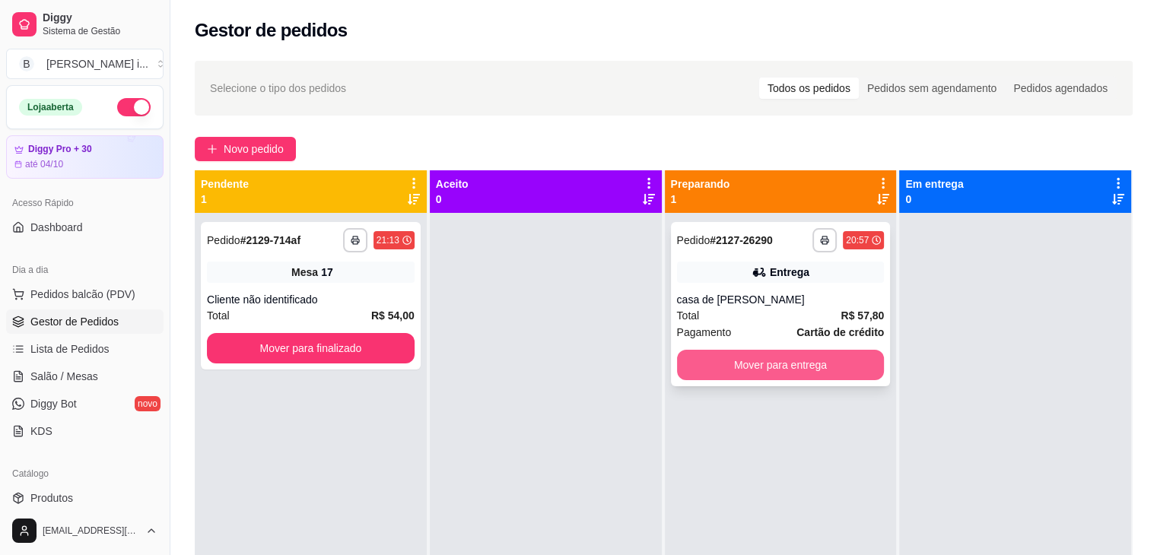
click at [751, 366] on button "Mover para entrega" at bounding box center [781, 365] width 208 height 30
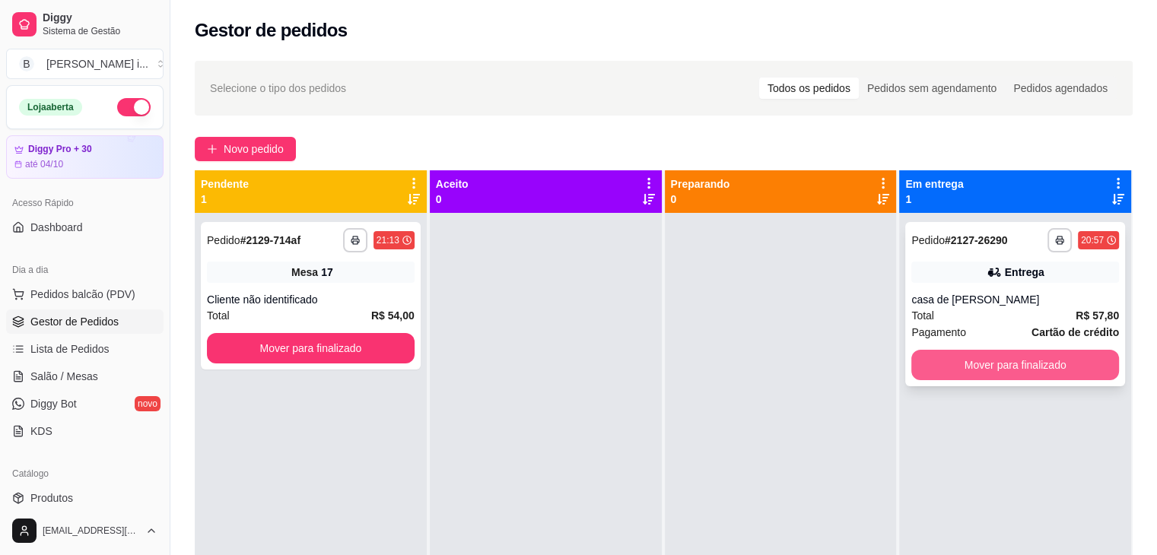
click at [1065, 373] on button "Mover para finalizado" at bounding box center [1015, 365] width 208 height 30
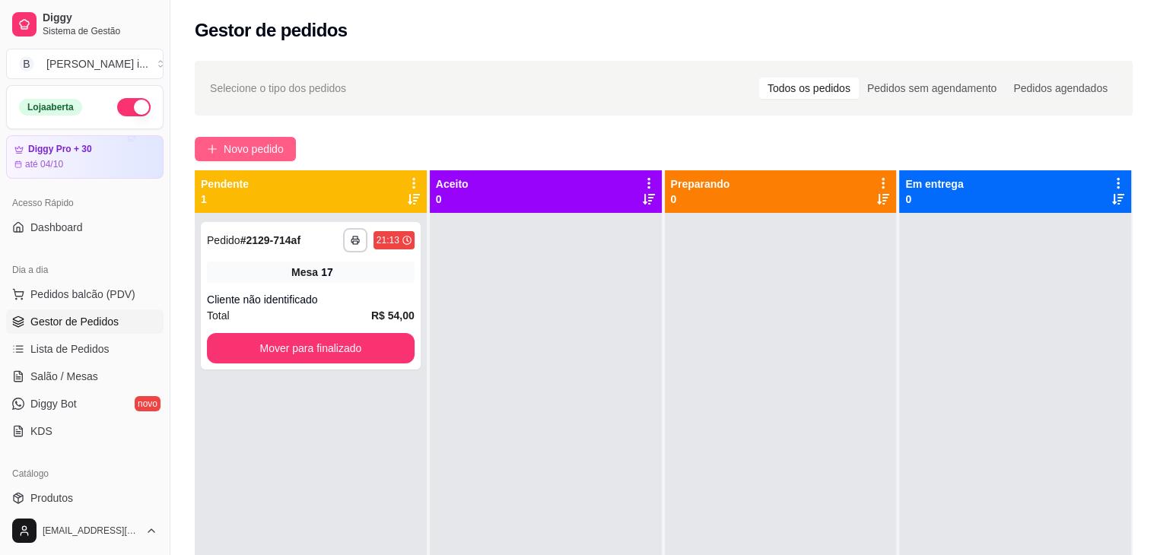
click at [265, 148] on span "Novo pedido" at bounding box center [254, 149] width 60 height 17
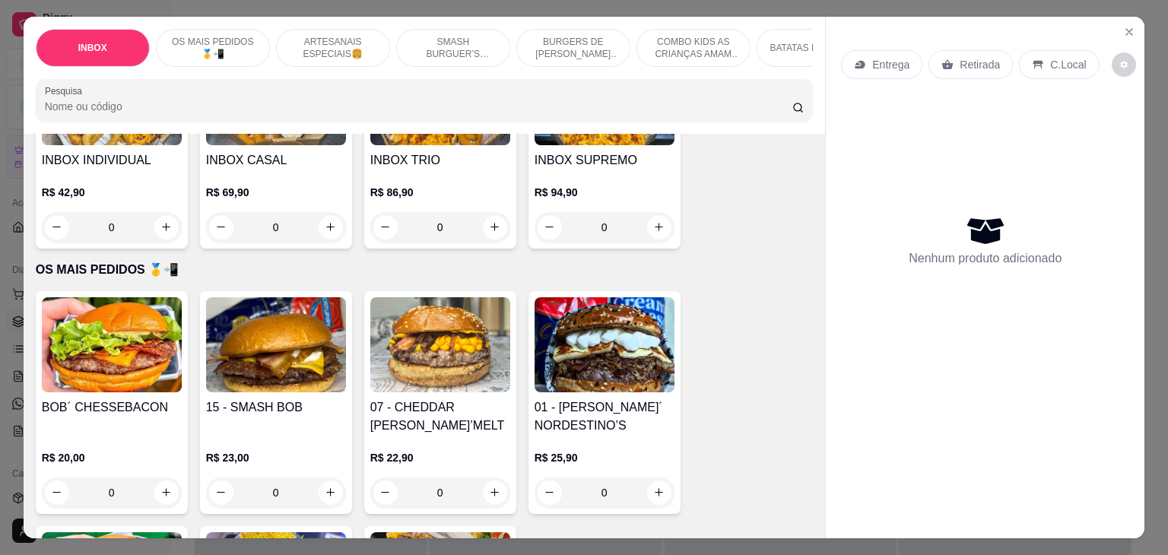
scroll to position [380, 0]
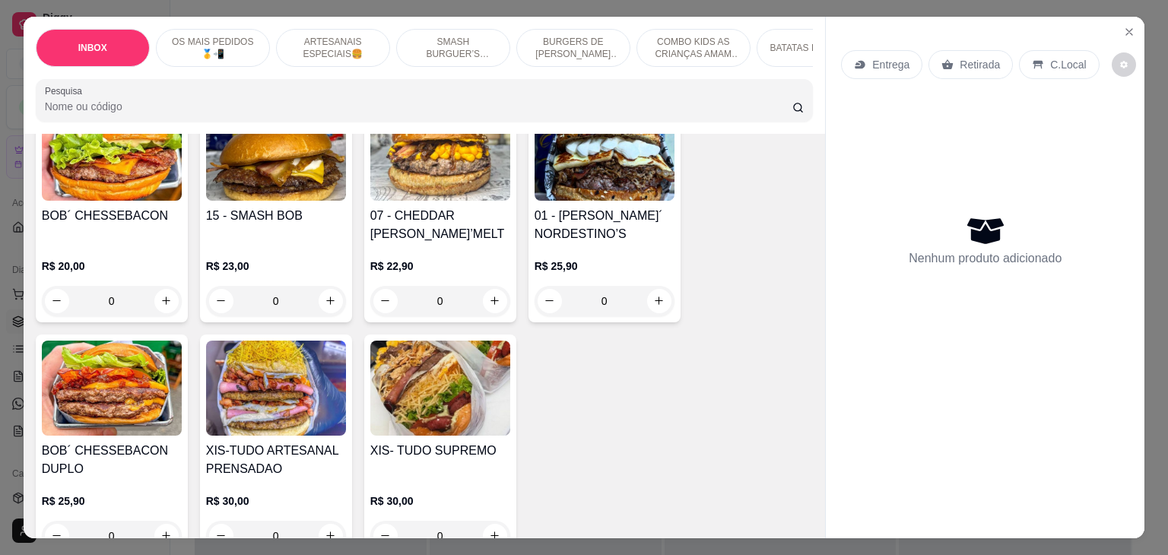
click at [432, 445] on h4 "XIS- TUDO SUPREMO" at bounding box center [440, 451] width 140 height 18
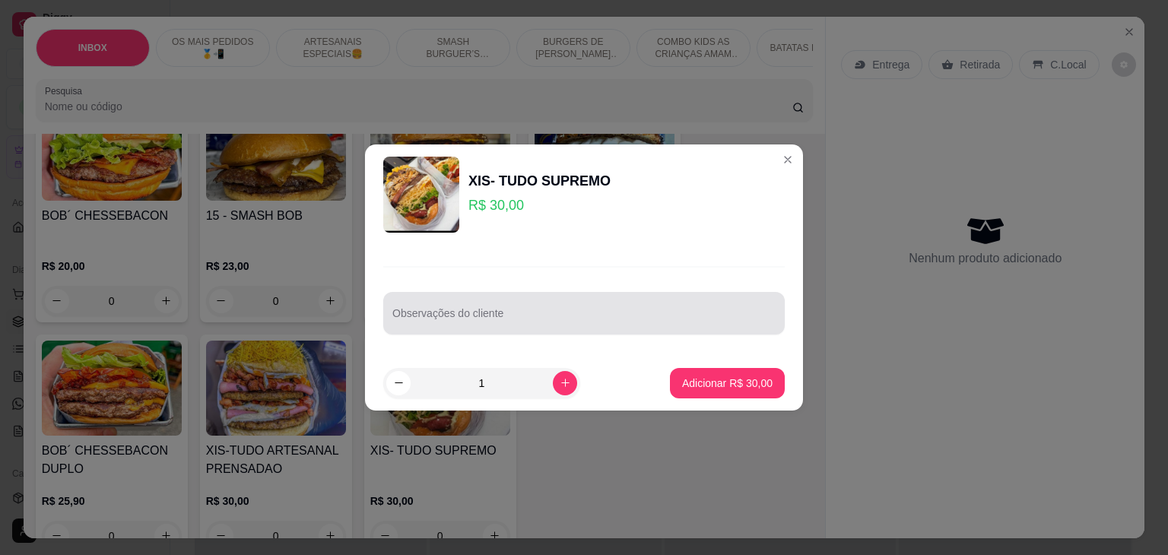
click at [528, 308] on div at bounding box center [583, 313] width 383 height 30
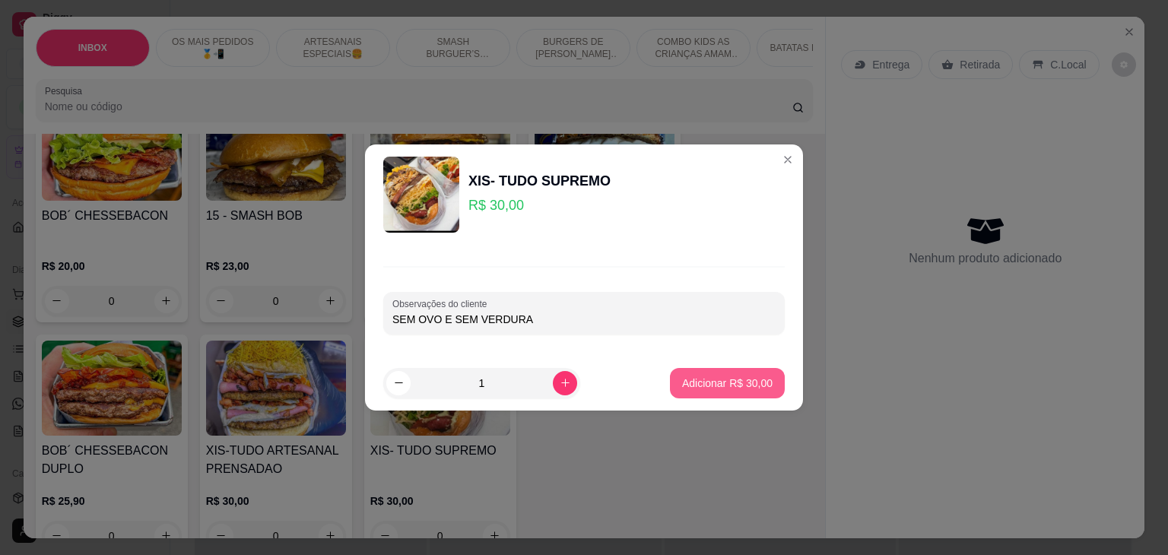
type input "SEM OVO E SEM VERDURA"
click at [762, 392] on button "Adicionar R$ 30,00" at bounding box center [727, 383] width 115 height 30
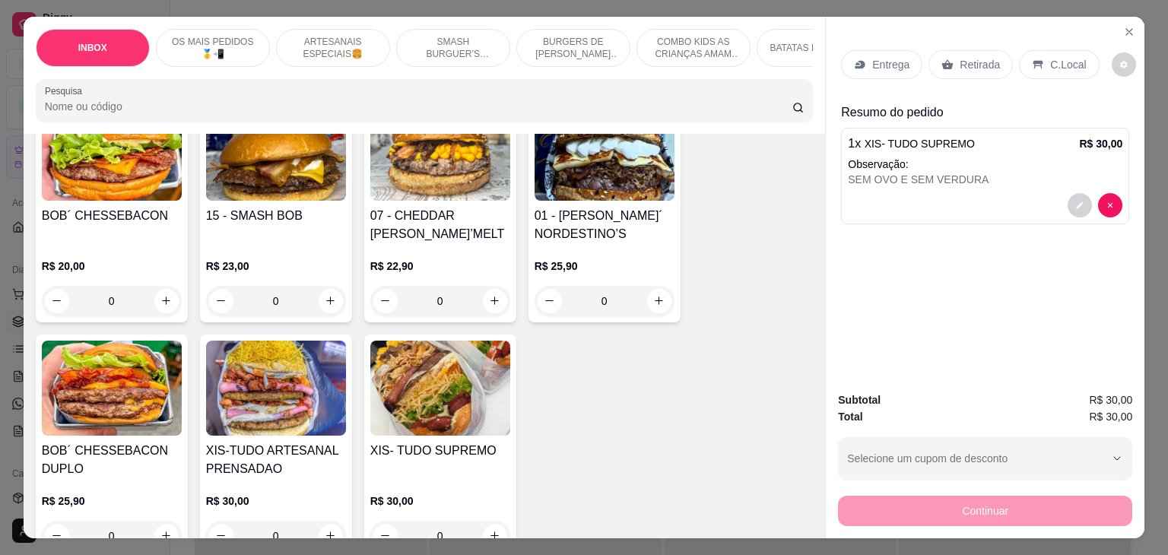
click at [895, 59] on p "Entrega" at bounding box center [890, 64] width 37 height 15
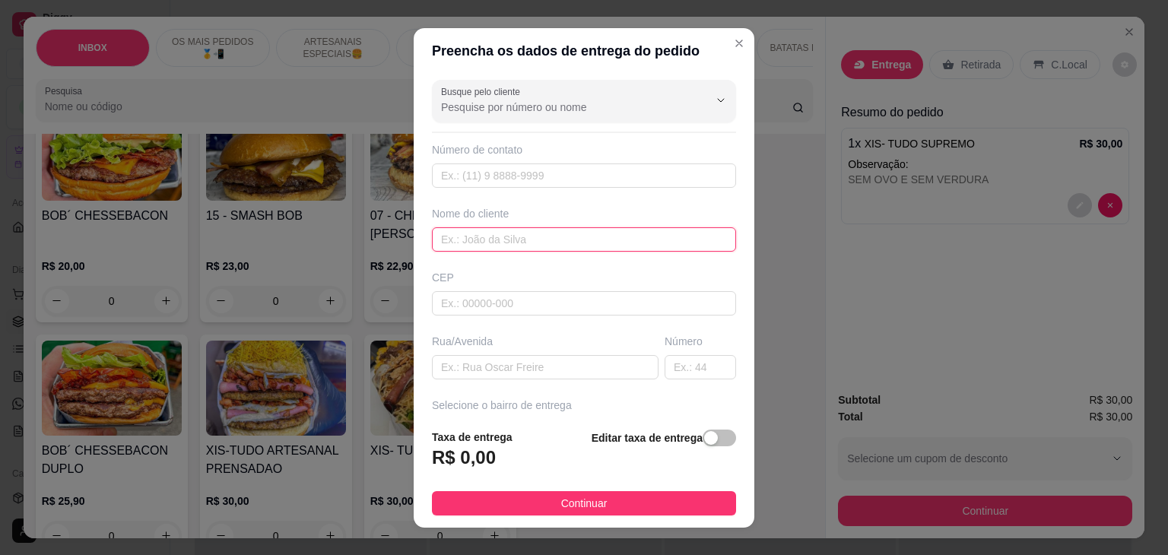
click at [497, 238] on input "text" at bounding box center [584, 239] width 304 height 24
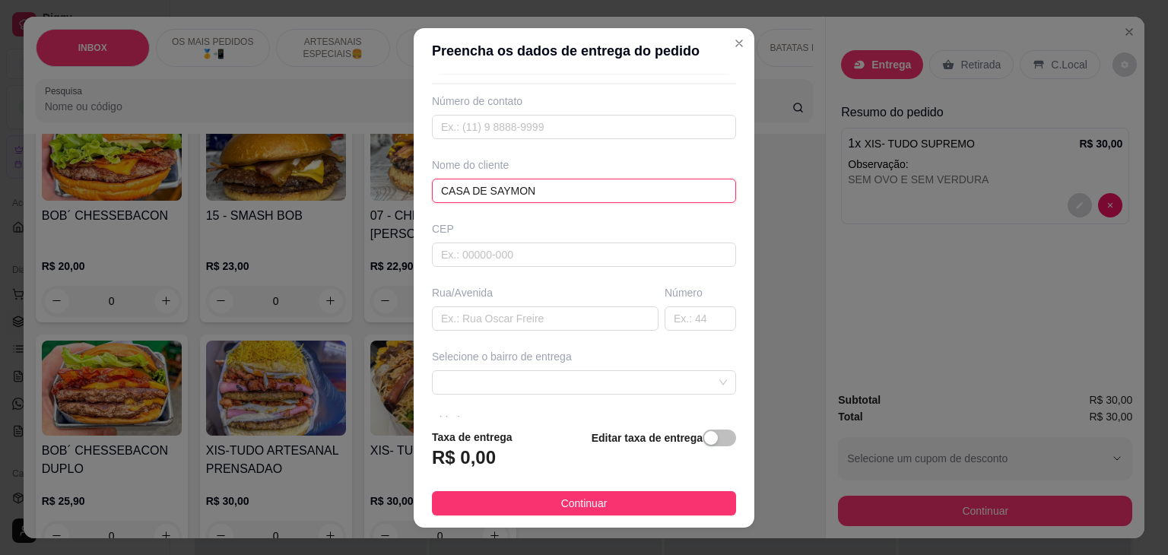
scroll to position [152, 0]
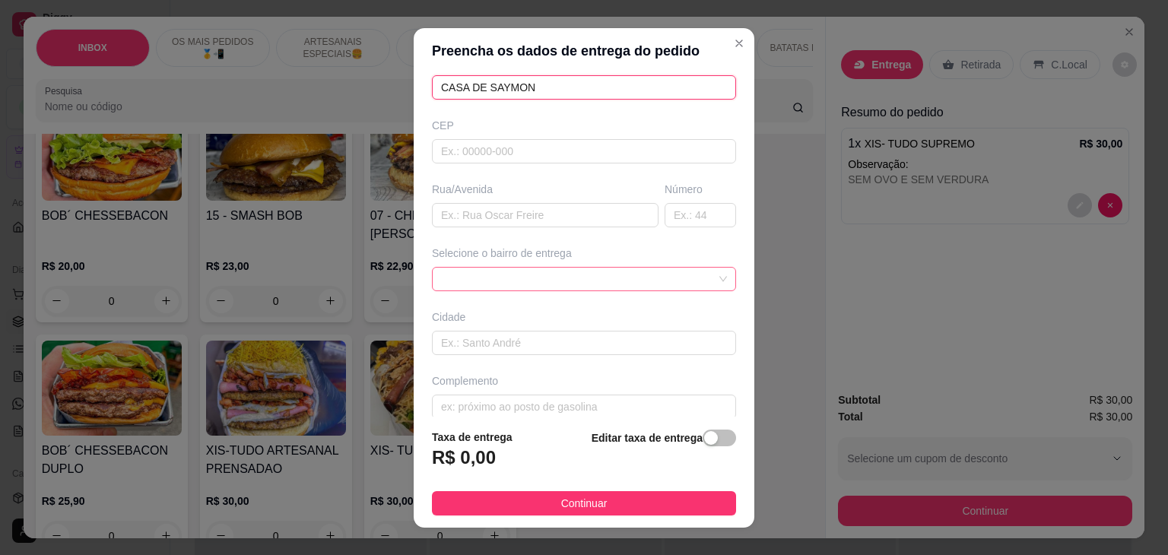
click at [633, 279] on span at bounding box center [584, 279] width 286 height 23
type input "CASA DE SAYMON"
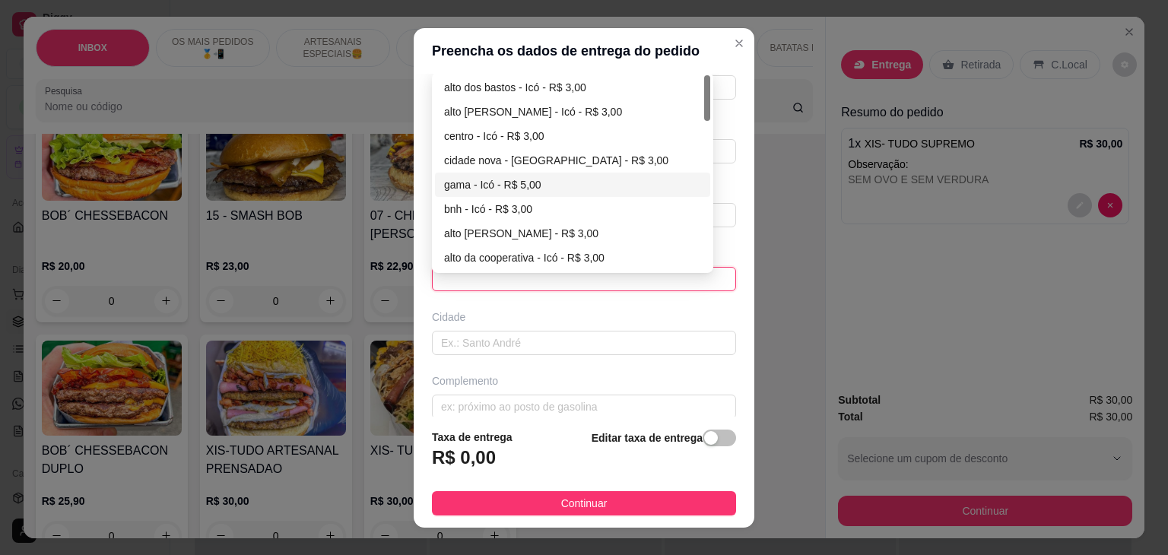
click at [491, 186] on div "gama - Icó - R$ 5,00" at bounding box center [572, 184] width 257 height 17
type input "Icó"
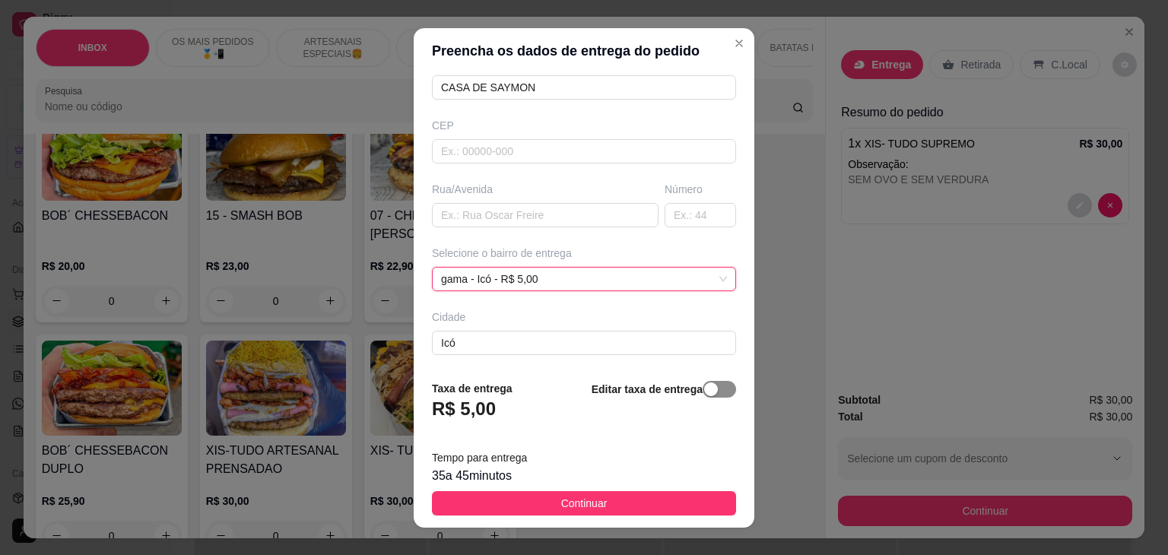
click at [706, 386] on span "button" at bounding box center [719, 389] width 33 height 17
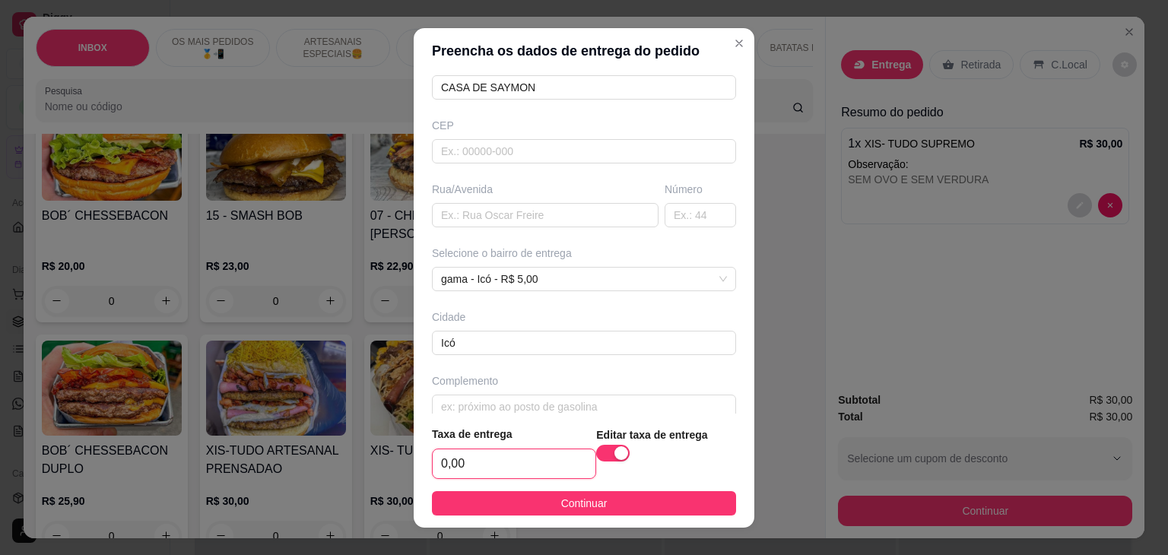
click at [526, 474] on input "0,00" at bounding box center [514, 463] width 163 height 29
type input "6,00"
click at [628, 487] on footer "Taxa de entrega 6,00 Editar taxa de entrega Continuar" at bounding box center [584, 471] width 341 height 114
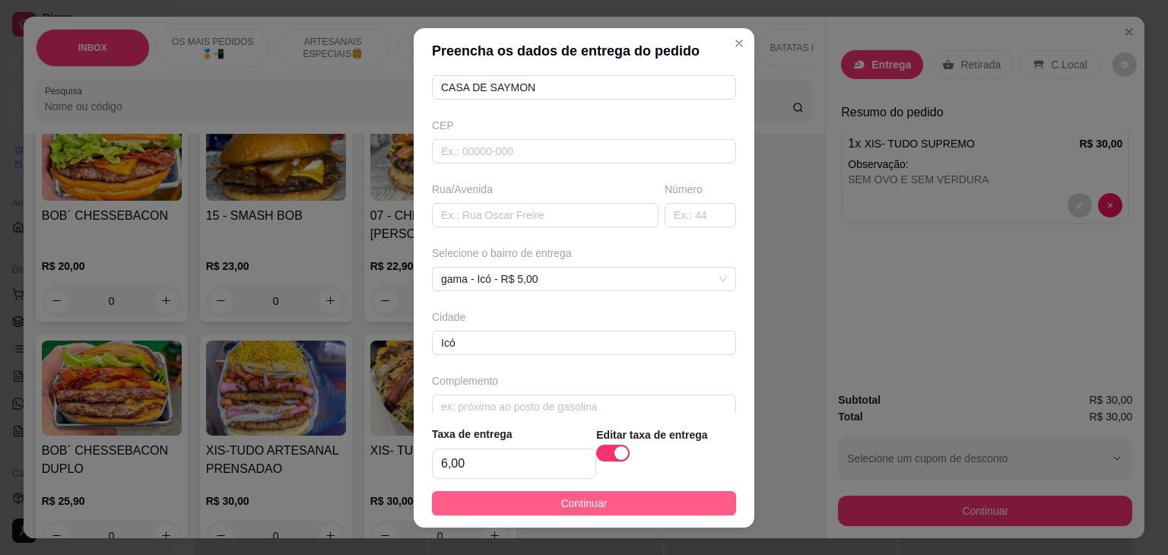
click at [635, 503] on button "Continuar" at bounding box center [584, 503] width 304 height 24
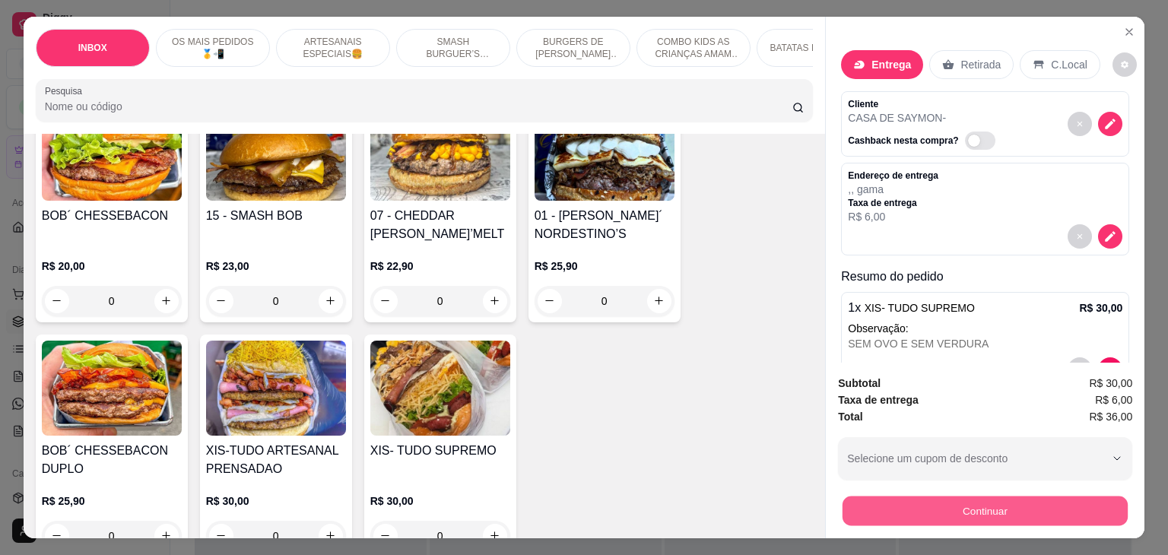
click at [968, 503] on button "Continuar" at bounding box center [985, 512] width 285 height 30
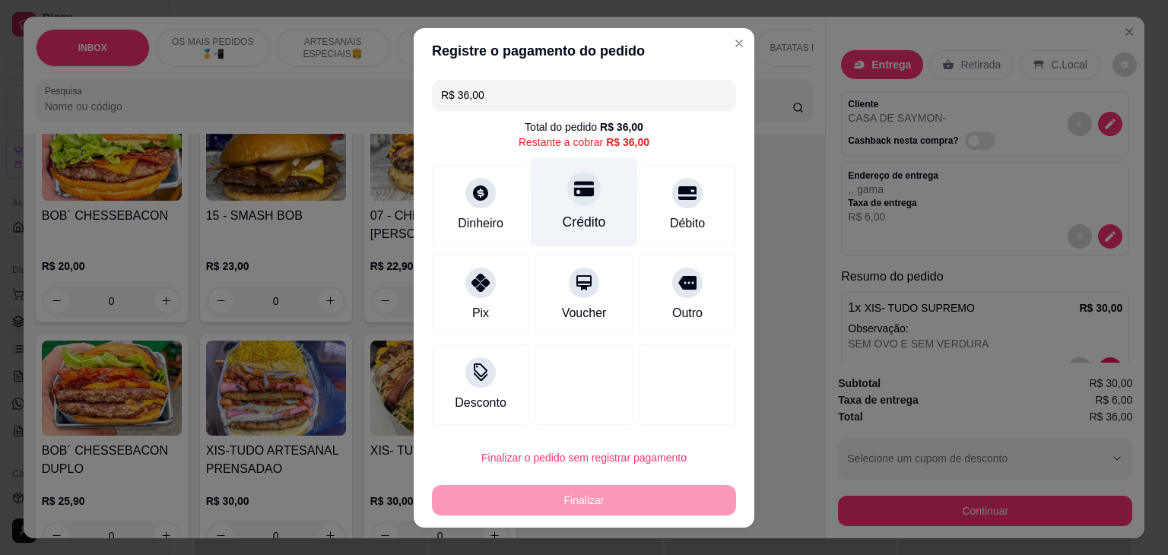
click at [566, 208] on div "Crédito" at bounding box center [584, 201] width 107 height 89
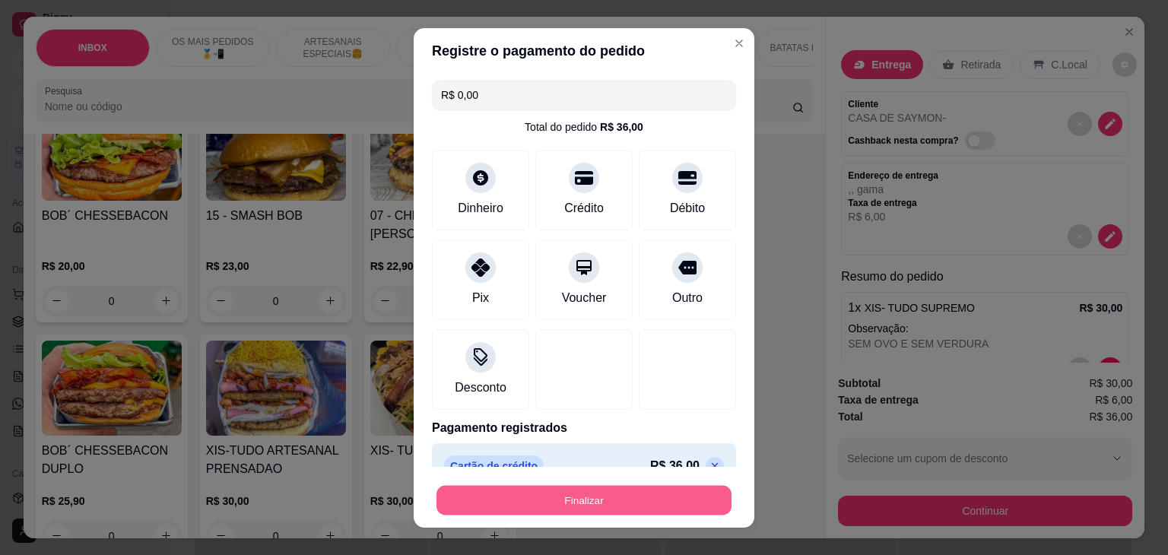
click at [590, 508] on button "Finalizar" at bounding box center [583, 500] width 295 height 30
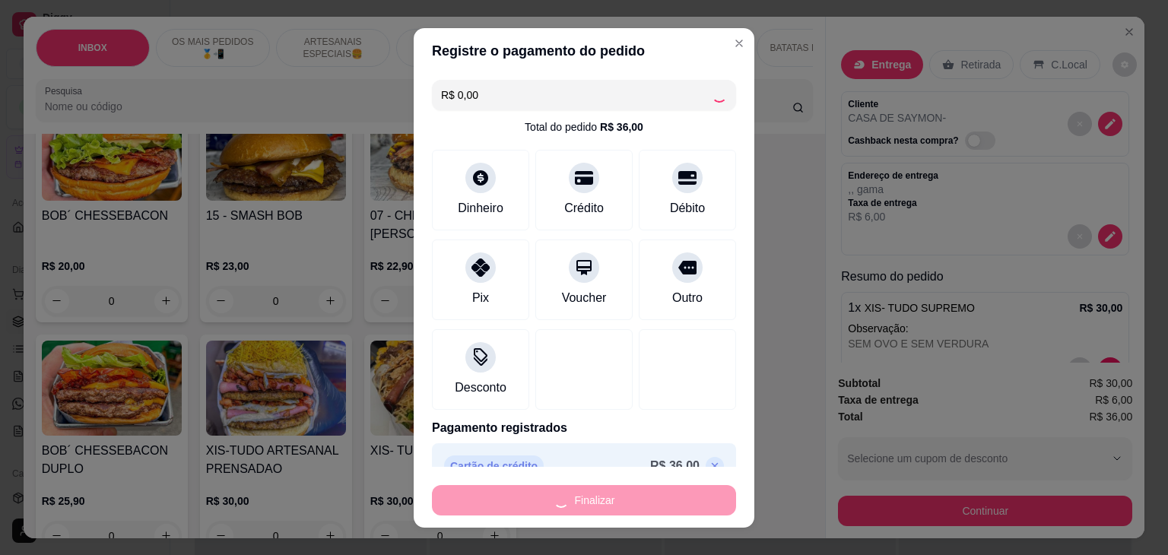
type input "-R$ 36,00"
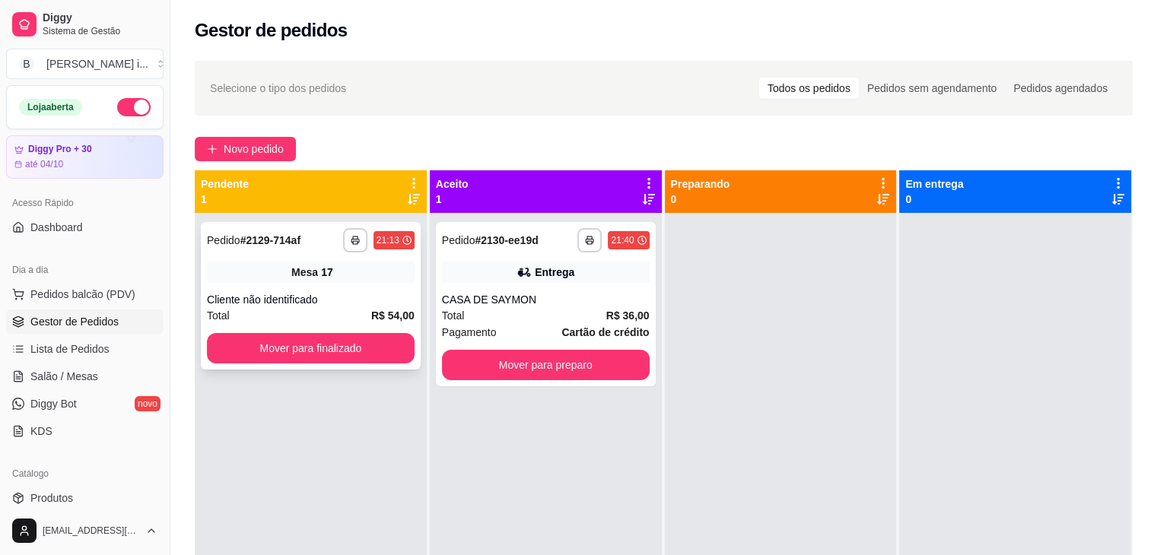
click at [330, 267] on div "Mesa 17" at bounding box center [311, 272] width 208 height 21
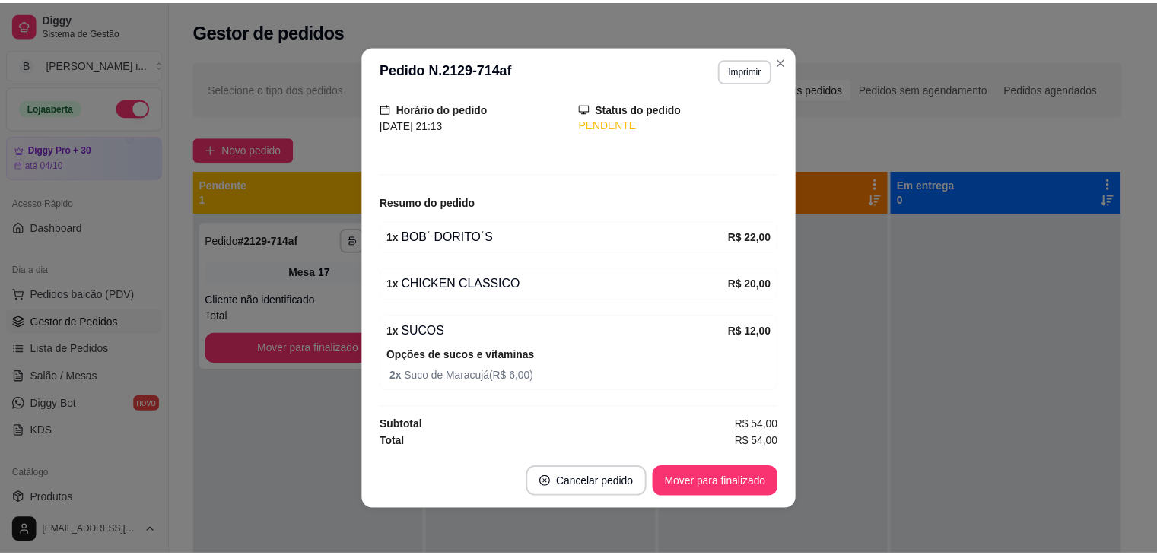
scroll to position [3, 0]
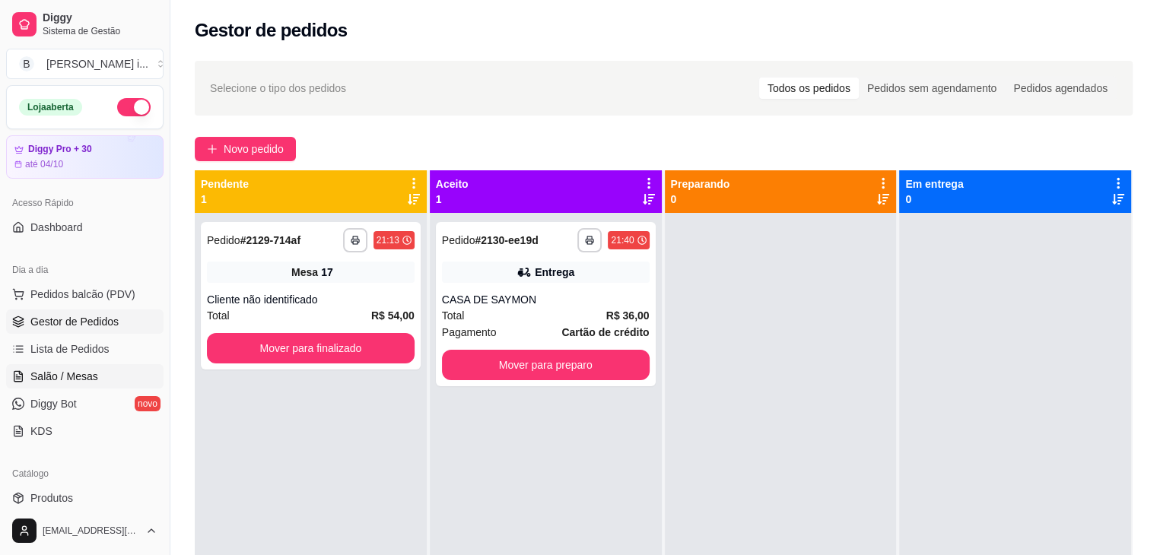
click at [91, 367] on link "Salão / Mesas" at bounding box center [84, 376] width 157 height 24
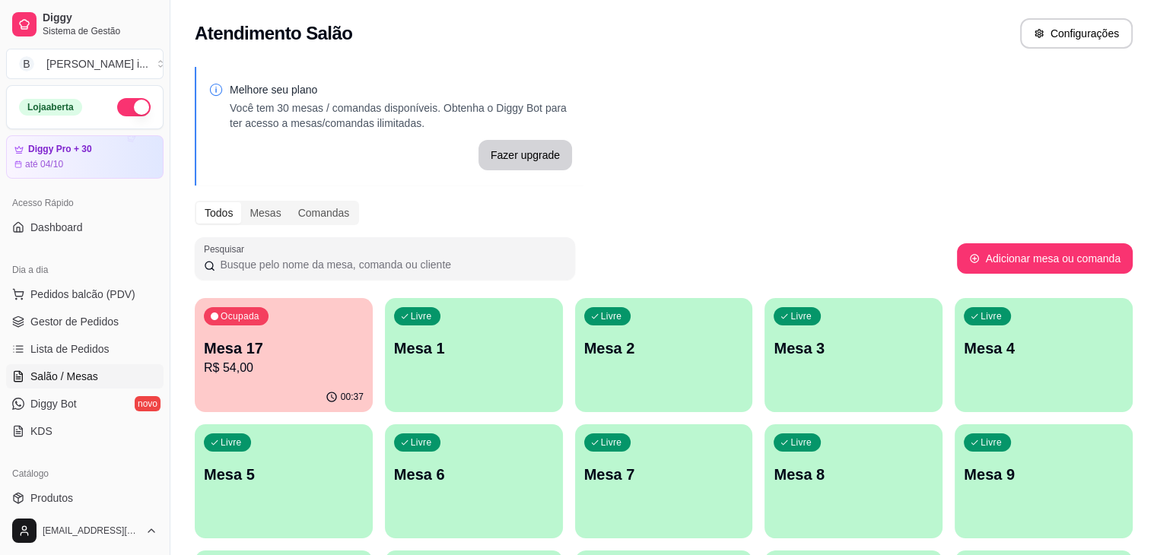
click at [257, 359] on p "R$ 54,00" at bounding box center [284, 368] width 160 height 18
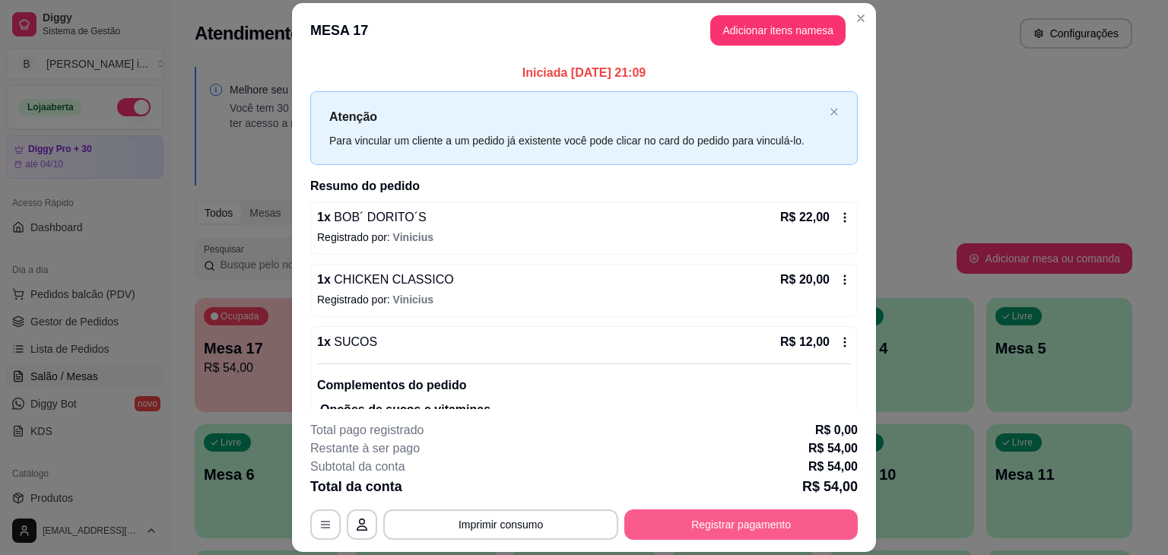
click at [750, 517] on button "Registrar pagamento" at bounding box center [740, 524] width 233 height 30
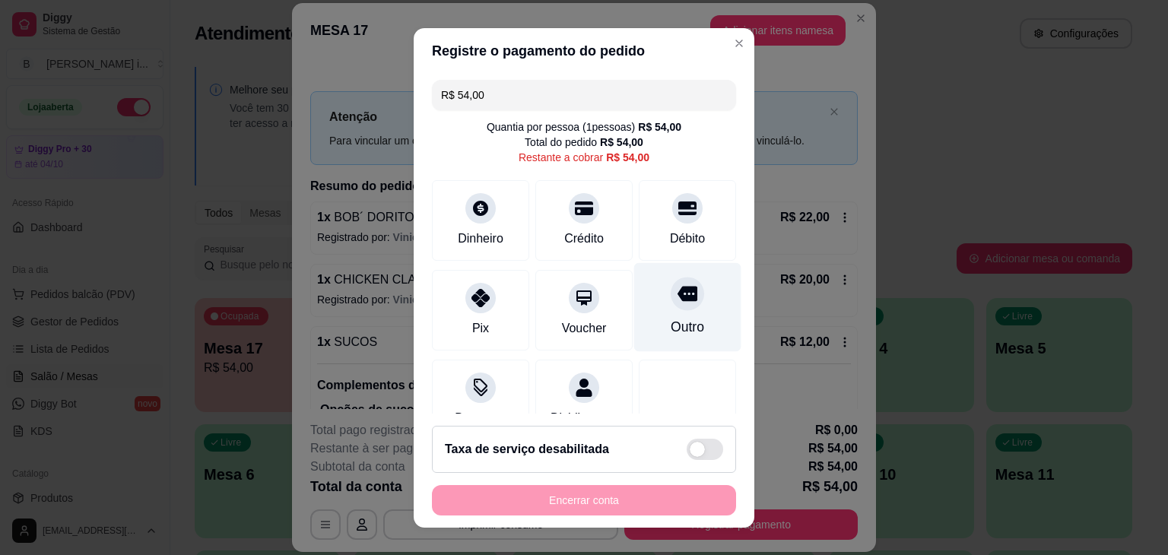
click at [673, 299] on div at bounding box center [687, 293] width 33 height 33
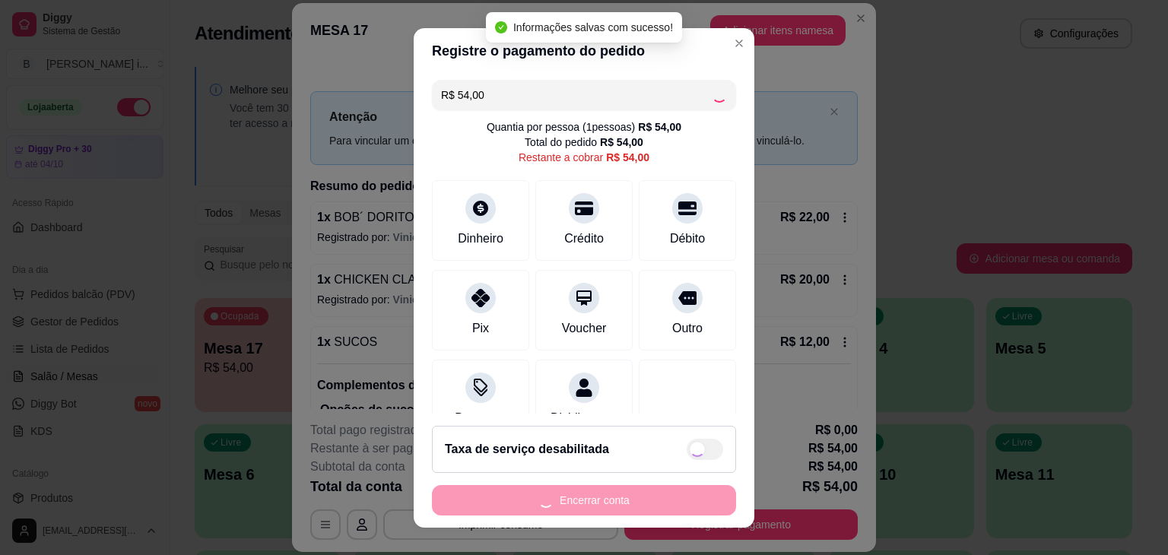
type input "R$ 0,00"
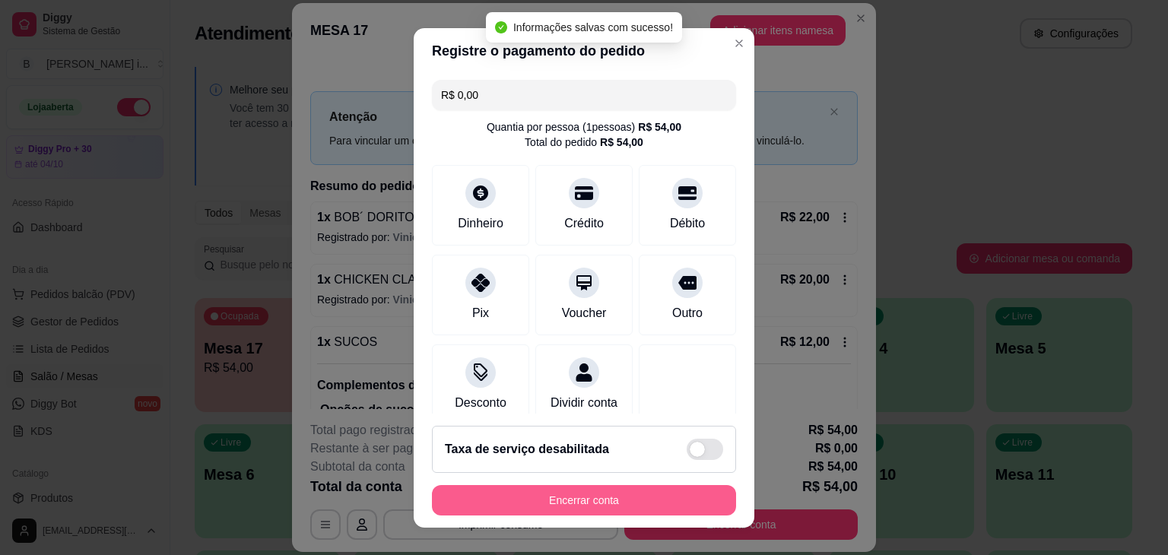
click at [630, 503] on button "Encerrar conta" at bounding box center [584, 500] width 304 height 30
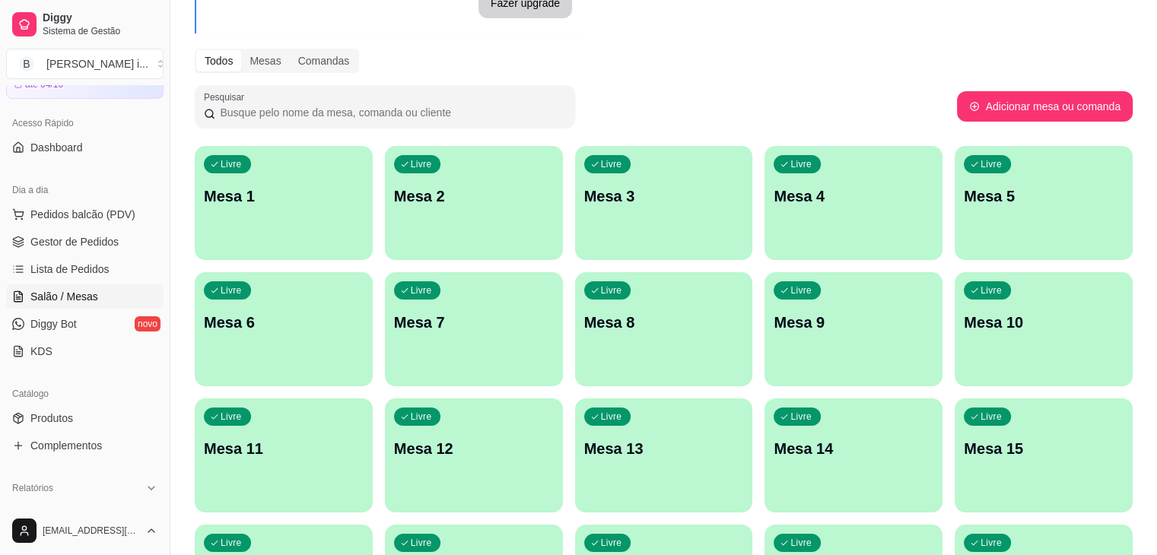
scroll to position [228, 0]
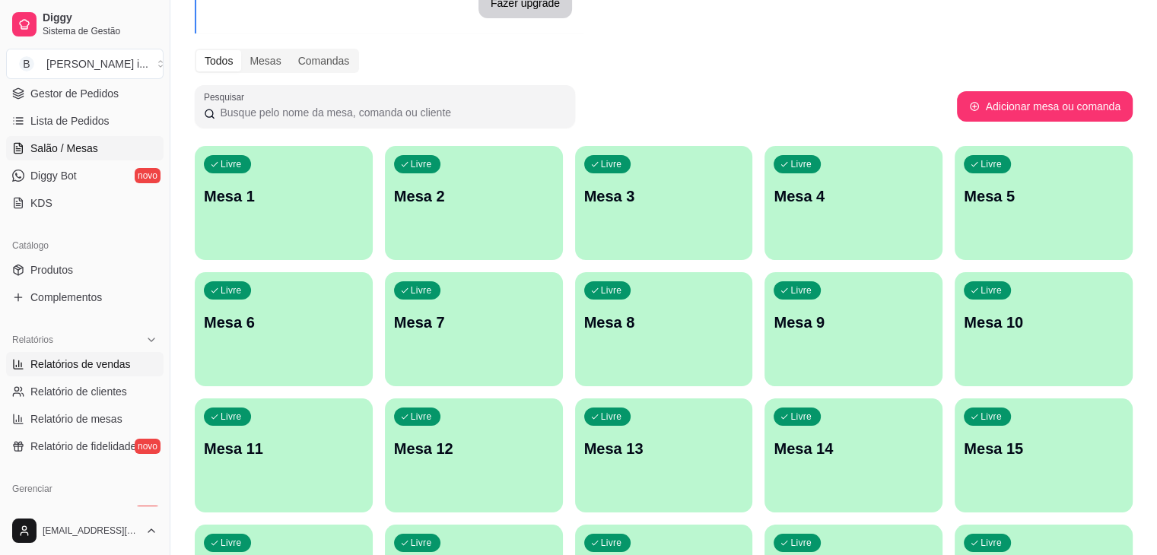
click at [62, 365] on span "Relatórios de vendas" at bounding box center [80, 364] width 100 height 15
select select "ALL"
select select "0"
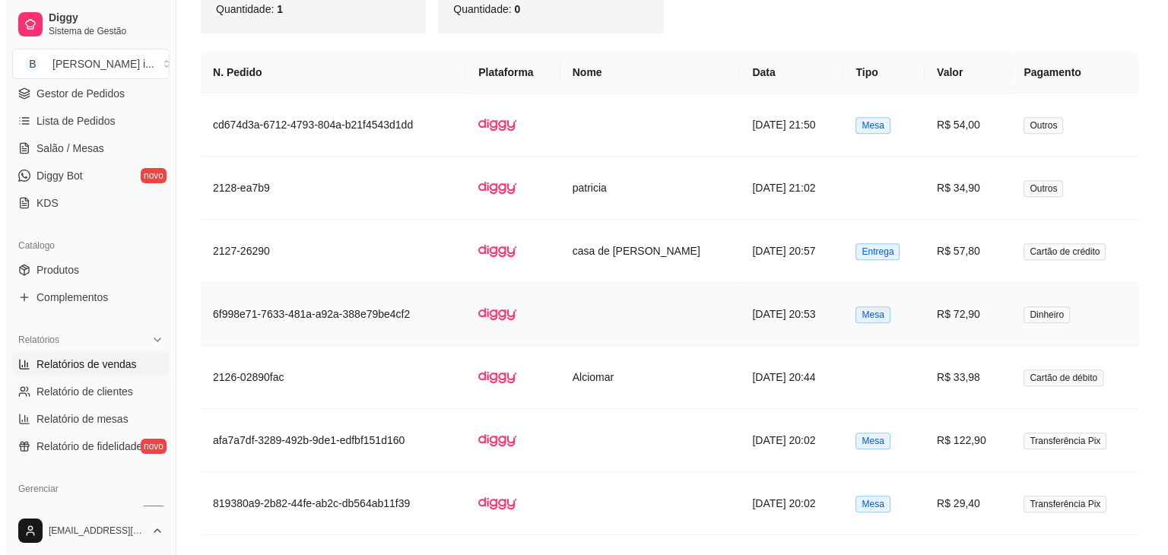
scroll to position [912, 0]
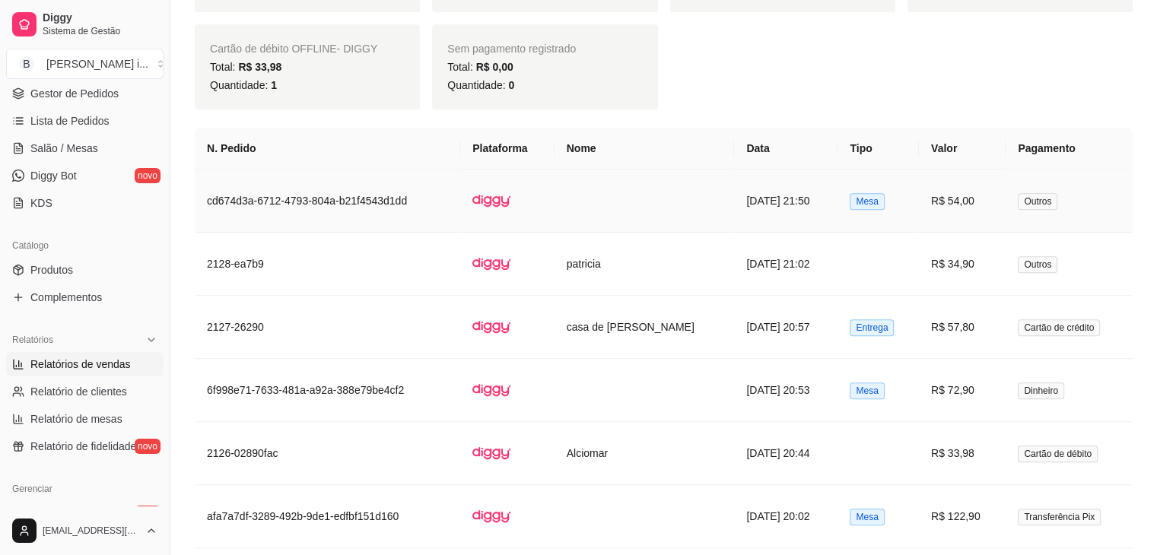
click at [954, 211] on td "R$ 54,00" at bounding box center [962, 201] width 87 height 63
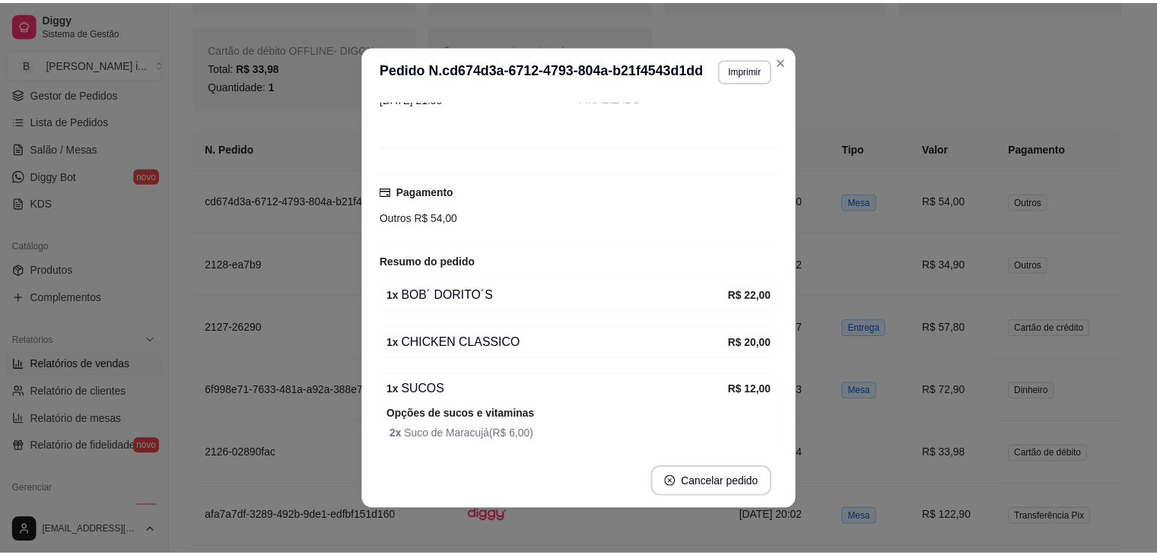
scroll to position [134, 0]
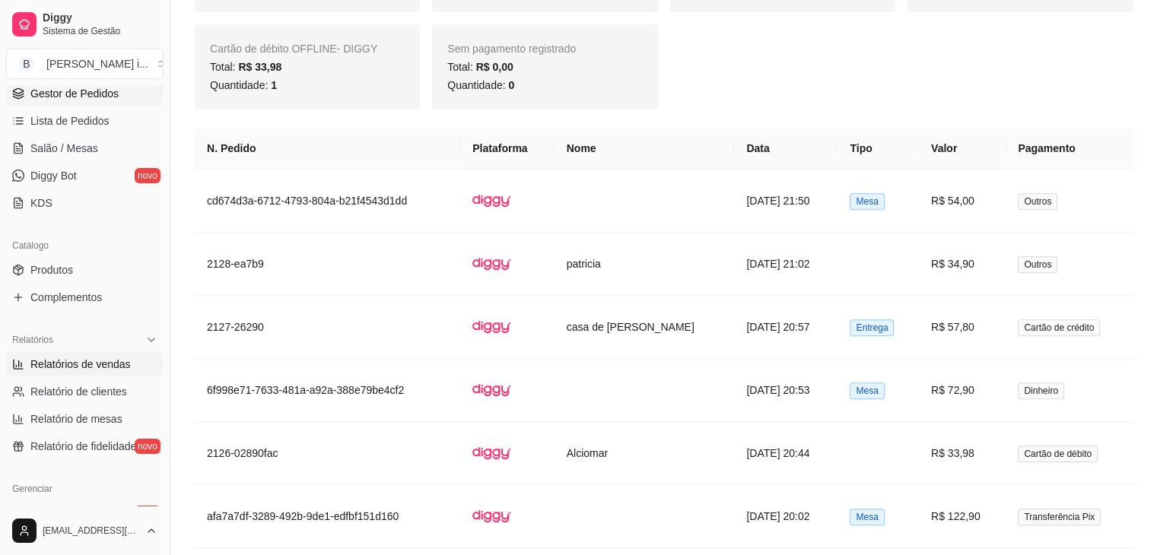
click at [84, 89] on span "Gestor de Pedidos" at bounding box center [74, 93] width 88 height 15
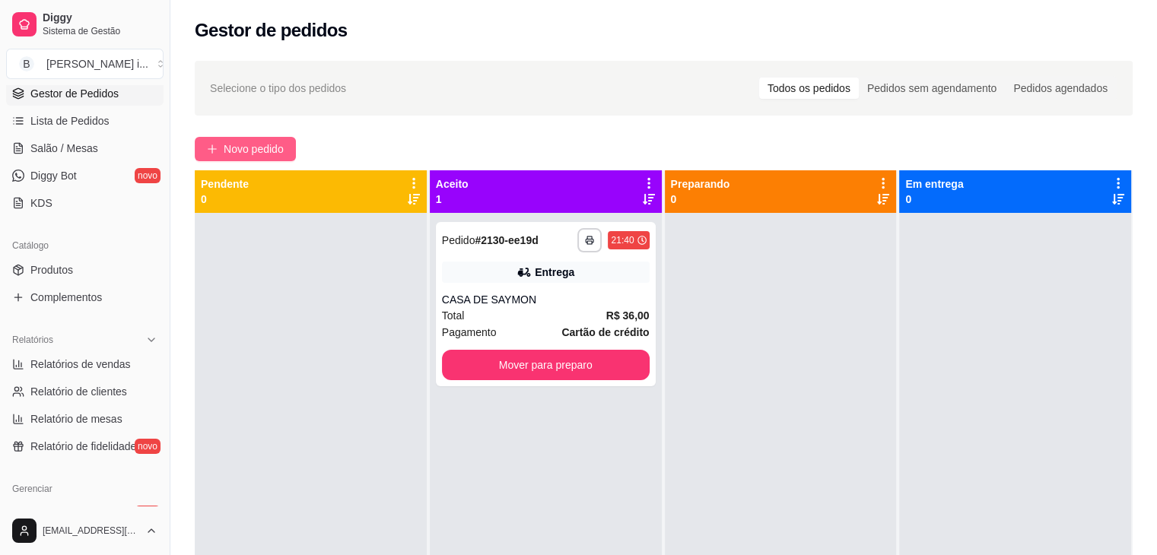
click at [243, 154] on span "Novo pedido" at bounding box center [254, 149] width 60 height 17
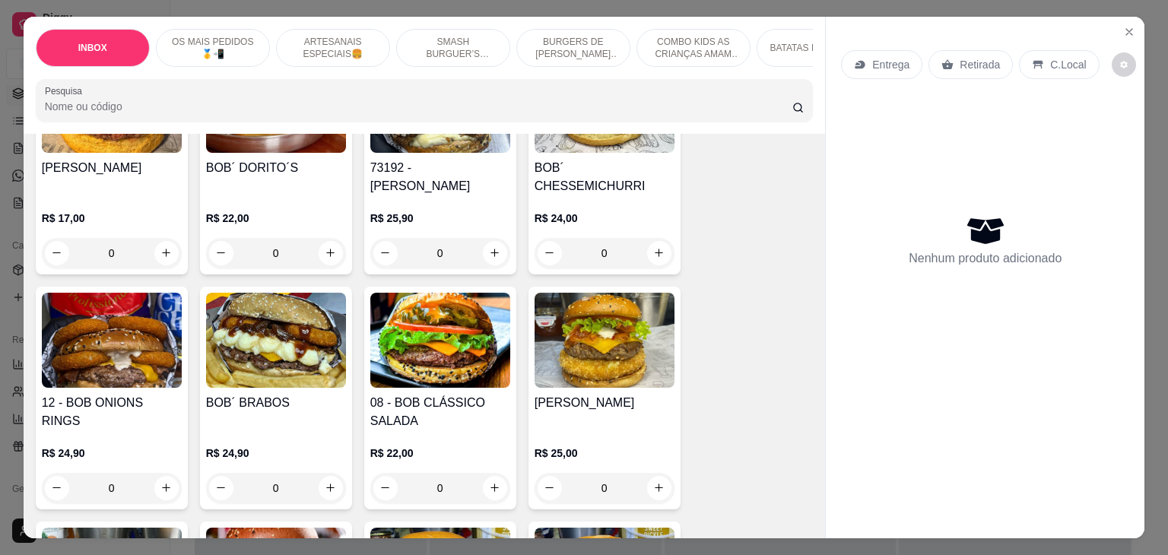
scroll to position [989, 0]
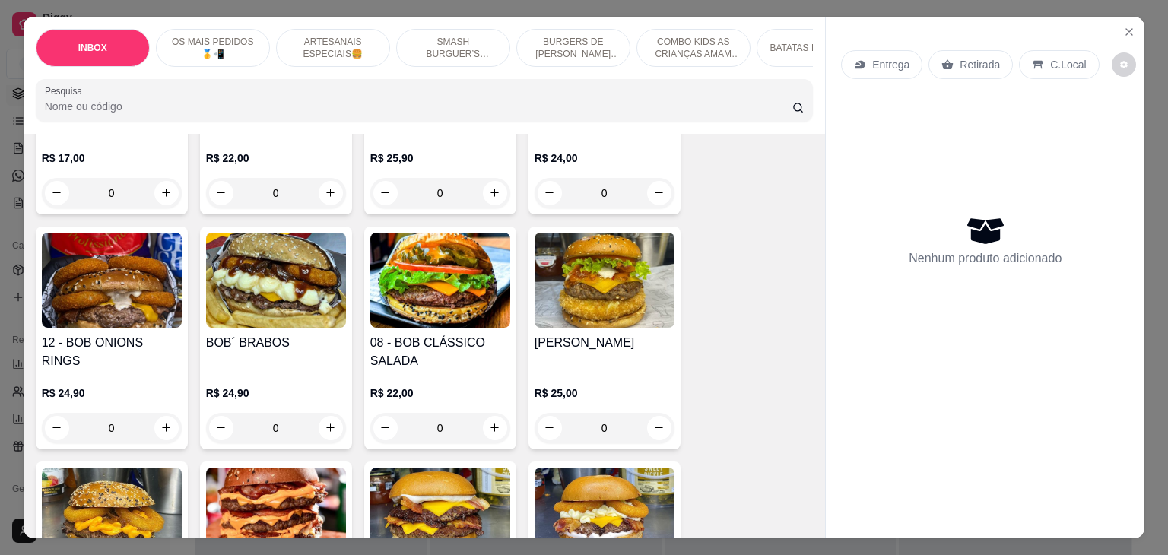
click at [154, 370] on div "R$ 24,90 0" at bounding box center [112, 406] width 140 height 73
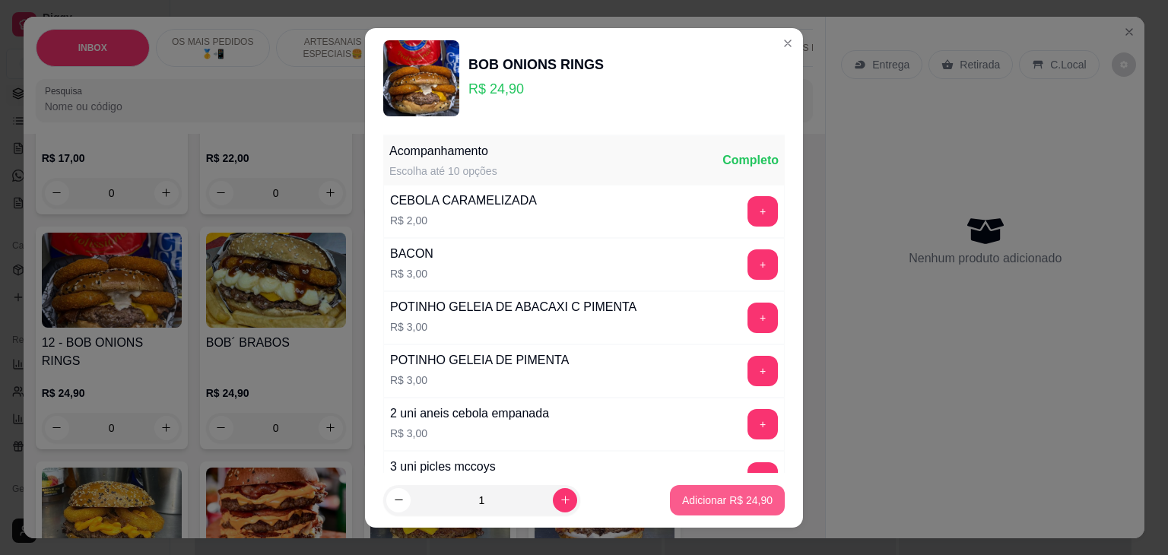
click at [739, 511] on button "Adicionar R$ 24,90" at bounding box center [727, 500] width 115 height 30
type input "1"
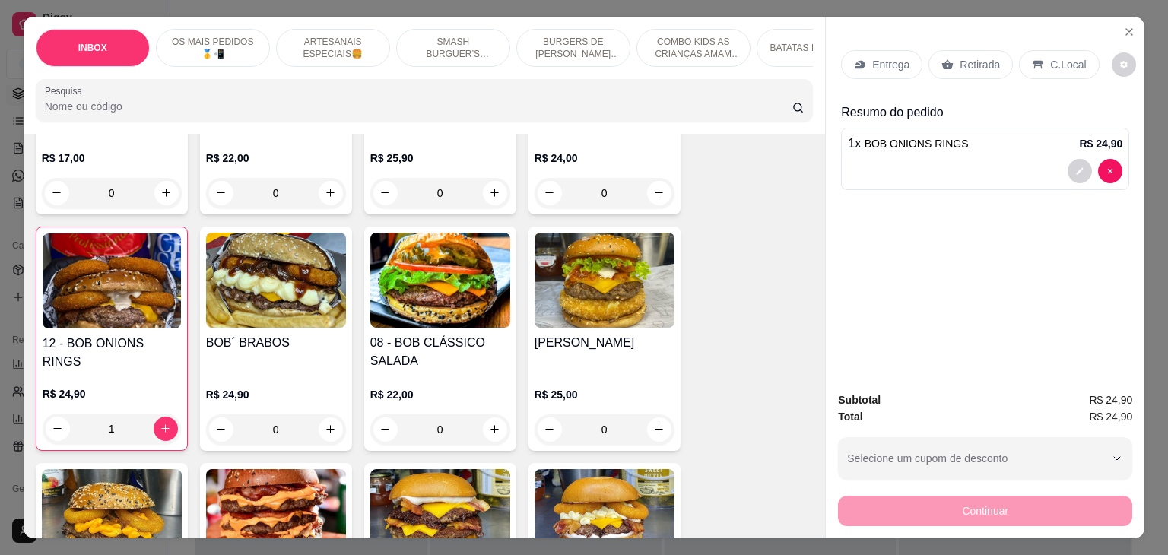
click at [857, 62] on icon at bounding box center [860, 65] width 12 height 12
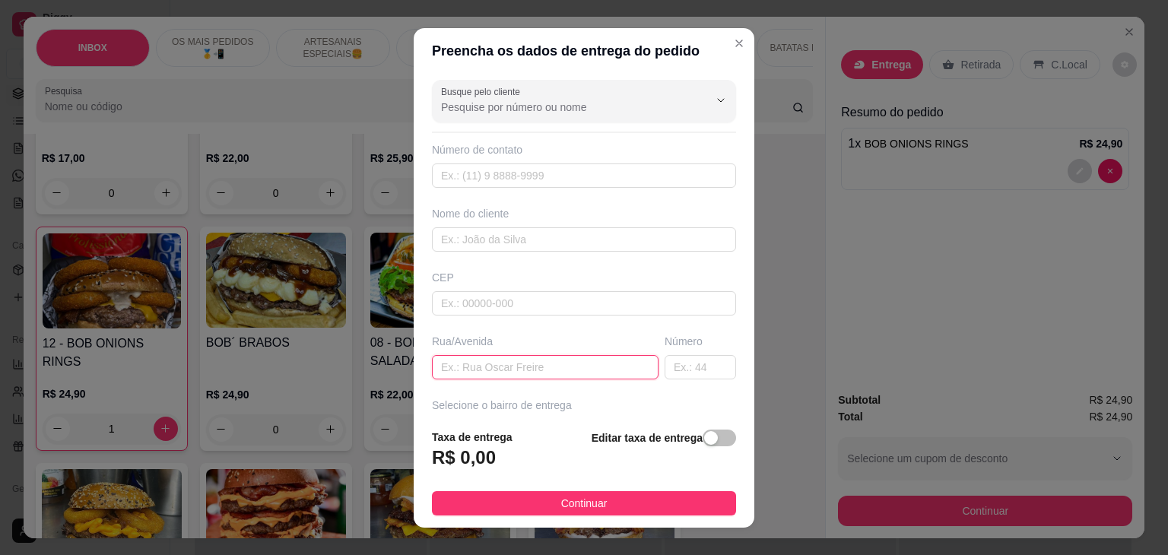
click at [449, 360] on input "text" at bounding box center [545, 367] width 227 height 24
type input "RUA [PERSON_NAME]"
click at [700, 368] on input "text" at bounding box center [700, 367] width 71 height 24
type input "1129"
click at [447, 236] on input "text" at bounding box center [584, 239] width 304 height 24
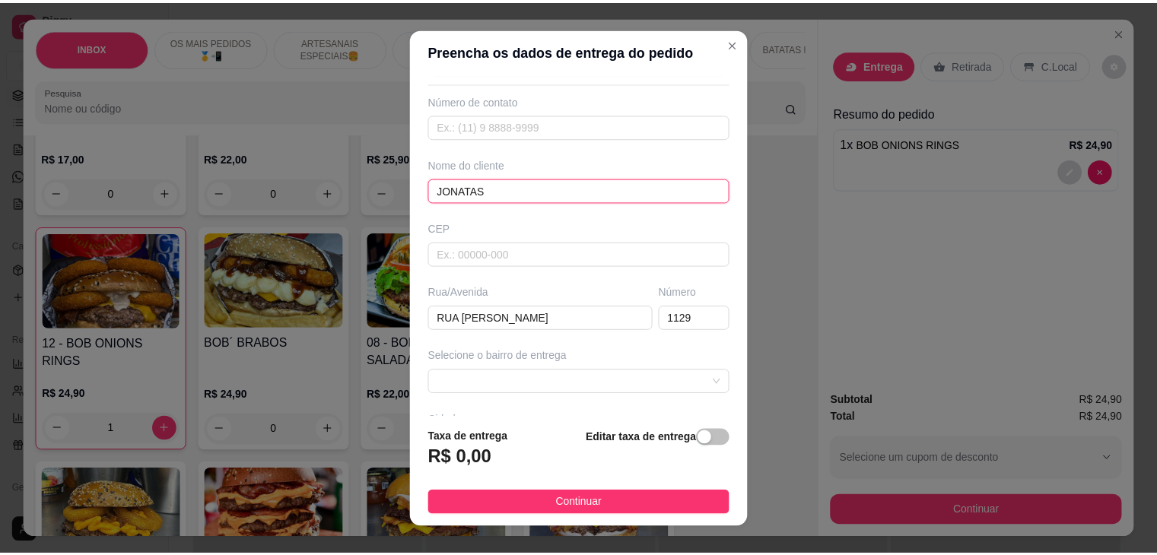
scroll to position [76, 0]
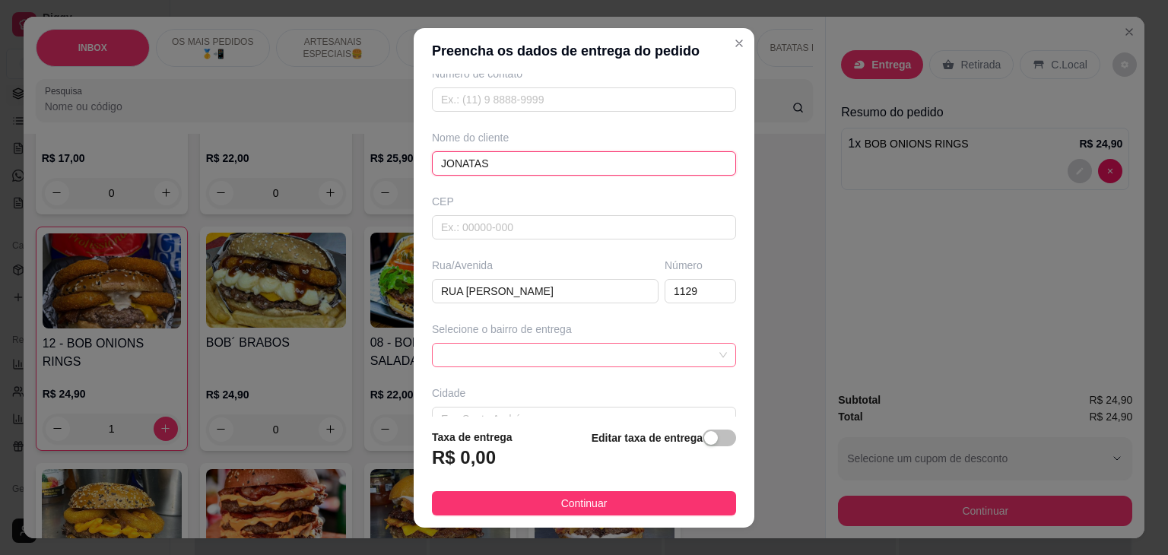
click at [694, 359] on span at bounding box center [584, 355] width 286 height 23
type input "JONATAS"
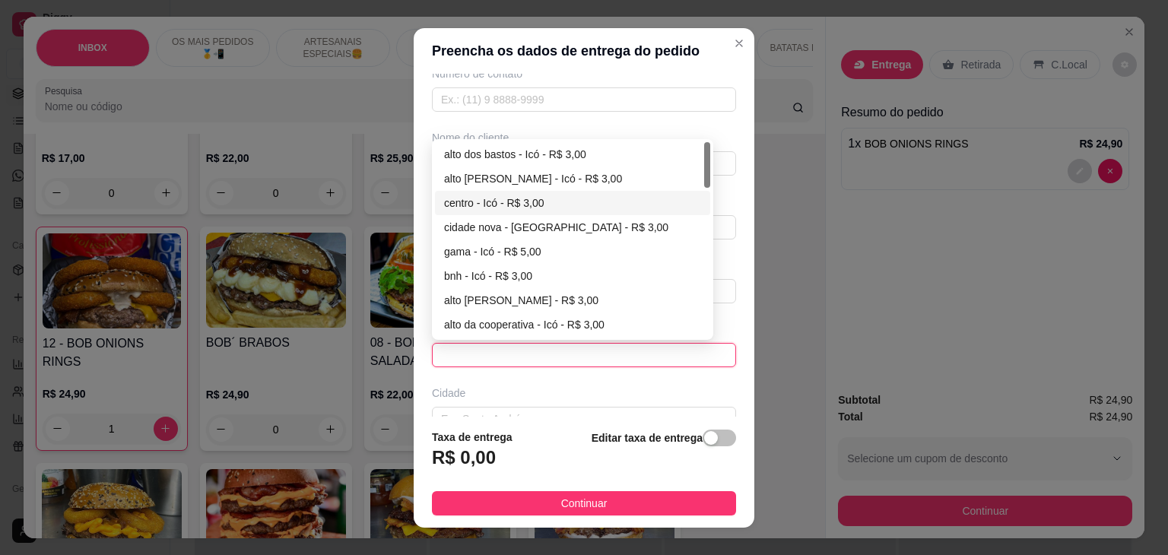
click at [474, 212] on div "centro - Icó - R$ 3,00" at bounding box center [572, 203] width 275 height 24
type input "Icó"
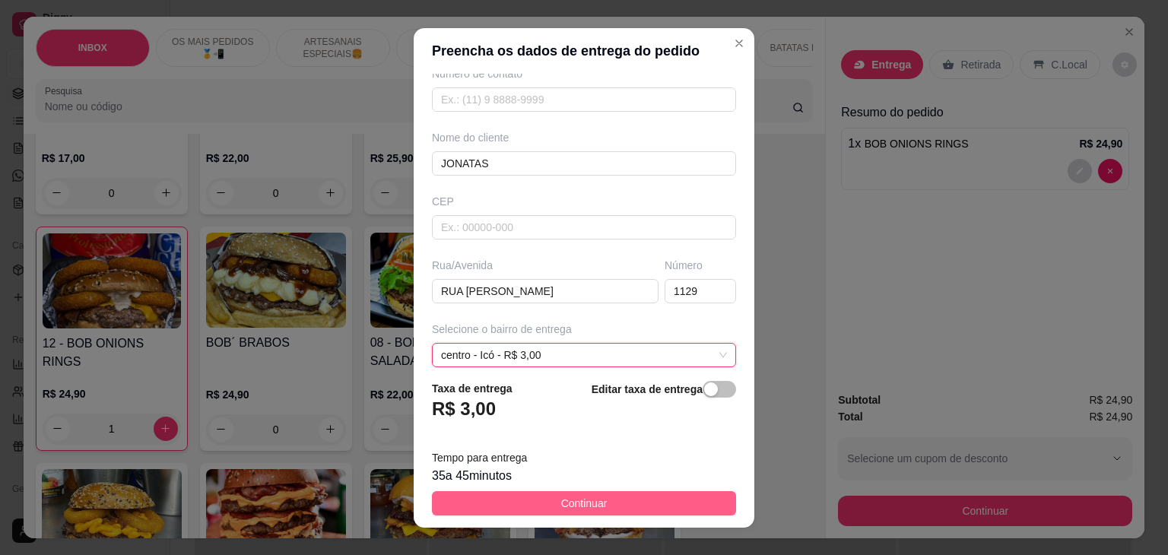
click at [561, 499] on span "Continuar" at bounding box center [584, 503] width 46 height 17
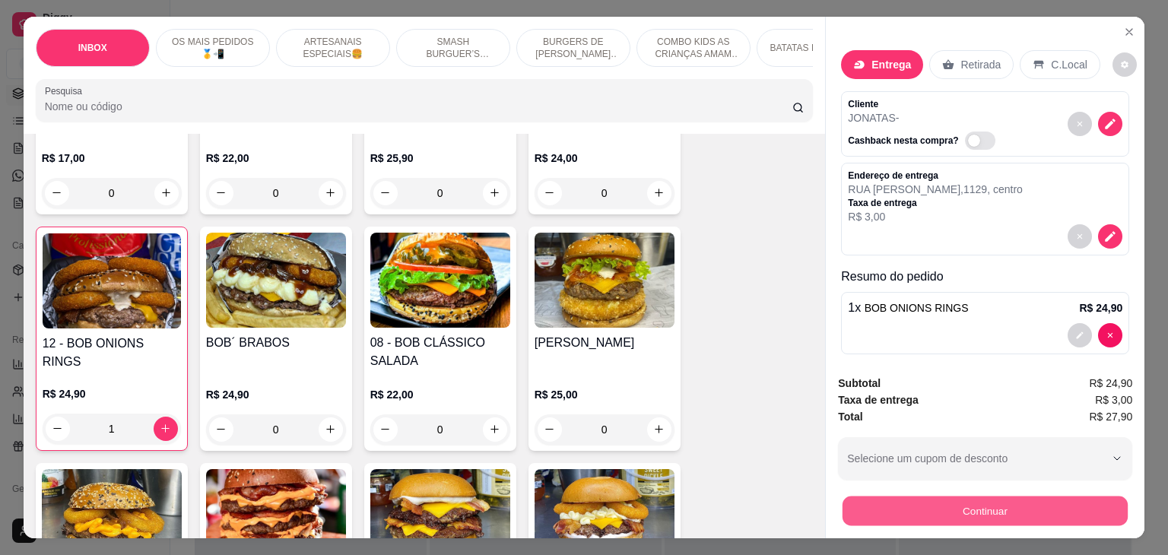
click at [893, 497] on button "Continuar" at bounding box center [985, 512] width 285 height 30
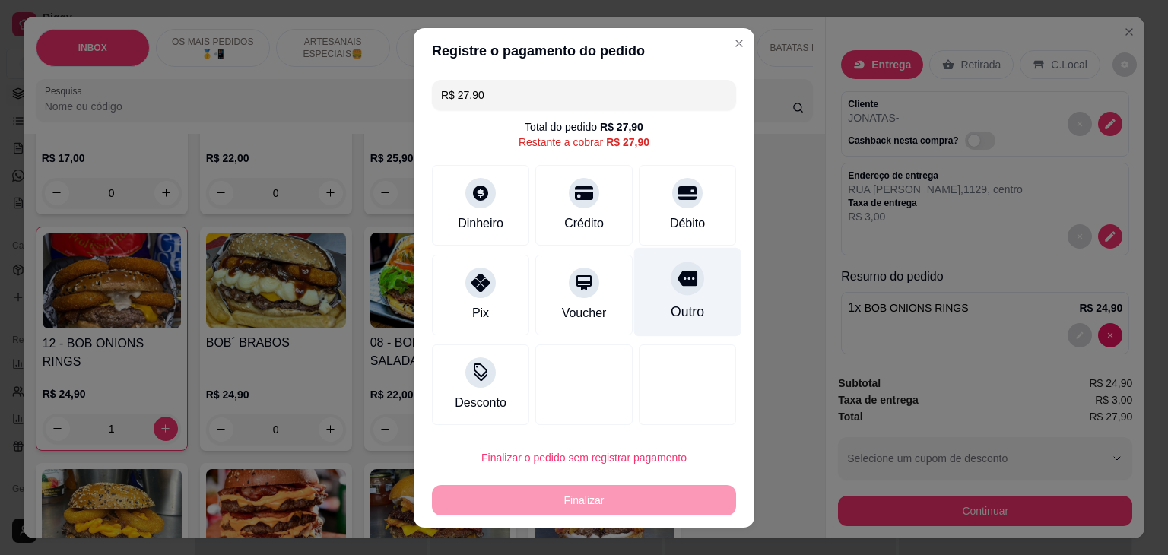
click at [703, 293] on div "Outro" at bounding box center [687, 291] width 107 height 89
type input "R$ 0,00"
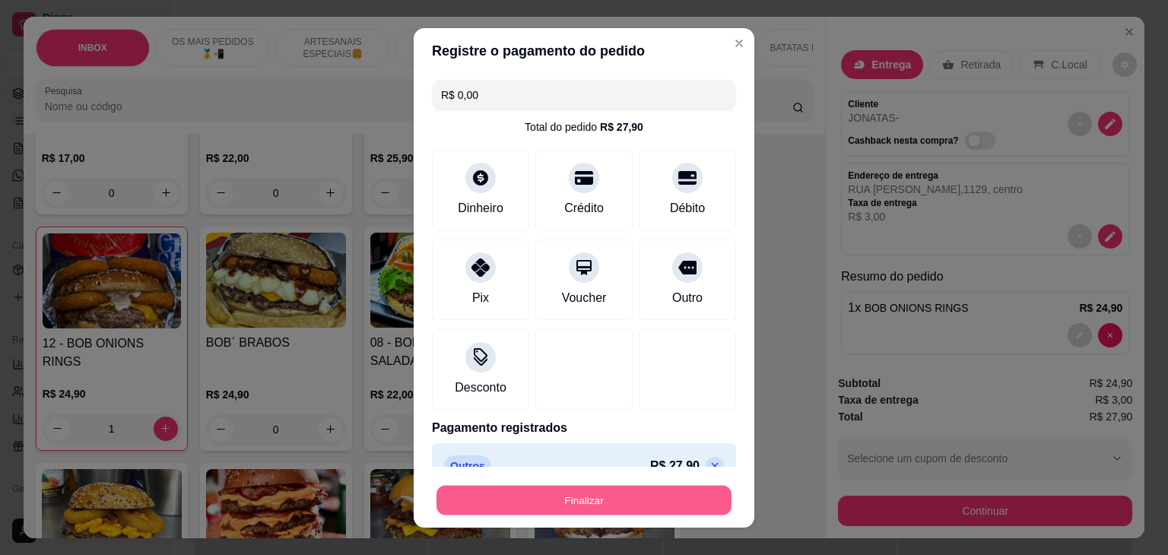
click at [454, 509] on button "Finalizar" at bounding box center [583, 500] width 295 height 30
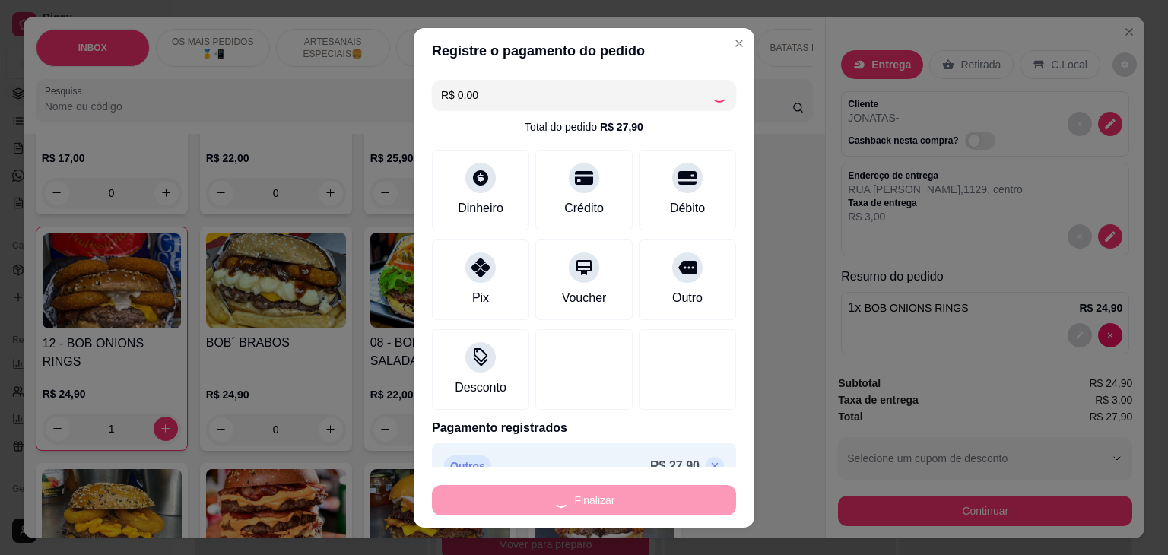
type input "0"
type input "-R$ 27,90"
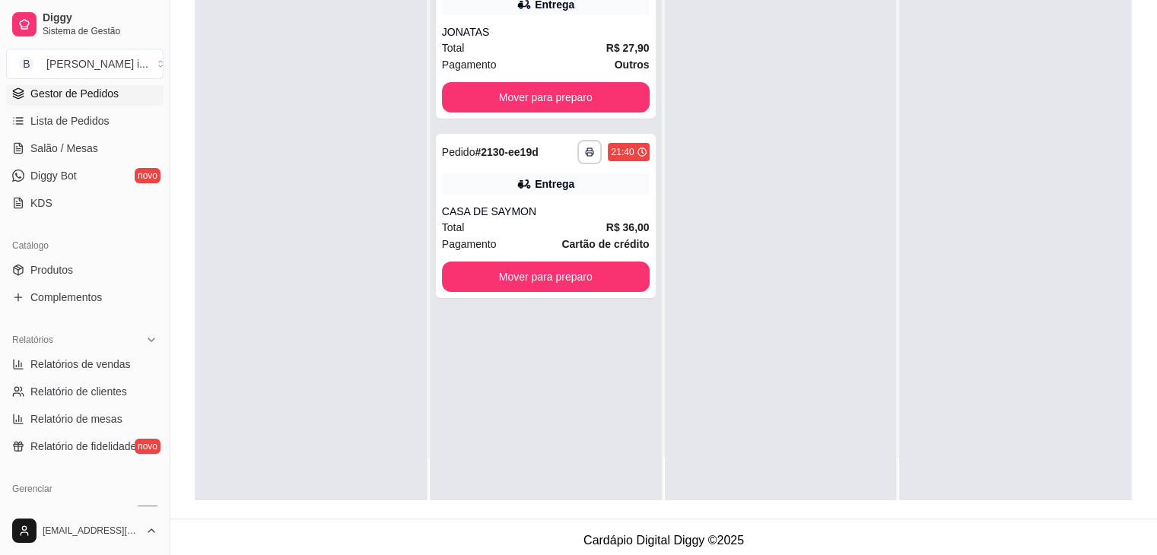
scroll to position [228, 0]
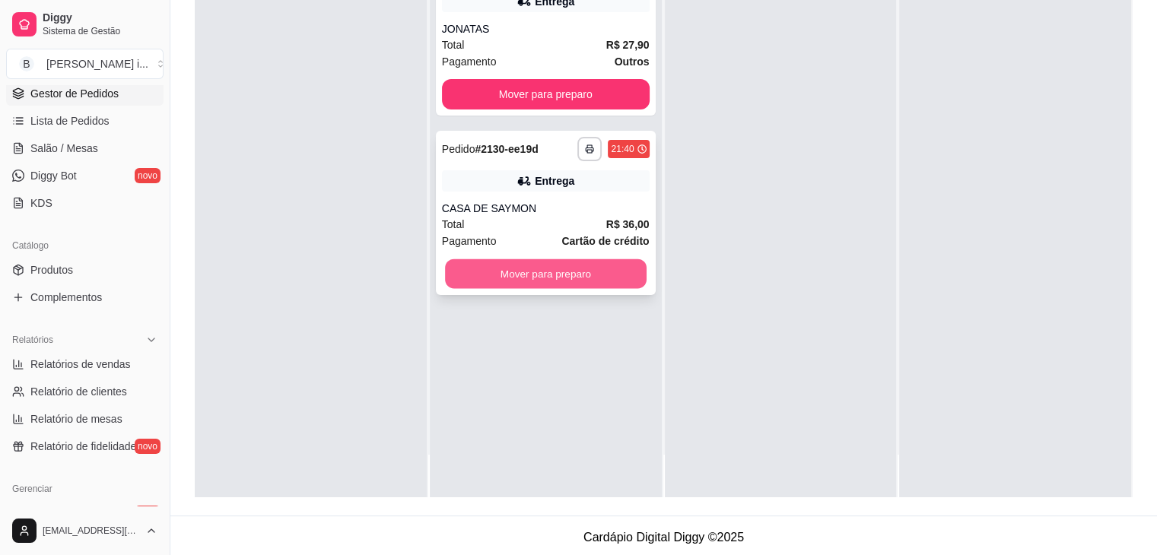
click at [593, 272] on button "Mover para preparo" at bounding box center [546, 274] width 202 height 30
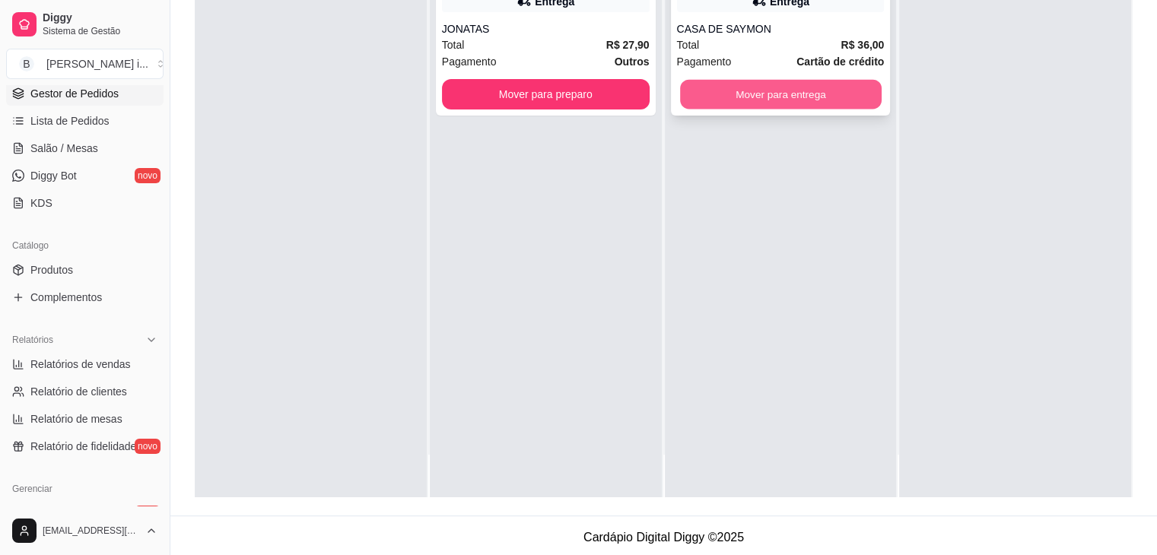
click at [778, 99] on button "Mover para entrega" at bounding box center [781, 95] width 202 height 30
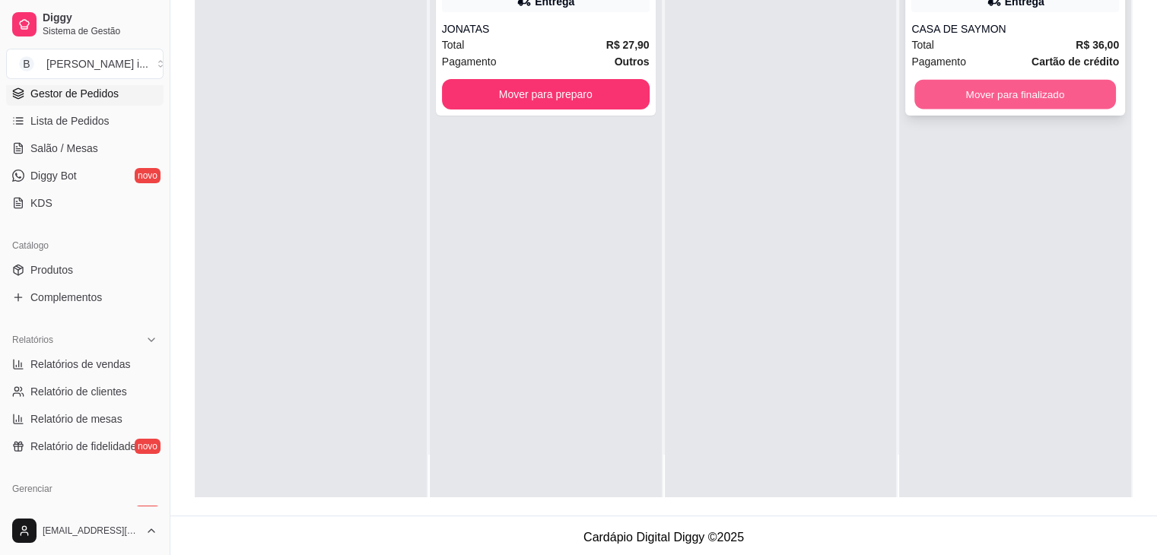
click at [960, 107] on button "Mover para finalizado" at bounding box center [1015, 95] width 202 height 30
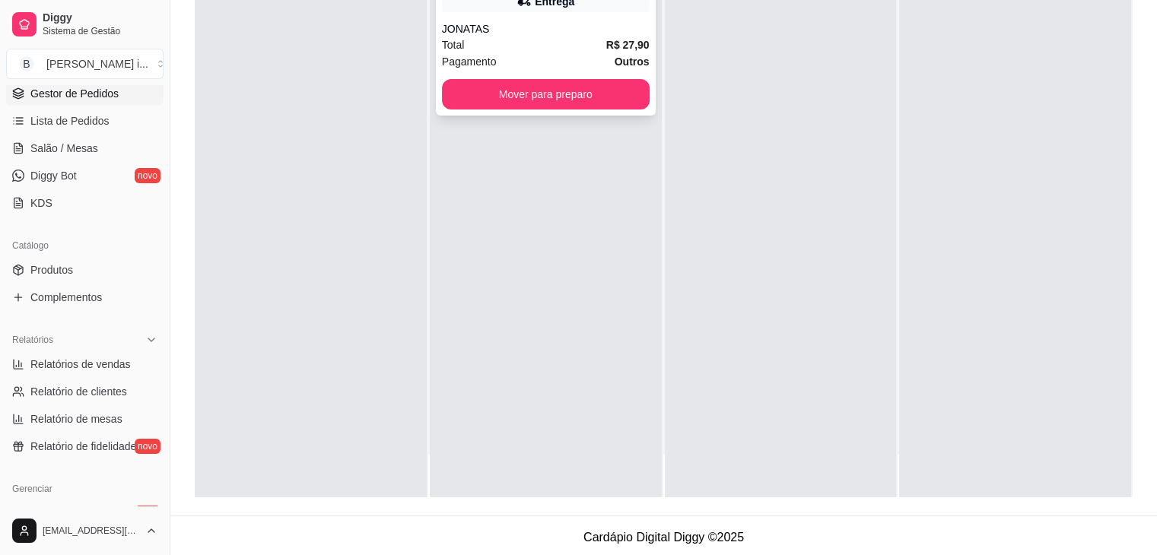
click at [517, 31] on div "JONATAS" at bounding box center [546, 28] width 208 height 15
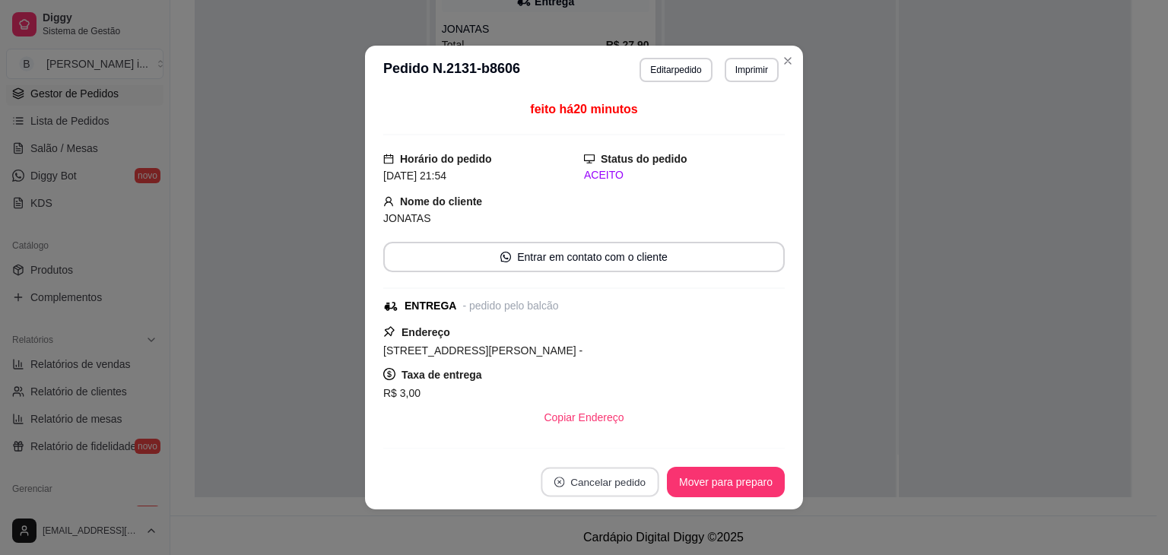
click at [541, 470] on button "Cancelar pedido" at bounding box center [600, 483] width 118 height 30
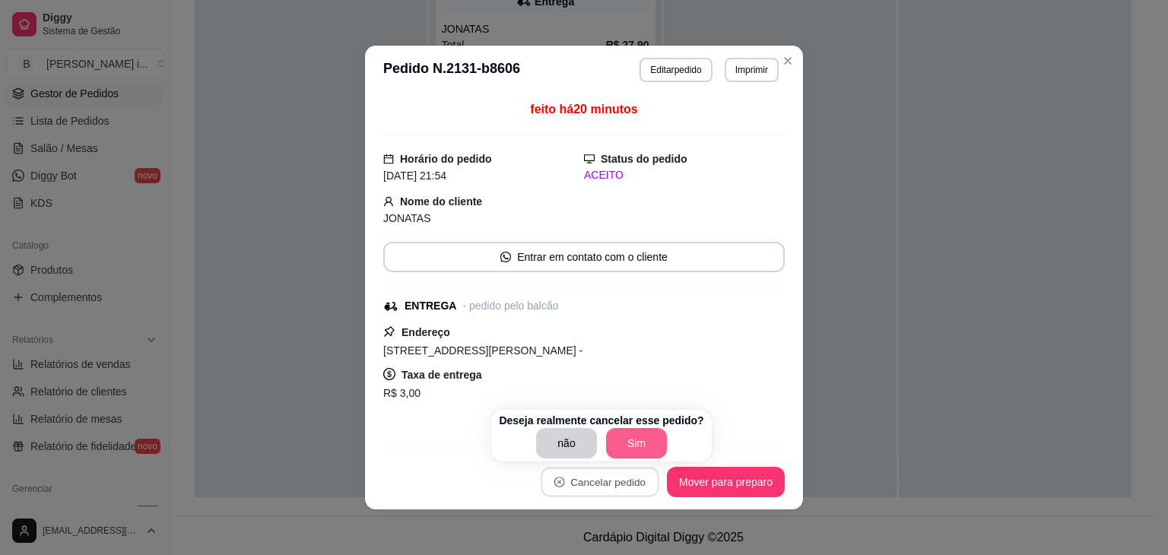
click at [624, 433] on button "Sim" at bounding box center [636, 443] width 61 height 30
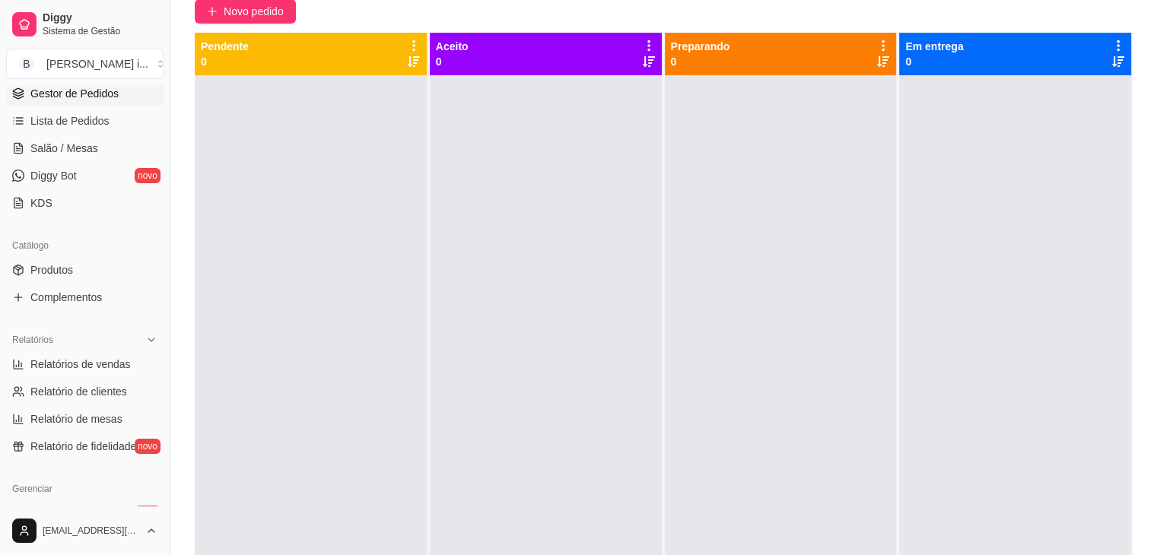
scroll to position [0, 0]
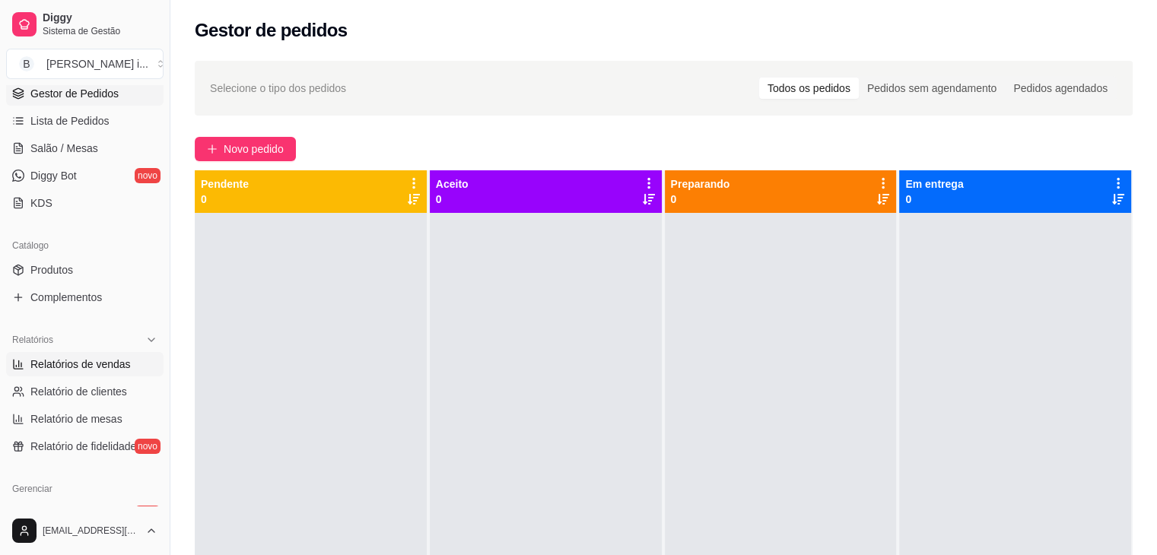
click at [78, 362] on span "Relatórios de vendas" at bounding box center [80, 364] width 100 height 15
select select "ALL"
select select "0"
